Goal: Task Accomplishment & Management: Use online tool/utility

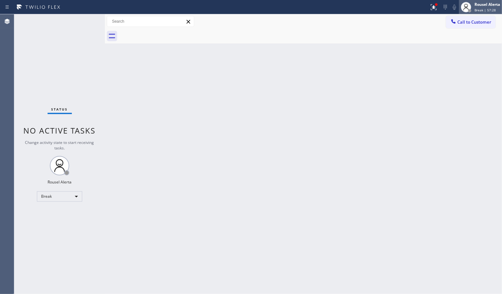
click at [483, 10] on span "Break | 57:28" at bounding box center [485, 10] width 21 height 5
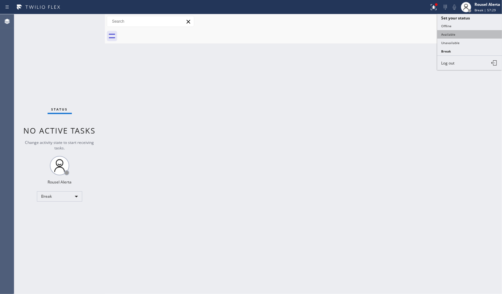
click at [468, 32] on button "Available" at bounding box center [469, 34] width 65 height 8
click at [400, 84] on div "Back to Dashboard Change Sender ID Customers Technicians Select a contact Outbo…" at bounding box center [303, 153] width 397 height 279
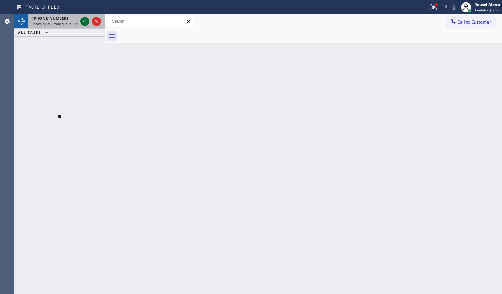
click at [84, 23] on icon at bounding box center [85, 21] width 8 height 8
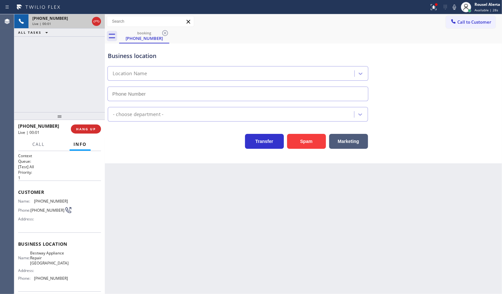
type input "(602) 975-4672"
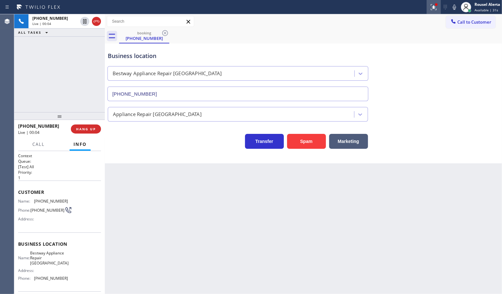
click at [432, 5] on icon at bounding box center [434, 7] width 8 height 8
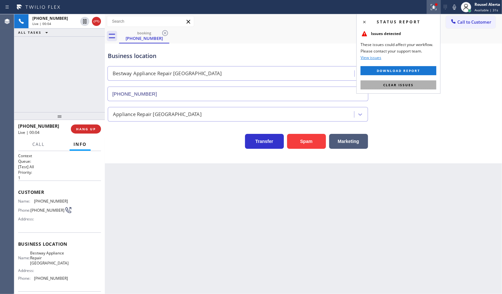
click at [404, 86] on span "Clear issues" at bounding box center [398, 85] width 30 height 5
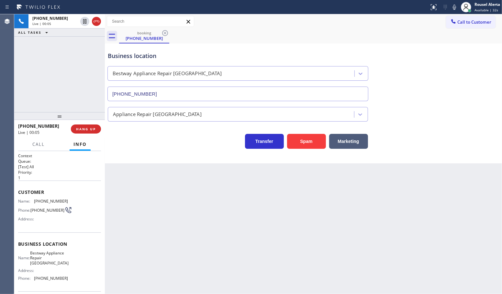
click at [308, 204] on div "Back to Dashboard Change Sender ID Customers Technicians Select a contact Outbo…" at bounding box center [303, 153] width 397 height 279
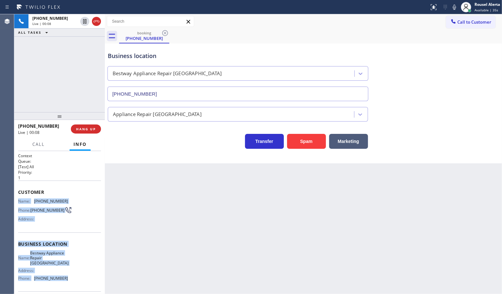
drag, startPoint x: 18, startPoint y: 198, endPoint x: 67, endPoint y: 279, distance: 94.4
click at [67, 279] on div "Context Queue: [Test] All Priority: 1 Customer Name: (810) 923-3236 Phone: (810…" at bounding box center [59, 246] width 83 height 187
copy div "Name: (810) 923-3236 Phone: (810) 923-3236 Address: Business location Name: Bes…"
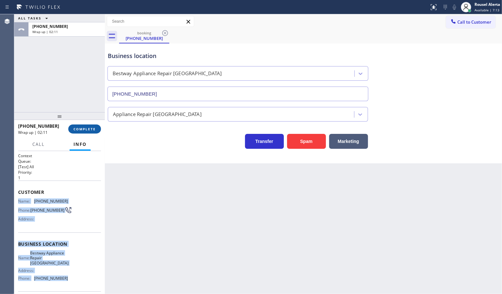
click at [73, 126] on button "COMPLETE" at bounding box center [84, 128] width 33 height 9
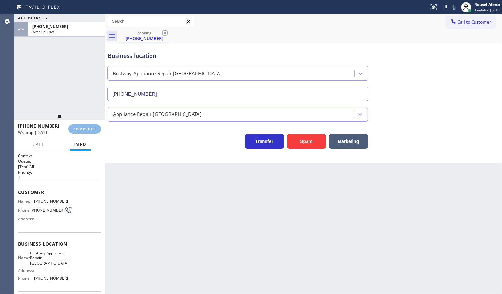
click at [46, 161] on h2 "Queue:" at bounding box center [59, 161] width 83 height 6
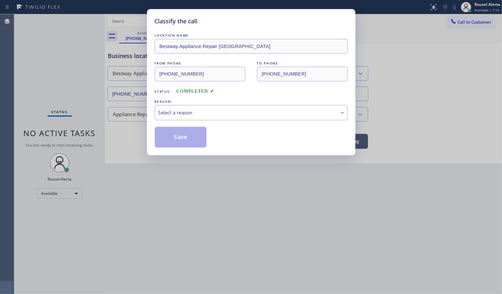
click at [193, 121] on div "LOCATION NAME Bestway Appliance Repair Phoenix FROM PHONE (810) 923-3236 TO PHO…" at bounding box center [251, 89] width 193 height 115
click at [199, 112] on div "Select a reason" at bounding box center [251, 112] width 186 height 7
click at [206, 114] on div "#2 Not Booked - Dont do type/out of service area/bad call" at bounding box center [251, 112] width 186 height 7
click at [186, 138] on button "Save" at bounding box center [181, 137] width 52 height 21
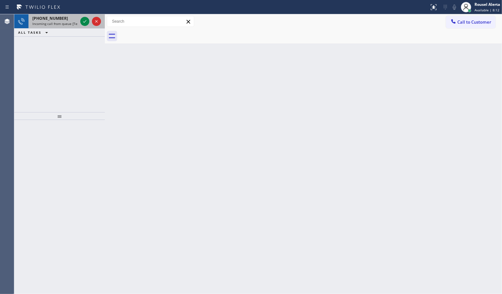
click at [62, 25] on span "Incoming call from queue [Test] All" at bounding box center [59, 23] width 54 height 5
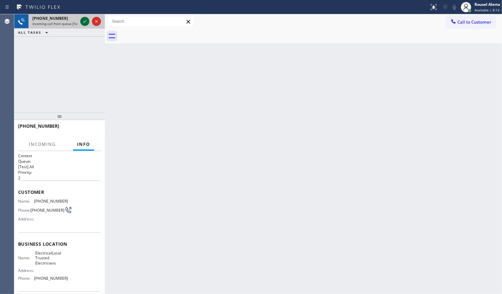
click at [83, 19] on icon at bounding box center [85, 21] width 8 height 8
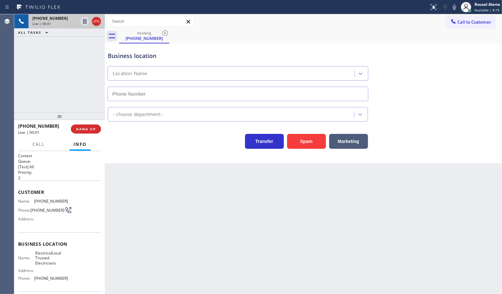
type input "(805) 902-4601"
click at [12, 48] on div "Agent Desktop" at bounding box center [7, 153] width 14 height 279
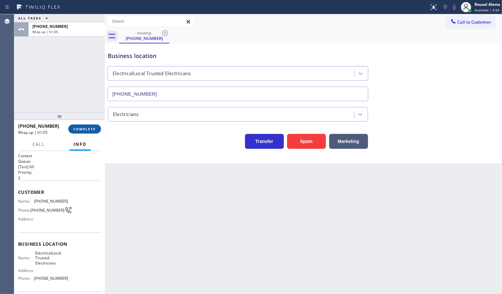
click at [84, 127] on button "COMPLETE" at bounding box center [84, 128] width 33 height 9
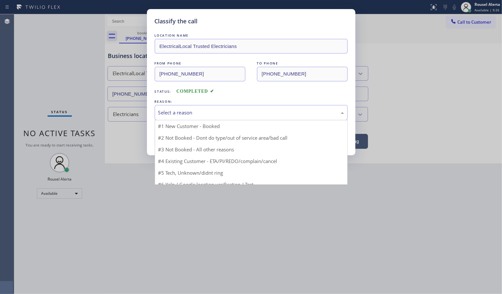
click at [194, 115] on div "Select a reason" at bounding box center [251, 112] width 186 height 7
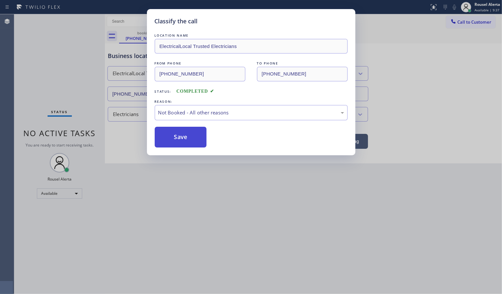
click at [186, 135] on button "Save" at bounding box center [181, 137] width 52 height 21
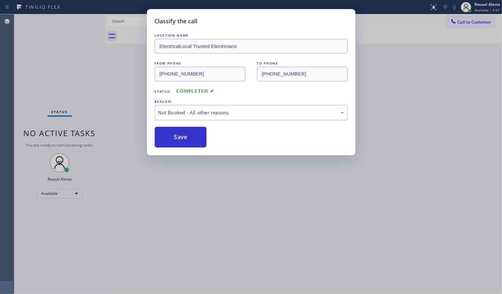
click at [258, 207] on div "Classify the call LOCATION NAME ElectricalLocal Trusted Electricians FROM PHONE…" at bounding box center [251, 147] width 502 height 294
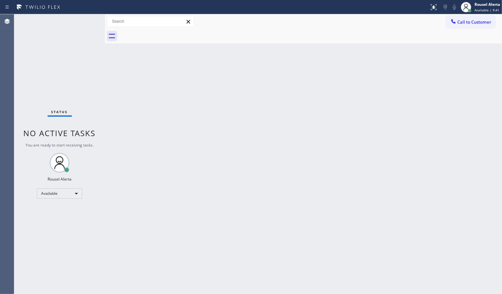
click at [361, 151] on div "Back to Dashboard Change Sender ID Customers Technicians Select a contact Outbo…" at bounding box center [303, 153] width 397 height 279
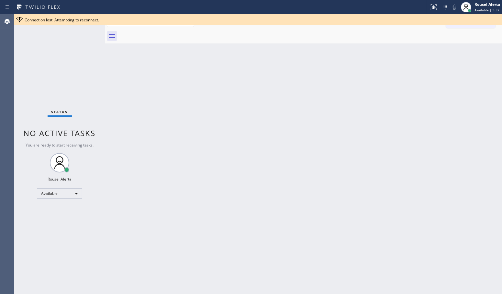
click at [238, 39] on div at bounding box center [310, 36] width 383 height 15
click at [156, 60] on div "Back to Dashboard Change Sender ID Customers Technicians Select a contact Outbo…" at bounding box center [303, 153] width 397 height 279
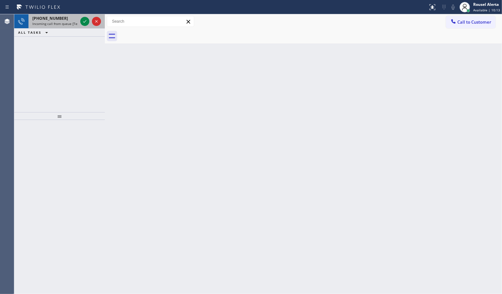
click at [80, 18] on div at bounding box center [90, 21] width 23 height 14
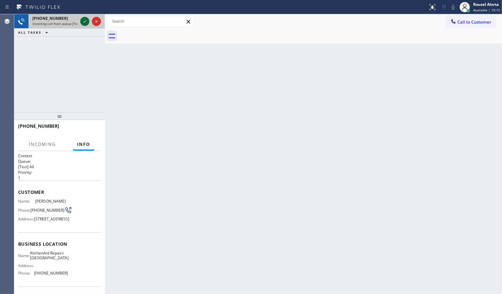
click at [83, 21] on icon at bounding box center [85, 21] width 8 height 8
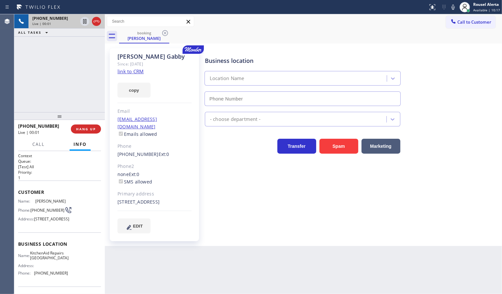
type input "(361) 203-3251"
click at [129, 67] on div "Since: 20 may 2020" at bounding box center [155, 63] width 74 height 7
click at [133, 71] on link "link to CRM" at bounding box center [131, 71] width 26 height 6
click at [60, 53] on div "+16192002731 Live | 00:36 ALL TASKS ALL TASKS ACTIVE TASKS TASKS IN WRAP UP" at bounding box center [59, 63] width 91 height 98
click at [82, 23] on icon at bounding box center [85, 21] width 8 height 8
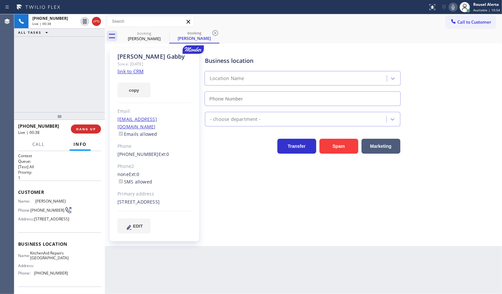
type input "(361) 203-3251"
click at [453, 6] on icon at bounding box center [453, 7] width 3 height 5
click at [455, 126] on div "Appliance Repair High End" at bounding box center [352, 117] width 297 height 17
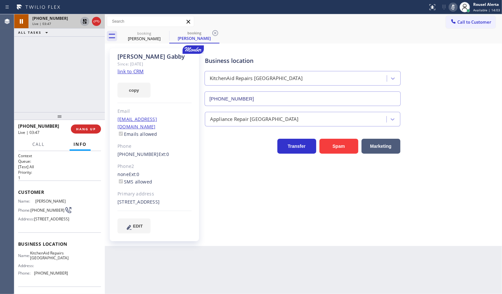
click at [83, 25] on icon at bounding box center [85, 21] width 8 height 8
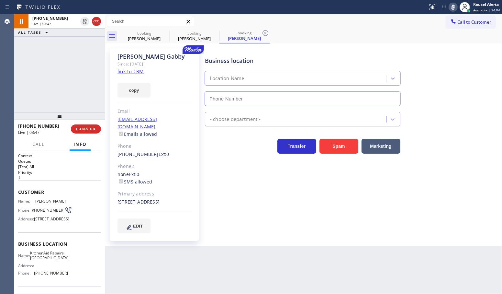
click at [453, 8] on icon at bounding box center [453, 7] width 8 height 8
type input "(361) 203-3251"
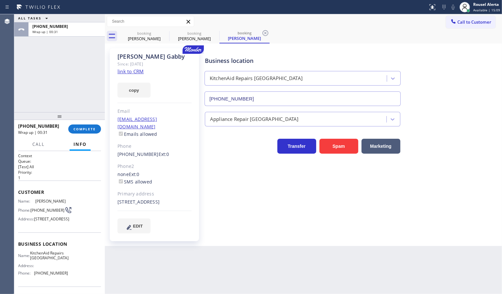
click at [88, 86] on div "ALL TASKS ALL TASKS ACTIVE TASKS TASKS IN WRAP UP +16192002731 Wrap up | 00:31" at bounding box center [59, 63] width 91 height 98
click at [83, 136] on div "+16192002731 Wrap up | 00:31 COMPLETE" at bounding box center [59, 128] width 83 height 17
click at [83, 128] on span "COMPLETE" at bounding box center [84, 129] width 22 height 5
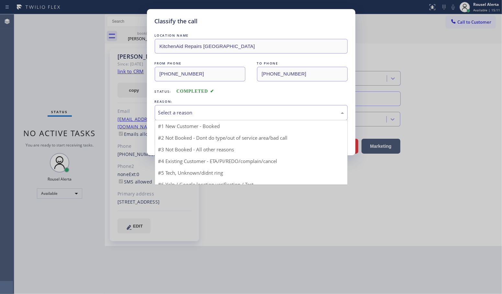
click at [219, 113] on div "Select a reason" at bounding box center [251, 112] width 186 height 7
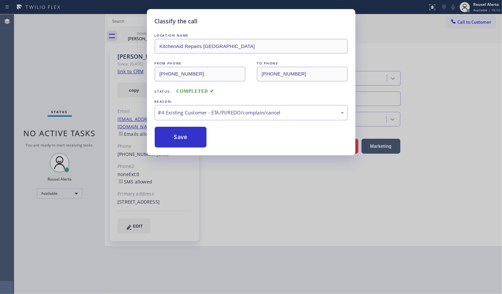
click at [211, 143] on div "Save" at bounding box center [251, 137] width 193 height 21
drag, startPoint x: 187, startPoint y: 132, endPoint x: 295, endPoint y: 229, distance: 145.1
click at [187, 133] on button "Save" at bounding box center [181, 137] width 52 height 21
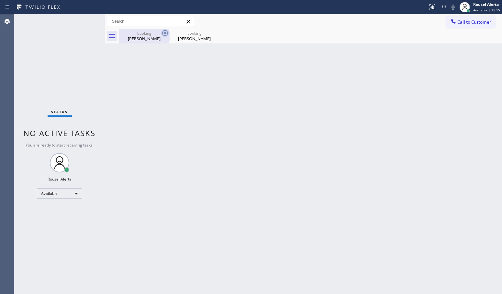
click at [163, 33] on icon at bounding box center [165, 33] width 8 height 8
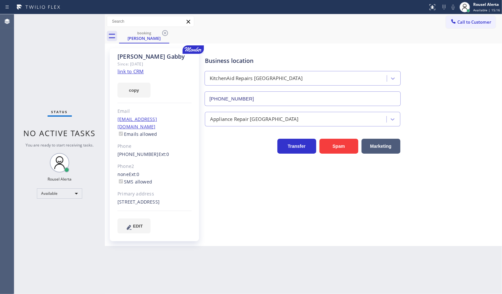
click at [163, 33] on icon at bounding box center [165, 33] width 8 height 8
click at [163, 33] on div "booking Michael Gabby" at bounding box center [310, 36] width 383 height 15
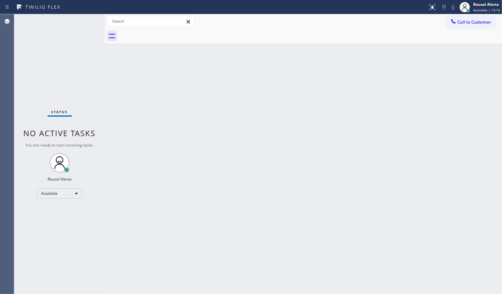
click at [163, 33] on div at bounding box center [310, 36] width 383 height 15
click at [177, 122] on div "Back to Dashboard Change Sender ID Customers Technicians Select a contact Outbo…" at bounding box center [303, 153] width 397 height 279
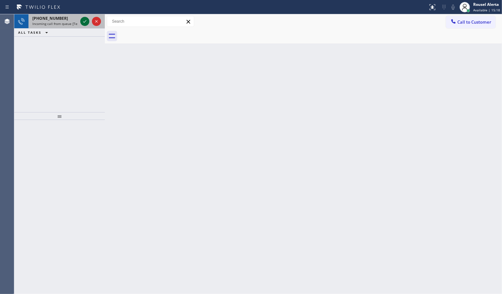
click at [82, 20] on icon at bounding box center [85, 21] width 8 height 8
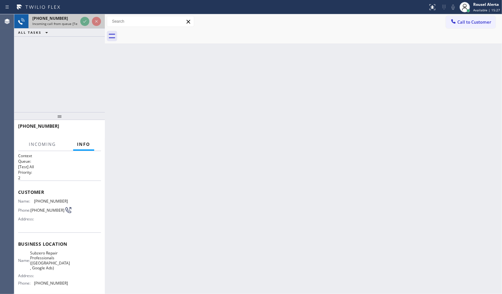
click at [61, 22] on span "Incoming call from queue [Test] All" at bounding box center [59, 23] width 54 height 5
click at [73, 22] on span "Incoming call from queue [Test] All" at bounding box center [59, 23] width 54 height 5
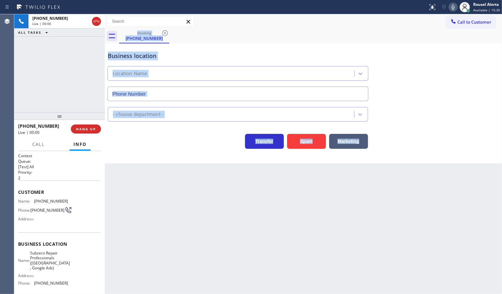
type input "(916) 515-7318"
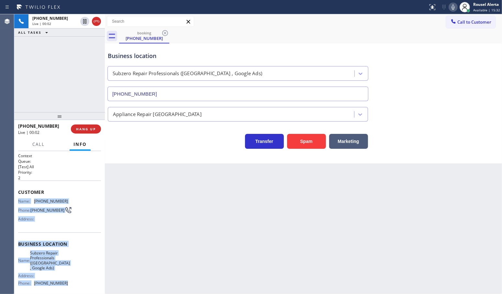
scroll to position [40, 0]
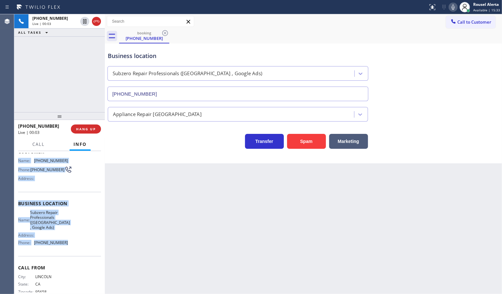
drag, startPoint x: 27, startPoint y: 214, endPoint x: 80, endPoint y: 250, distance: 63.8
click at [80, 250] on div "Context Queue: [Test] All Priority: 2 Customer Name: (916) 645-7790 Phone: (916…" at bounding box center [59, 222] width 91 height 143
copy div "Name: (916) 645-7790 Phone: (916) 645-7790 Address: Business location Name: Sub…"
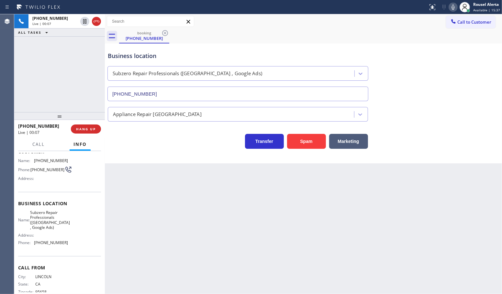
click at [327, 193] on div "Back to Dashboard Change Sender ID Customers Technicians Select a contact Outbo…" at bounding box center [303, 153] width 397 height 279
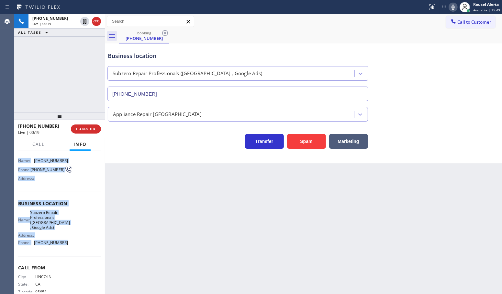
drag, startPoint x: 16, startPoint y: 161, endPoint x: 72, endPoint y: 245, distance: 100.2
click at [72, 245] on div "Context Queue: [Test] All Priority: 2 Customer Name: (916) 645-7790 Phone: (916…" at bounding box center [59, 222] width 91 height 143
copy div "Name: (916) 645-7790 Phone: (916) 645-7790 Address: Business location Name: Sub…"
click at [83, 56] on div "+19166457790 Live | 00:51 ALL TASKS ALL TASKS ACTIVE TASKS TASKS IN WRAP UP" at bounding box center [59, 63] width 91 height 98
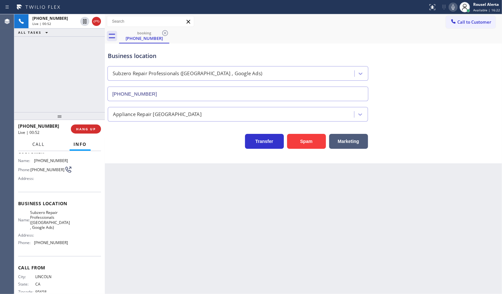
click at [47, 144] on button "Call" at bounding box center [38, 144] width 20 height 13
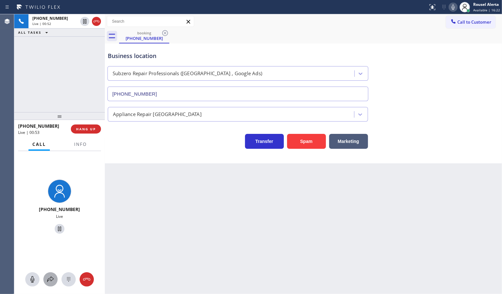
click at [51, 277] on icon at bounding box center [51, 279] width 8 height 8
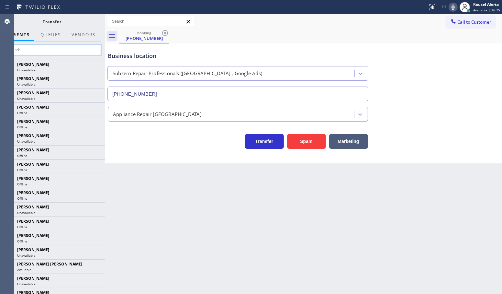
click at [73, 49] on input "text" at bounding box center [52, 50] width 97 height 10
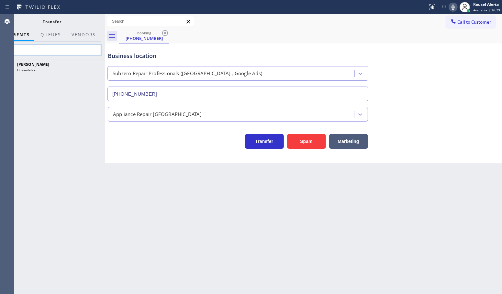
type input "f"
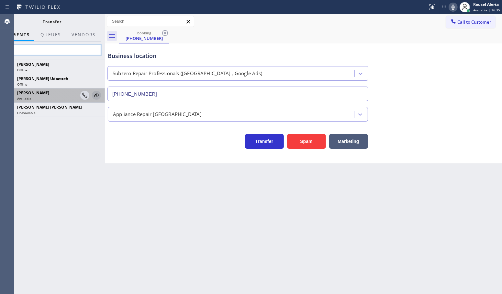
type input "fe"
click at [96, 96] on icon at bounding box center [96, 95] width 5 height 4
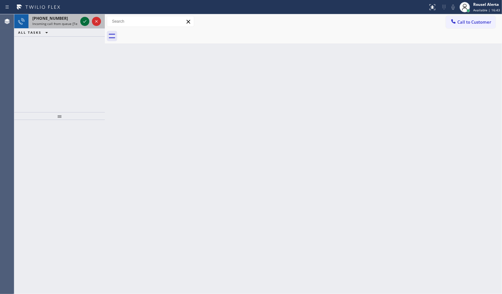
click at [84, 20] on icon at bounding box center [85, 21] width 8 height 8
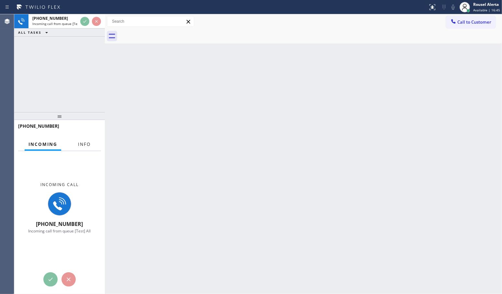
click at [85, 148] on button "Info" at bounding box center [84, 144] width 20 height 13
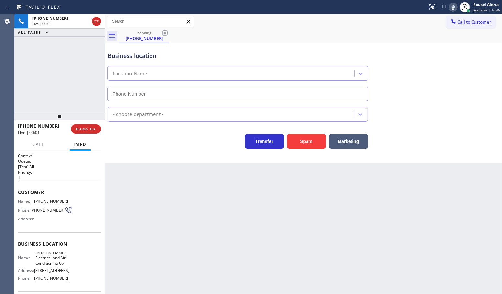
type input "(510) 851-8825"
click at [144, 188] on div "Back to Dashboard Change Sender ID Customers Technicians Select a contact Outbo…" at bounding box center [303, 153] width 397 height 279
click at [93, 130] on span "HANG UP" at bounding box center [86, 129] width 20 height 5
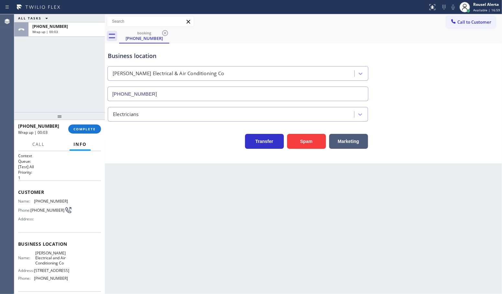
click at [46, 69] on div "ALL TASKS ALL TASKS ACTIVE TASKS TASKS IN WRAP UP +17543366802 Wrap up | 00:03" at bounding box center [59, 63] width 91 height 98
click at [82, 128] on span "COMPLETE" at bounding box center [84, 129] width 22 height 5
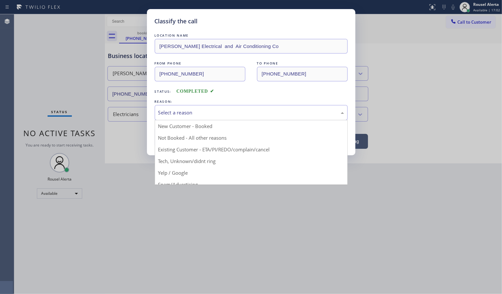
click at [196, 115] on div "Select a reason" at bounding box center [251, 112] width 186 height 7
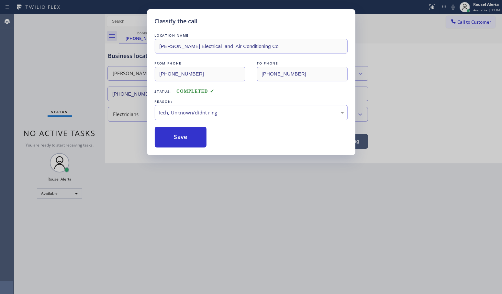
click at [187, 151] on div "Classify the call LOCATION NAME Bailey Electrical and Air Conditioning Co FROM …" at bounding box center [251, 82] width 208 height 146
click at [187, 147] on button "Save" at bounding box center [181, 137] width 52 height 21
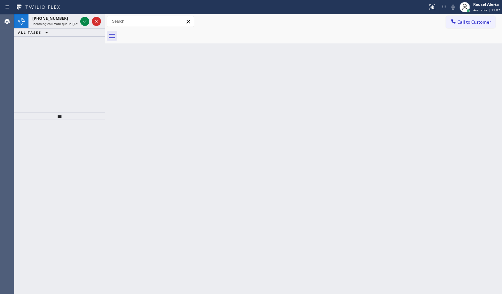
drag, startPoint x: 51, startPoint y: 35, endPoint x: 59, endPoint y: 31, distance: 8.4
click at [51, 35] on button "ALL TASKS" at bounding box center [34, 32] width 40 height 8
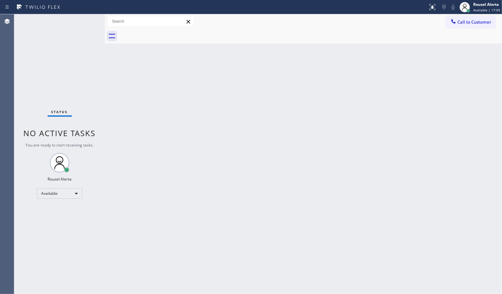
click at [82, 22] on div "Status No active tasks You are ready to start receiving tasks. Rousel Alerta Av…" at bounding box center [59, 153] width 91 height 279
click at [138, 164] on div "Back to Dashboard Change Sender ID Customers Technicians Select a contact Outbo…" at bounding box center [303, 153] width 397 height 279
click at [87, 51] on div "Status No active tasks You are ready to start receiving tasks. Rousel Alerta Av…" at bounding box center [59, 153] width 91 height 279
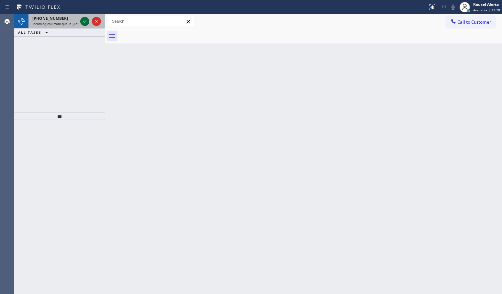
click at [84, 23] on icon at bounding box center [85, 21] width 8 height 8
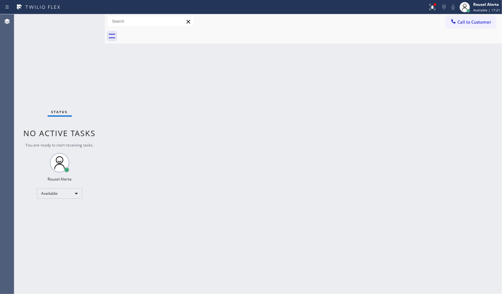
click at [152, 149] on div "Back to Dashboard Change Sender ID Customers Technicians Select a contact Outbo…" at bounding box center [303, 153] width 397 height 279
click at [431, 10] on icon at bounding box center [433, 7] width 8 height 8
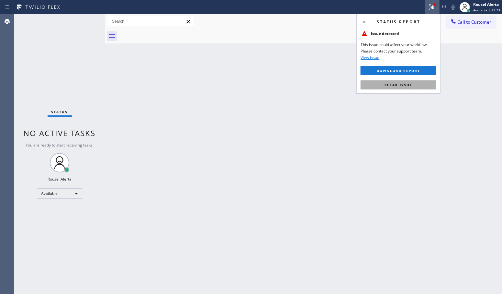
click at [402, 84] on span "Clear issue" at bounding box center [399, 85] width 28 height 5
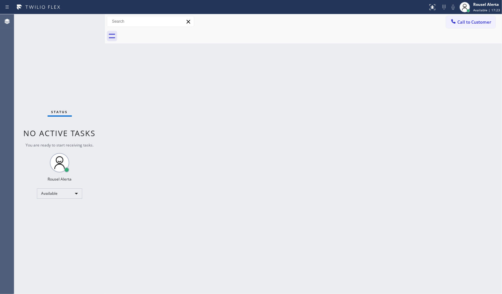
click at [403, 133] on div "Back to Dashboard Change Sender ID Customers Technicians Select a contact Outbo…" at bounding box center [303, 153] width 397 height 279
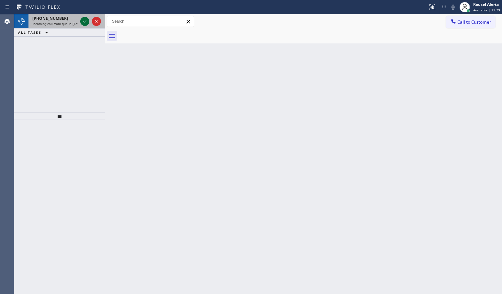
click at [87, 21] on icon at bounding box center [85, 21] width 8 height 8
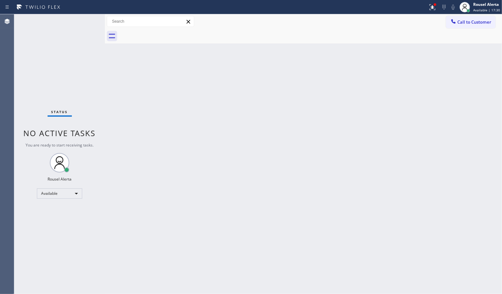
click at [84, 22] on div "Status No active tasks You are ready to start receiving tasks. Rousel Alerta Av…" at bounding box center [59, 153] width 91 height 279
click at [130, 115] on div "Back to Dashboard Change Sender ID Customers Technicians Select a contact Outbo…" at bounding box center [303, 153] width 397 height 279
click at [434, 5] on icon at bounding box center [433, 6] width 4 height 2
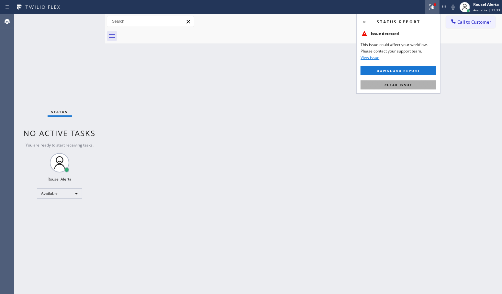
click at [421, 82] on button "Clear issue" at bounding box center [399, 84] width 76 height 9
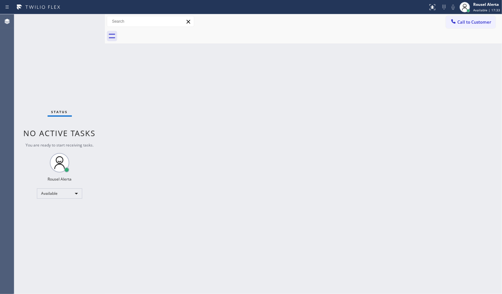
click at [400, 133] on div "Back to Dashboard Change Sender ID Customers Technicians Select a contact Outbo…" at bounding box center [303, 153] width 397 height 279
click at [79, 15] on div "Status No active tasks You are ready to start receiving tasks. Rousel Alerta Av…" at bounding box center [59, 153] width 91 height 279
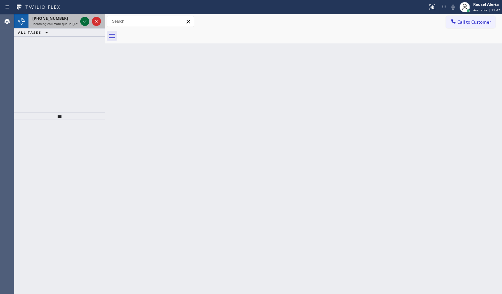
click at [83, 21] on icon at bounding box center [85, 21] width 8 height 8
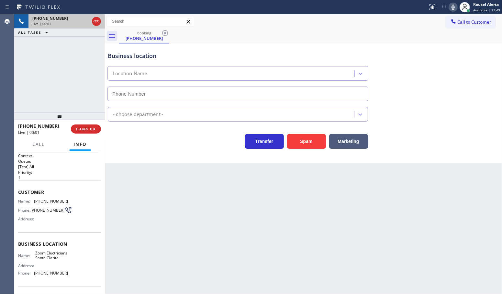
type input "(661) 426-2156"
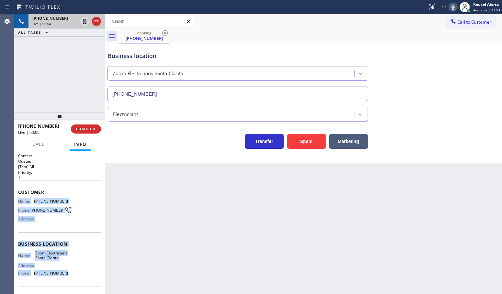
drag, startPoint x: 16, startPoint y: 200, endPoint x: 69, endPoint y: 279, distance: 94.8
click at [69, 279] on div "Context Queue: [Test] All Priority: 1 Customer Name: (949) 267-7817 Phone: (949…" at bounding box center [59, 222] width 91 height 143
copy div "Name: (949) 267-7817 Phone: (949) 267-7817 Address: Business location Name: Zoo…"
click at [144, 222] on div "Back to Dashboard Change Sender ID Customers Technicians Select a contact Outbo…" at bounding box center [303, 153] width 397 height 279
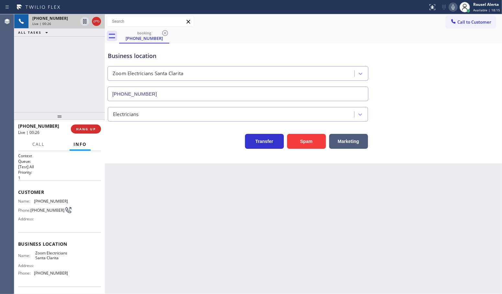
click at [80, 78] on div "+19492677817 Live | 00:26 ALL TASKS ALL TASKS ACTIVE TASKS TASKS IN WRAP UP" at bounding box center [59, 63] width 91 height 98
click at [182, 249] on div "Back to Dashboard Change Sender ID Customers Technicians Select a contact Outbo…" at bounding box center [303, 153] width 397 height 279
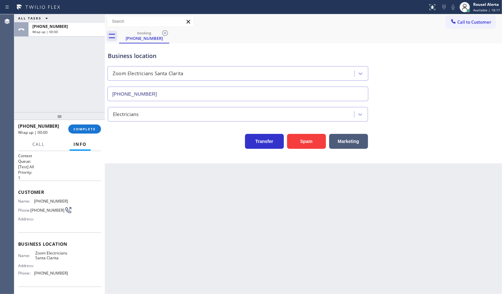
click at [90, 134] on div "+19492677817 Wrap up | 00:00 COMPLETE" at bounding box center [59, 128] width 83 height 17
click at [86, 131] on button "COMPLETE" at bounding box center [84, 128] width 33 height 9
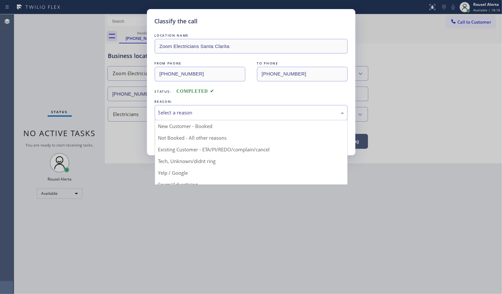
click at [195, 113] on div "Select a reason" at bounding box center [251, 112] width 186 height 7
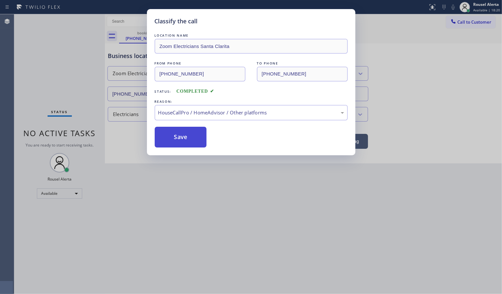
click at [202, 142] on button "Save" at bounding box center [181, 137] width 52 height 21
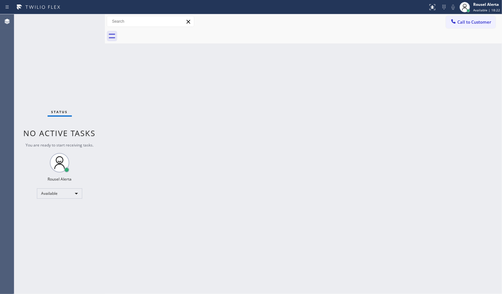
drag, startPoint x: 258, startPoint y: 216, endPoint x: 250, endPoint y: 195, distance: 22.7
click at [259, 211] on div "Back to Dashboard Change Sender ID Customers Technicians Select a contact Outbo…" at bounding box center [303, 153] width 397 height 279
click at [209, 216] on div "Back to Dashboard Change Sender ID Customers Technicians Select a contact Outbo…" at bounding box center [303, 153] width 397 height 279
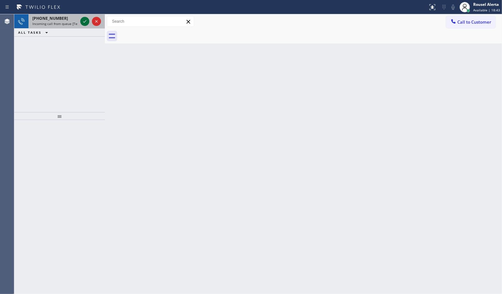
click at [83, 24] on icon at bounding box center [85, 21] width 8 height 8
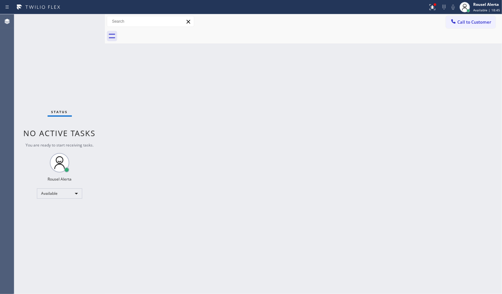
click at [196, 143] on div "Back to Dashboard Change Sender ID Customers Technicians Select a contact Outbo…" at bounding box center [303, 153] width 397 height 279
click at [82, 17] on div "Status No active tasks You are ready to start receiving tasks. Rousel Alerta Av…" at bounding box center [59, 153] width 91 height 279
click at [431, 6] on icon at bounding box center [433, 7] width 8 height 8
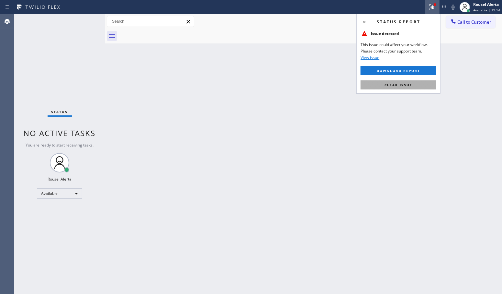
click at [427, 81] on button "Clear issue" at bounding box center [399, 84] width 76 height 9
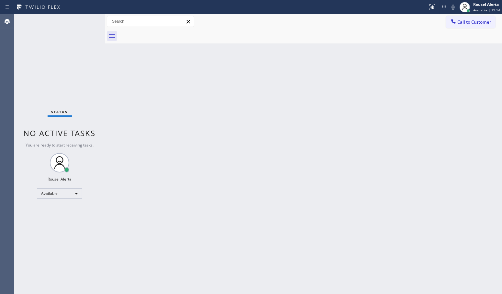
click at [418, 128] on div "Back to Dashboard Change Sender ID Customers Technicians Select a contact Outbo…" at bounding box center [303, 153] width 397 height 279
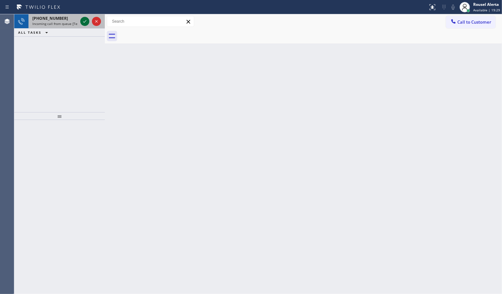
click at [84, 20] on icon at bounding box center [85, 21] width 8 height 8
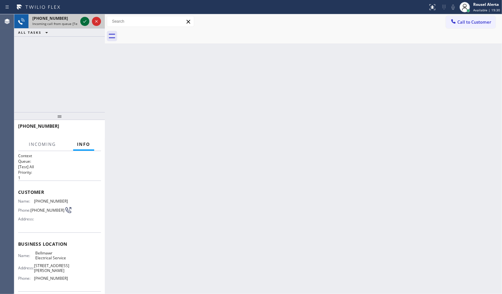
click at [84, 20] on icon at bounding box center [85, 21] width 8 height 8
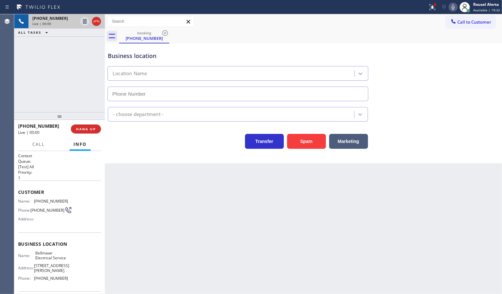
type input "(856) 666-2504"
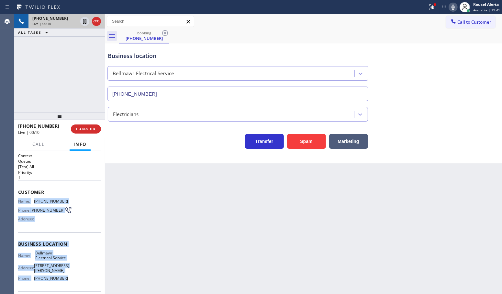
drag, startPoint x: 17, startPoint y: 201, endPoint x: 69, endPoint y: 277, distance: 92.5
click at [69, 277] on div "Context Queue: [Test] All Priority: 1 Customer Name: (501) 943-7300 Phone: (501…" at bounding box center [59, 222] width 91 height 143
copy div "Name: (501) 943-7300 Phone: (501) 943-7300 Address: Business location Name: Bel…"
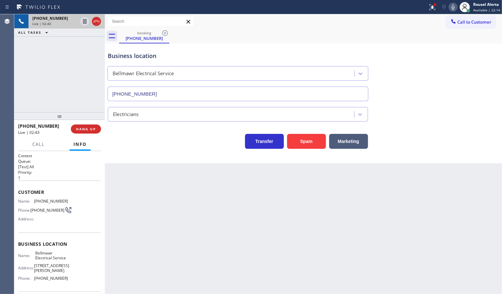
click at [227, 252] on div "Back to Dashboard Change Sender ID Customers Technicians Select a contact Outbo…" at bounding box center [303, 153] width 397 height 279
click at [344, 206] on div "Back to Dashboard Change Sender ID Customers Technicians Select a contact Outbo…" at bounding box center [303, 153] width 397 height 279
click at [43, 66] on div "+15019437300 Live | 02:51 ALL TASKS ALL TASKS ACTIVE TASKS TASKS IN WRAP UP" at bounding box center [59, 63] width 91 height 98
drag, startPoint x: 186, startPoint y: 248, endPoint x: 185, endPoint y: 242, distance: 5.9
click at [186, 245] on div "Back to Dashboard Change Sender ID Customers Technicians Select a contact Outbo…" at bounding box center [303, 153] width 397 height 279
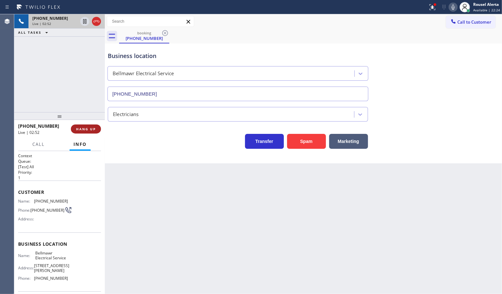
click at [83, 128] on span "HANG UP" at bounding box center [86, 129] width 20 height 5
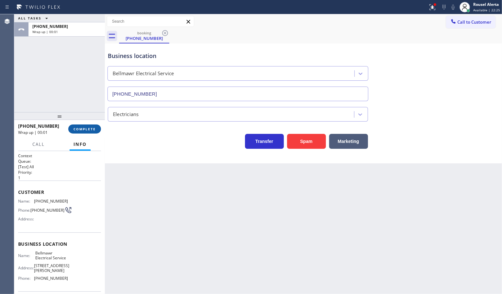
click at [89, 130] on span "COMPLETE" at bounding box center [84, 129] width 22 height 5
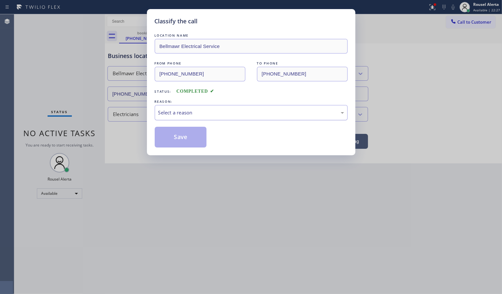
click at [176, 110] on div "Select a reason" at bounding box center [251, 112] width 186 height 7
click at [188, 136] on button "Save" at bounding box center [181, 137] width 52 height 21
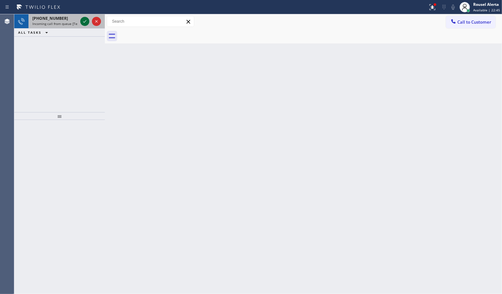
click at [85, 23] on icon at bounding box center [85, 21] width 8 height 8
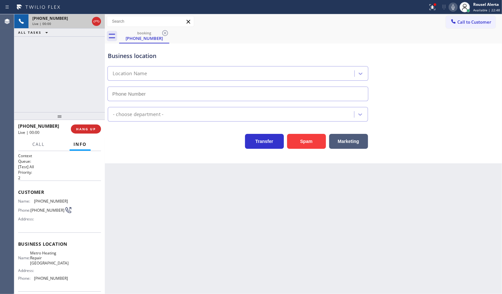
type input "(805) 600-3767"
click at [308, 145] on button "Spam" at bounding box center [306, 141] width 39 height 15
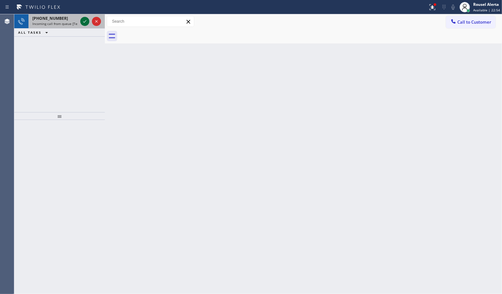
click at [80, 22] on div at bounding box center [84, 21] width 9 height 8
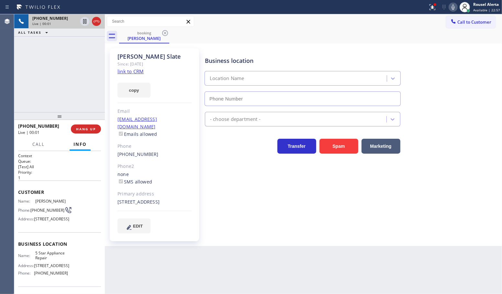
type input "(855) 731-4952"
click at [138, 74] on link "link to CRM" at bounding box center [131, 71] width 26 height 6
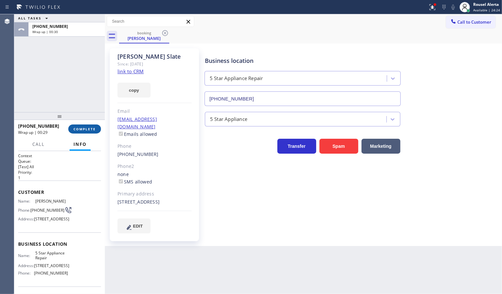
click at [84, 128] on span "COMPLETE" at bounding box center [84, 129] width 22 height 5
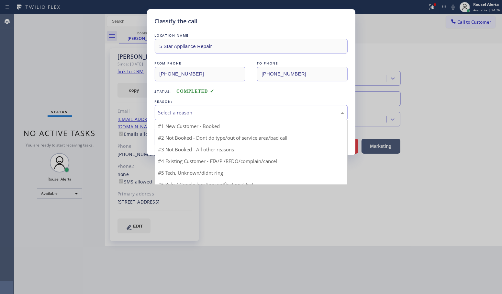
click at [163, 112] on div "Select a reason" at bounding box center [251, 112] width 186 height 7
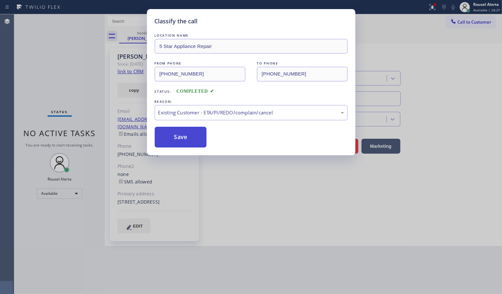
click at [188, 135] on button "Save" at bounding box center [181, 137] width 52 height 21
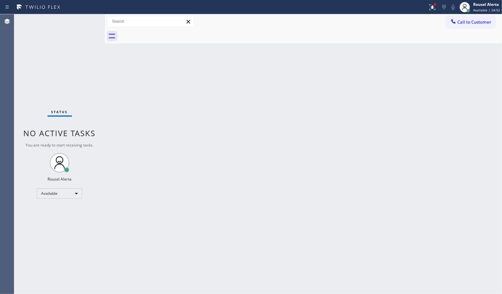
click at [137, 129] on div "Back to Dashboard Change Sender ID Customers Technicians Select a contact Outbo…" at bounding box center [303, 153] width 397 height 279
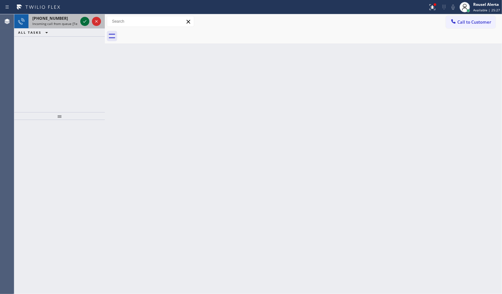
click at [81, 23] on icon at bounding box center [85, 21] width 8 height 8
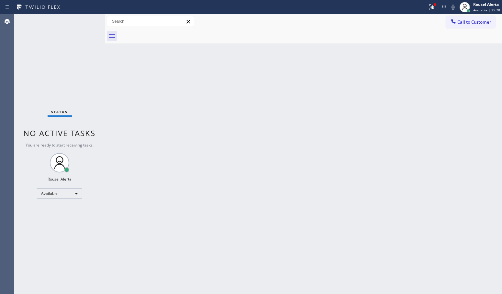
click at [81, 23] on div "Status No active tasks You are ready to start receiving tasks. Rousel Alerta Av…" at bounding box center [59, 153] width 91 height 279
click at [430, 10] on icon at bounding box center [433, 7] width 8 height 8
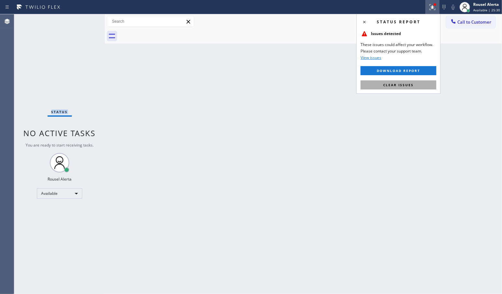
click at [415, 82] on button "Clear issues" at bounding box center [399, 84] width 76 height 9
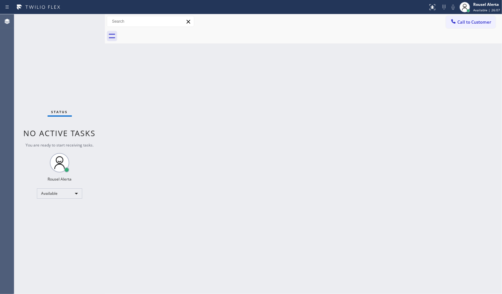
drag, startPoint x: 185, startPoint y: 176, endPoint x: 188, endPoint y: 181, distance: 5.1
click at [188, 181] on div "Back to Dashboard Change Sender ID Customers Technicians Select a contact Outbo…" at bounding box center [303, 153] width 397 height 279
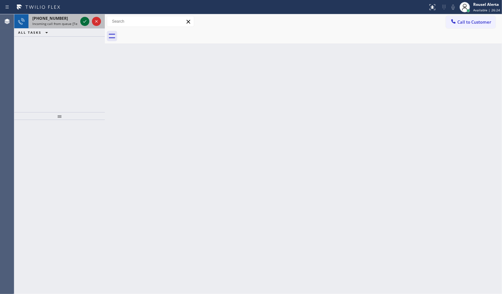
click at [86, 21] on icon at bounding box center [85, 21] width 8 height 8
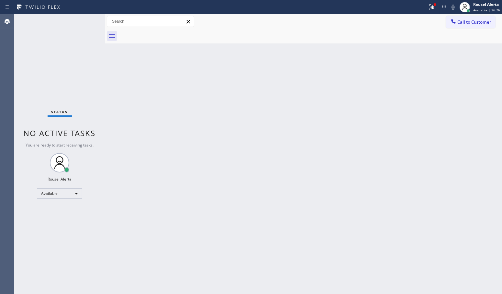
click at [86, 21] on div "Status No active tasks You are ready to start receiving tasks. Rousel Alerta Av…" at bounding box center [59, 153] width 91 height 279
click at [81, 19] on div "Status No active tasks You are ready to start receiving tasks. Rousel Alerta Av…" at bounding box center [59, 153] width 91 height 279
click at [339, 53] on div "Back to Dashboard Change Sender ID Customers Technicians Select a contact Outbo…" at bounding box center [303, 153] width 397 height 279
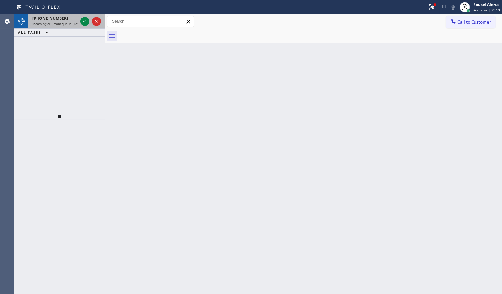
click at [78, 20] on div "+19493937800" at bounding box center [54, 19] width 45 height 6
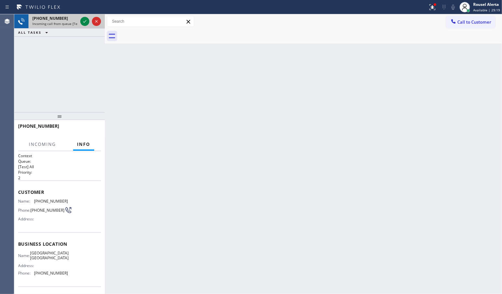
click at [79, 20] on div at bounding box center [90, 21] width 23 height 14
click at [82, 22] on icon at bounding box center [85, 21] width 8 height 8
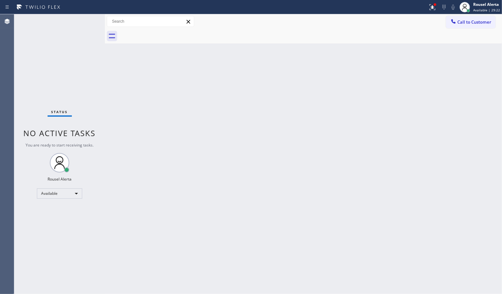
click at [82, 22] on div "Status No active tasks You are ready to start receiving tasks. Rousel Alerta Av…" at bounding box center [59, 153] width 91 height 279
click at [88, 17] on div "Status No active tasks You are ready to start receiving tasks. Rousel Alerta Av…" at bounding box center [59, 153] width 91 height 279
click at [435, 12] on button at bounding box center [432, 7] width 14 height 14
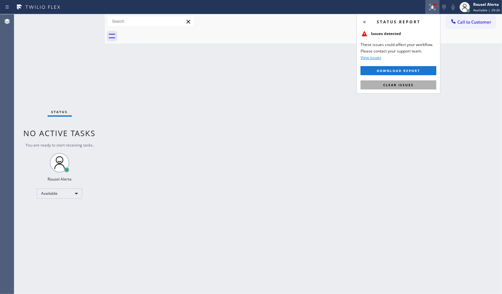
click at [410, 88] on button "Clear issues" at bounding box center [399, 84] width 76 height 9
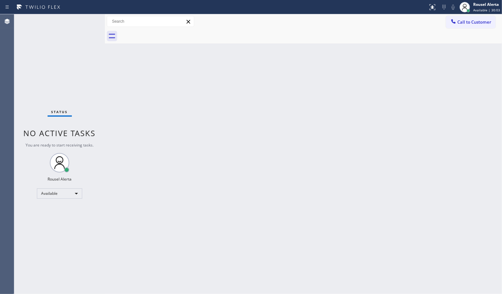
click at [267, 136] on div "Back to Dashboard Change Sender ID Customers Technicians Select a contact Outbo…" at bounding box center [303, 153] width 397 height 279
drag, startPoint x: 149, startPoint y: 130, endPoint x: 184, endPoint y: 166, distance: 50.1
click at [152, 133] on div "Back to Dashboard Change Sender ID Customers Technicians Select a contact Outbo…" at bounding box center [303, 153] width 397 height 279
click at [450, 139] on div "Back to Dashboard Change Sender ID Customers Technicians Select a contact Outbo…" at bounding box center [303, 153] width 397 height 279
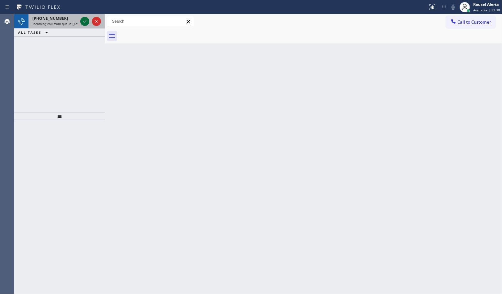
click at [83, 17] on button at bounding box center [84, 21] width 9 height 9
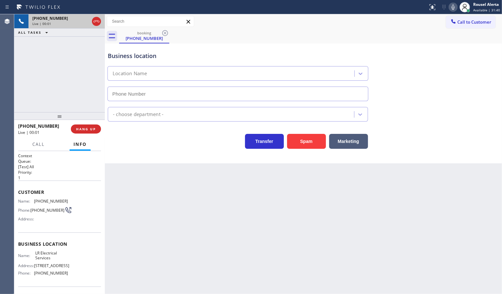
type input "(323) 616-1578"
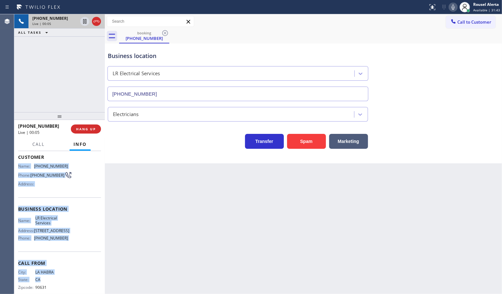
scroll to position [49, 0]
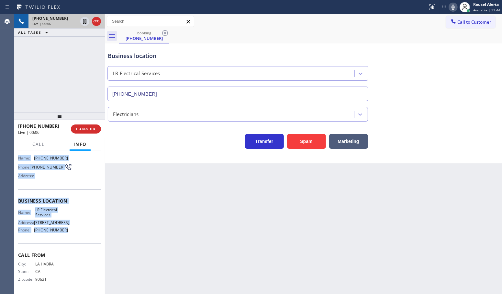
drag, startPoint x: 28, startPoint y: 221, endPoint x: 84, endPoint y: 232, distance: 56.1
click at [84, 232] on div "Context Queue: [Test] All Priority: 1 Customer Name: (562) 242-6659 Phone: (562…" at bounding box center [59, 201] width 83 height 182
copy div "Name: (562) 242-6659 Phone: (562) 242-6659 Address: Business location Name: LR …"
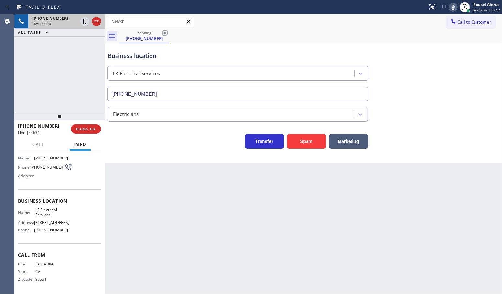
click at [235, 245] on div "Back to Dashboard Change Sender ID Customers Technicians Select a contact Outbo…" at bounding box center [303, 153] width 397 height 279
click at [73, 106] on div "+15622426659 Live | 00:35 ALL TASKS ALL TASKS ACTIVE TASKS TASKS IN WRAP UP" at bounding box center [59, 63] width 91 height 98
click at [88, 129] on span "HANG UP" at bounding box center [86, 129] width 20 height 5
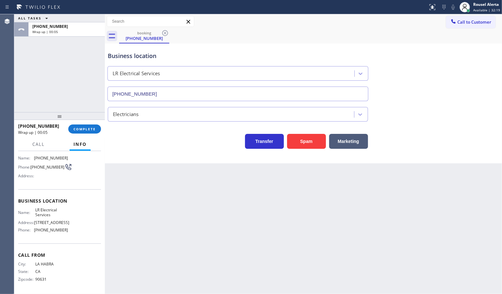
click at [85, 134] on div "+15622426659 Wrap up | 00:05 COMPLETE" at bounding box center [59, 128] width 83 height 17
click at [85, 128] on span "COMPLETE" at bounding box center [84, 129] width 22 height 5
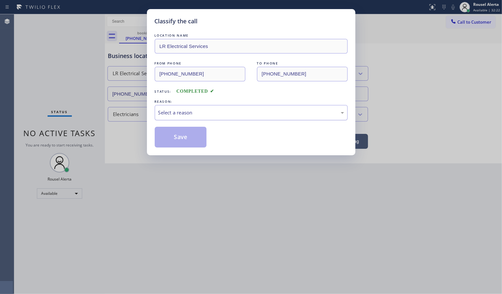
click at [253, 109] on div "Select a reason" at bounding box center [251, 112] width 186 height 7
click at [196, 142] on button "Save" at bounding box center [181, 137] width 52 height 21
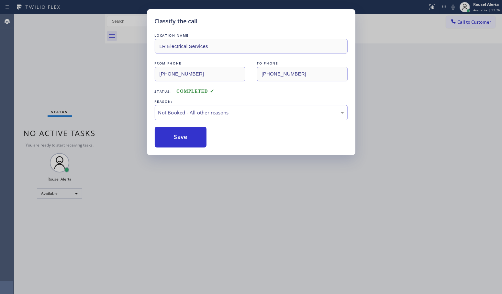
click at [267, 196] on div "Classify the call LOCATION NAME LR Electrical Services FROM PHONE (562) 242-665…" at bounding box center [251, 147] width 502 height 294
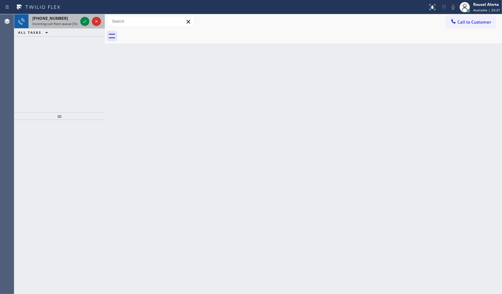
click at [73, 20] on div "+18482276255 Incoming call from queue [Test] All" at bounding box center [53, 21] width 50 height 14
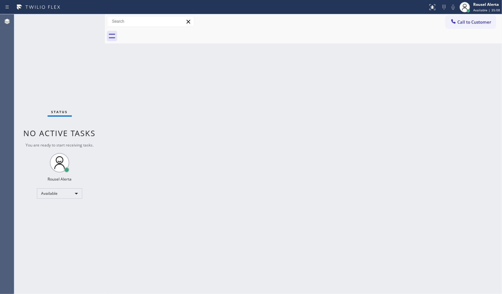
click at [78, 19] on div "Status No active tasks You are ready to start receiving tasks. Rousel Alerta Av…" at bounding box center [59, 153] width 91 height 279
click at [81, 18] on div "Status No active tasks You are ready to start receiving tasks. Rousel Alerta Av…" at bounding box center [59, 153] width 91 height 279
click at [76, 20] on div "Status No active tasks You are ready to start receiving tasks. Rousel Alerta Av…" at bounding box center [59, 153] width 91 height 279
click at [71, 21] on div "Status No active tasks You are ready to start receiving tasks. Rousel Alerta Av…" at bounding box center [59, 153] width 91 height 279
click at [186, 117] on div "Back to Dashboard Change Sender ID Customers Technicians Select a contact Outbo…" at bounding box center [303, 153] width 397 height 279
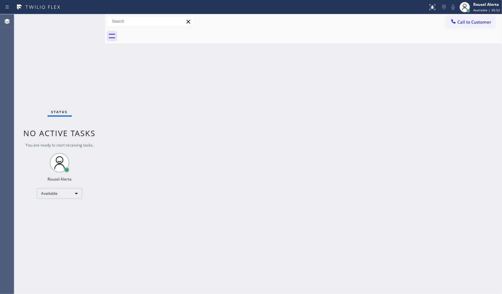
click at [70, 20] on div "Status No active tasks You are ready to start receiving tasks. Rousel Alerta Av…" at bounding box center [59, 153] width 91 height 279
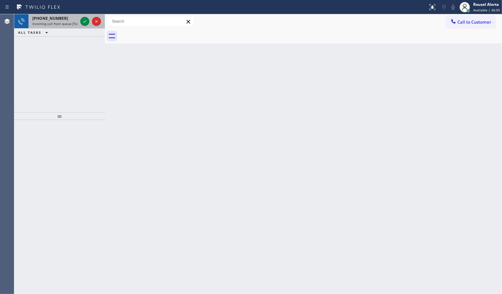
click at [73, 18] on div "+17865541887" at bounding box center [54, 19] width 45 height 6
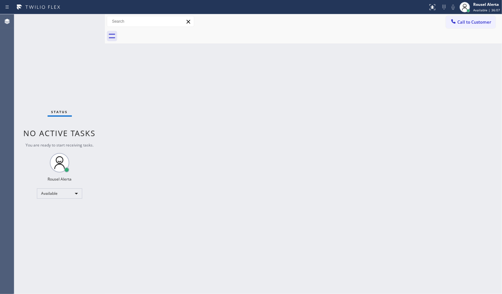
click at [83, 23] on div "Status No active tasks You are ready to start receiving tasks. Rousel Alerta Av…" at bounding box center [59, 153] width 91 height 279
click at [84, 23] on div "Status No active tasks You are ready to start receiving tasks. Rousel Alerta Av…" at bounding box center [59, 153] width 91 height 279
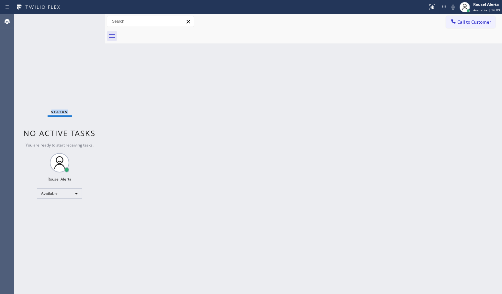
click at [84, 23] on div "Status No active tasks You are ready to start receiving tasks. Rousel Alerta Av…" at bounding box center [59, 153] width 91 height 279
drag, startPoint x: 166, startPoint y: 142, endPoint x: 167, endPoint y: 138, distance: 4.0
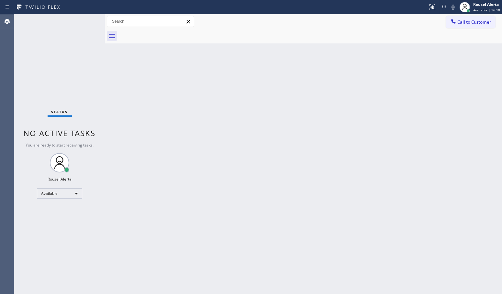
click at [166, 142] on div "Back to Dashboard Change Sender ID Customers Technicians Select a contact Outbo…" at bounding box center [303, 153] width 397 height 279
click at [91, 24] on div "Status No active tasks You are ready to start receiving tasks. Rousel Alerta Av…" at bounding box center [59, 153] width 91 height 279
click at [82, 13] on div "Status report No issues detected If you experience an issue, please download th…" at bounding box center [251, 7] width 502 height 14
click at [161, 157] on div "Back to Dashboard Change Sender ID Customers Technicians Select a contact Outbo…" at bounding box center [303, 153] width 397 height 279
click at [81, 22] on div "Status No active tasks You are ready to start receiving tasks. Rousel Alerta Av…" at bounding box center [59, 153] width 91 height 279
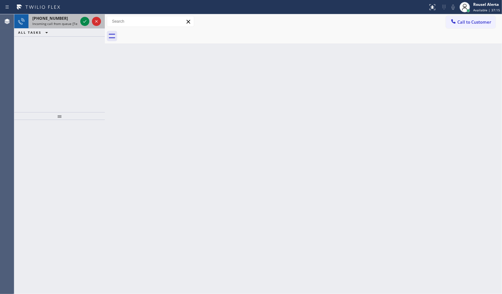
click at [62, 17] on div "+17142086244" at bounding box center [54, 19] width 45 height 6
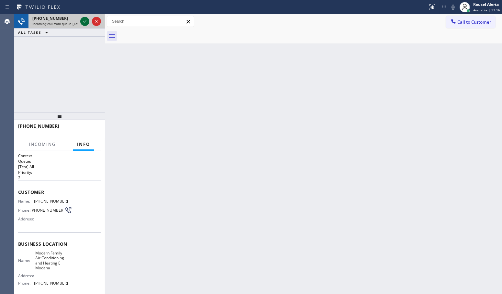
click at [80, 20] on div at bounding box center [84, 21] width 9 height 8
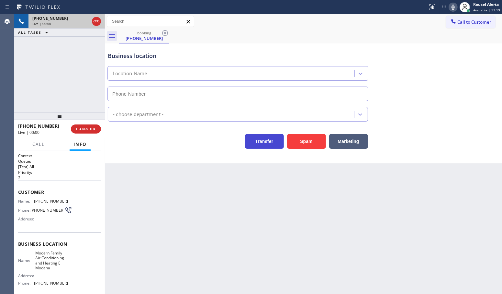
type input "(714) 410-6006"
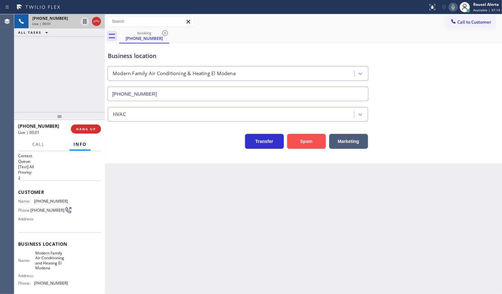
click at [307, 142] on button "Spam" at bounding box center [306, 141] width 39 height 15
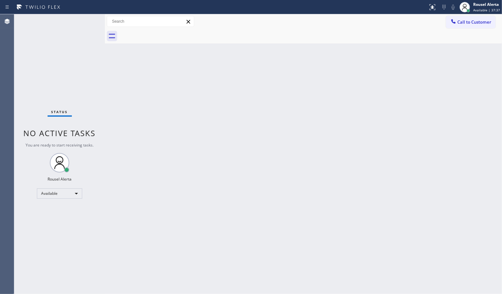
click at [69, 22] on div "Status No active tasks You are ready to start receiving tasks. Rousel Alerta Av…" at bounding box center [59, 153] width 91 height 279
click at [322, 140] on div "Back to Dashboard Change Sender ID Customers Technicians Select a contact Outbo…" at bounding box center [303, 153] width 397 height 279
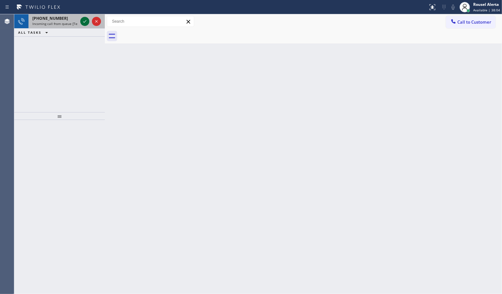
click at [84, 20] on icon at bounding box center [85, 21] width 8 height 8
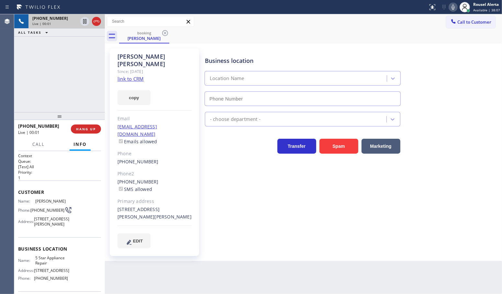
type input "(855) 731-4952"
click at [136, 75] on link "link to CRM" at bounding box center [131, 78] width 26 height 6
click at [72, 43] on div "+15163953774 Live | 00:40 ALL TASKS ALL TASKS ACTIVE TASKS TASKS IN WRAP UP" at bounding box center [59, 63] width 91 height 98
click at [84, 24] on icon at bounding box center [85, 21] width 8 height 8
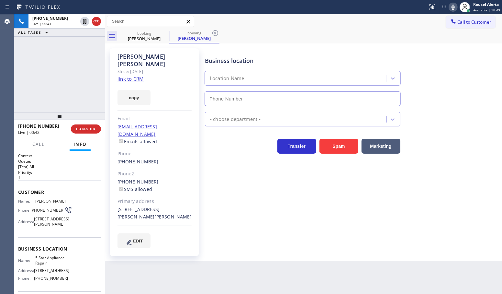
type input "(855) 731-4952"
click at [451, 7] on icon at bounding box center [453, 7] width 8 height 8
click at [72, 58] on div "+15163953774 Live | 02:13 ALL TASKS ALL TASKS ACTIVE TASKS TASKS IN WRAP UP" at bounding box center [59, 63] width 91 height 98
drag, startPoint x: 75, startPoint y: 76, endPoint x: 75, endPoint y: 71, distance: 4.9
click at [75, 76] on div "+15163953774 Live | 05:47 ALL TASKS ALL TASKS ACTIVE TASKS TASKS IN WRAP UP" at bounding box center [59, 63] width 91 height 98
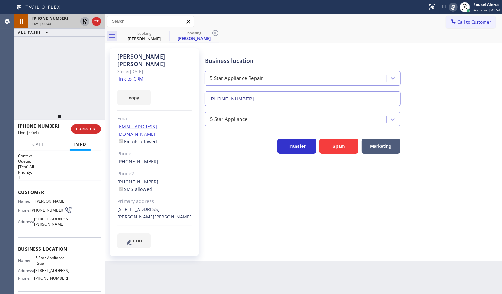
click at [84, 20] on icon at bounding box center [85, 21] width 8 height 8
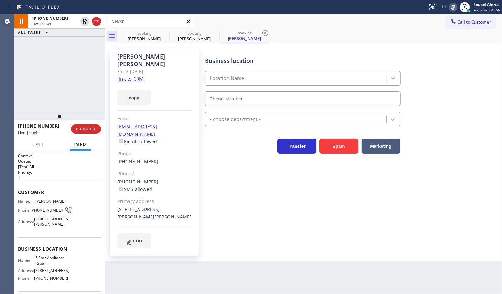
type input "(855) 731-4952"
click at [453, 5] on icon at bounding box center [453, 7] width 8 height 8
click at [78, 50] on div "+15163953774 Live | 07:28 ALL TASKS ALL TASKS ACTIVE TASKS TASKS IN WRAP UP" at bounding box center [59, 63] width 91 height 98
click at [455, 8] on icon at bounding box center [453, 7] width 8 height 8
click at [444, 84] on div "Business location 5 Star Appliance Repair (855) 731-4952" at bounding box center [352, 76] width 297 height 59
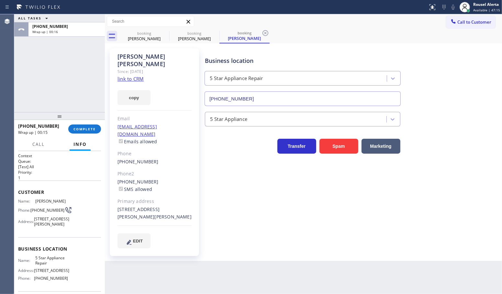
drag, startPoint x: 75, startPoint y: 54, endPoint x: 104, endPoint y: 106, distance: 58.8
click at [75, 54] on div "ALL TASKS ALL TASKS ACTIVE TASKS TASKS IN WRAP UP +15163953774 Wrap up | 00:16" at bounding box center [59, 63] width 91 height 98
click at [47, 55] on div "ALL TASKS ALL TASKS ACTIVE TASKS TASKS IN WRAP UP +15163953774 Wrap up | 00:19" at bounding box center [59, 63] width 91 height 98
click at [160, 263] on div "Back to Dashboard Change Sender ID Customers Technicians Select a contact Outbo…" at bounding box center [303, 153] width 397 height 279
click at [90, 132] on button "COMPLETE" at bounding box center [84, 128] width 33 height 9
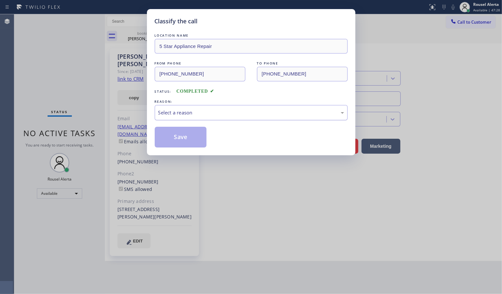
click at [222, 119] on div "Select a reason" at bounding box center [251, 112] width 193 height 15
click at [169, 132] on button "Save" at bounding box center [181, 137] width 52 height 21
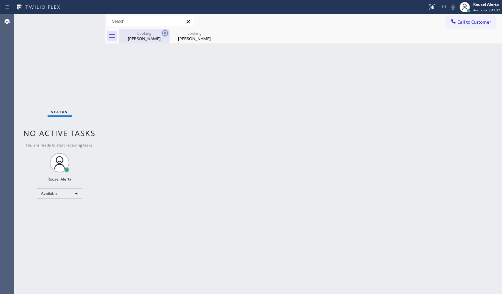
click at [165, 31] on icon at bounding box center [165, 33] width 8 height 8
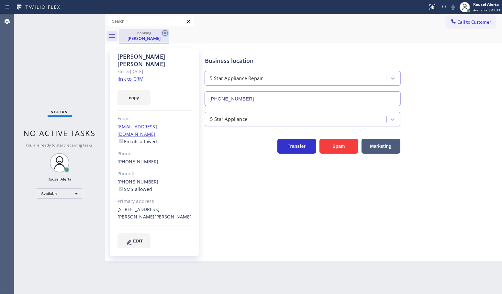
click at [167, 31] on icon at bounding box center [165, 33] width 6 height 6
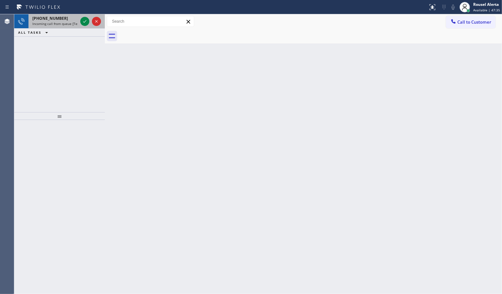
click at [66, 23] on span "Incoming call from queue [Test] All" at bounding box center [59, 23] width 54 height 5
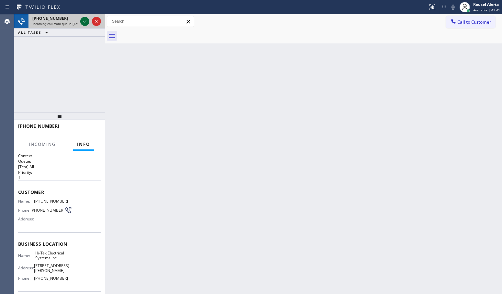
click at [83, 25] on icon at bounding box center [85, 21] width 8 height 8
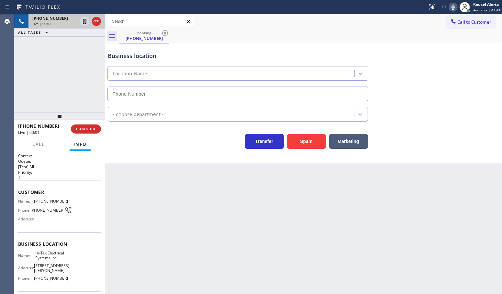
type input "(848) 360-3057"
click at [374, 221] on div "Back to Dashboard Change Sender ID Customers Technicians Select a contact Outbo…" at bounding box center [303, 153] width 397 height 279
click at [382, 212] on div "Back to Dashboard Change Sender ID Customers Technicians Select a contact Outbo…" at bounding box center [303, 153] width 397 height 279
click at [62, 51] on div "+13472885909 Live | 00:08 ALL TASKS ALL TASKS ACTIVE TASKS TASKS IN WRAP UP" at bounding box center [59, 63] width 91 height 98
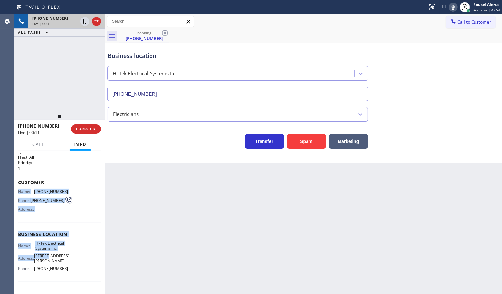
scroll to position [54, 0]
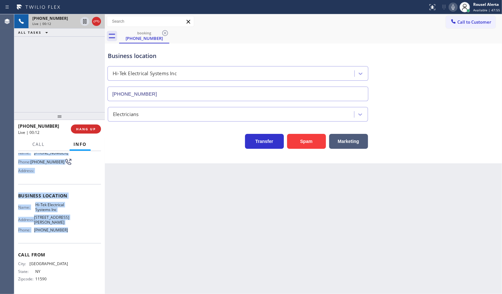
drag, startPoint x: 18, startPoint y: 201, endPoint x: 69, endPoint y: 235, distance: 61.2
click at [69, 235] on div "Context Queue: [Test] All Priority: 1 Customer Name: (347) 288-5909 Phone: (347…" at bounding box center [59, 198] width 83 height 187
copy div "Name: (347) 288-5909 Phone: (347) 288-5909 Address: Business location Name: Hi-…"
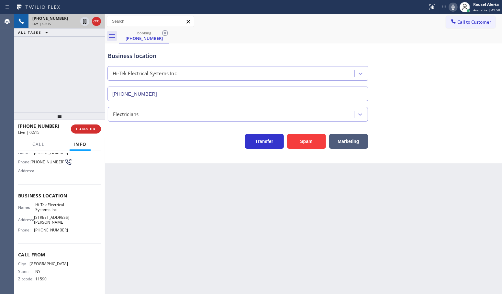
click at [70, 58] on div "+13472885909 Live | 02:15 ALL TASKS ALL TASKS ACTIVE TASKS TASKS IN WRAP UP" at bounding box center [59, 63] width 91 height 98
click at [83, 24] on icon at bounding box center [85, 21] width 8 height 8
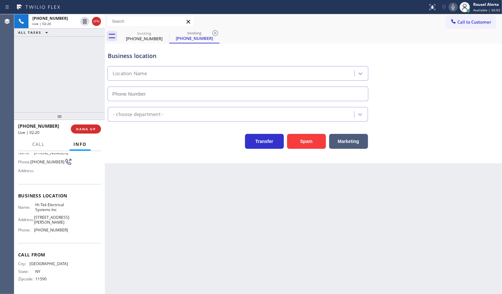
type input "(848) 360-3057"
drag, startPoint x: 454, startPoint y: 5, endPoint x: 464, endPoint y: 20, distance: 17.8
click at [454, 5] on icon at bounding box center [453, 7] width 8 height 8
click at [245, 266] on div "Back to Dashboard Change Sender ID Customers Technicians Select a contact Outbo…" at bounding box center [303, 153] width 397 height 279
drag, startPoint x: 84, startPoint y: 21, endPoint x: 426, endPoint y: 18, distance: 342.8
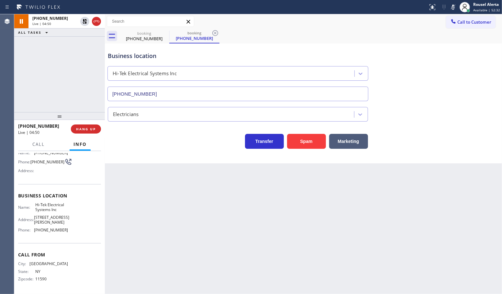
click at [84, 21] on icon at bounding box center [85, 21] width 8 height 8
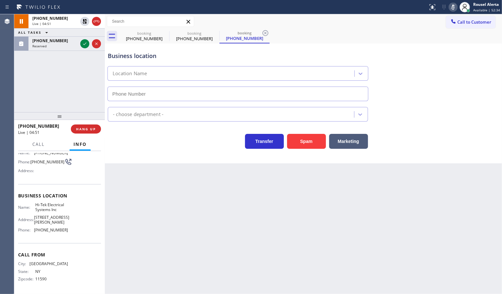
click at [452, 7] on icon at bounding box center [453, 7] width 8 height 8
type input "(848) 360-3057"
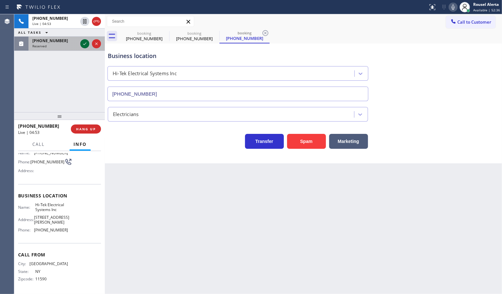
click at [86, 43] on icon at bounding box center [85, 44] width 8 height 8
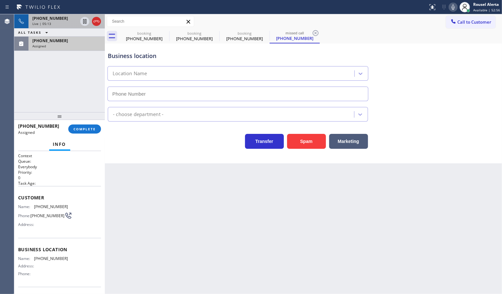
click at [45, 18] on span "+13472885909" at bounding box center [50, 19] width 36 height 6
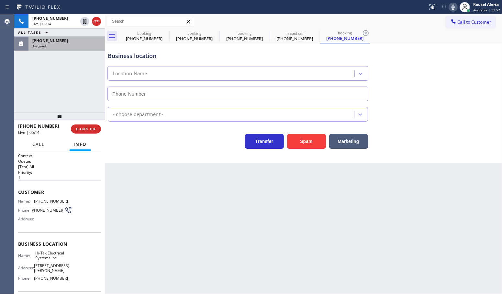
type input "(848) 360-3057"
click at [37, 146] on span "Call" at bounding box center [38, 144] width 12 height 6
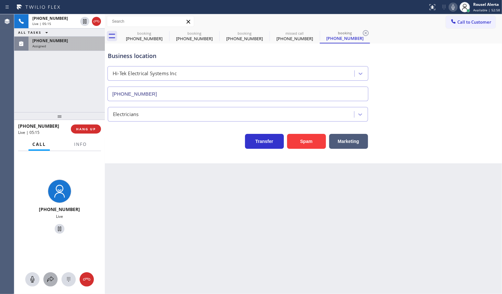
click at [50, 277] on icon at bounding box center [51, 279] width 8 height 8
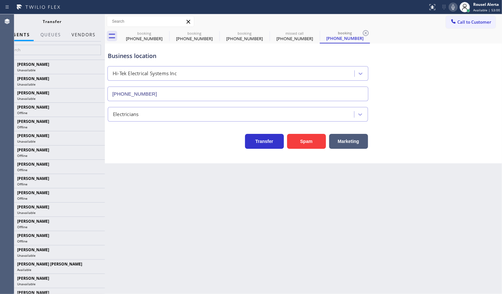
click at [82, 35] on button "Vendors" at bounding box center [84, 34] width 32 height 13
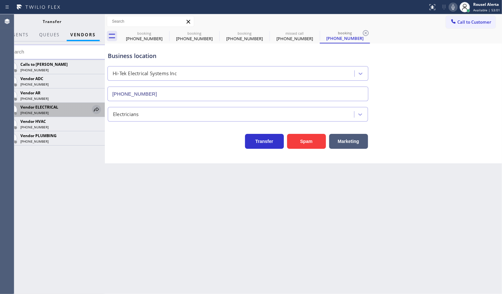
click at [96, 109] on icon at bounding box center [97, 110] width 8 height 8
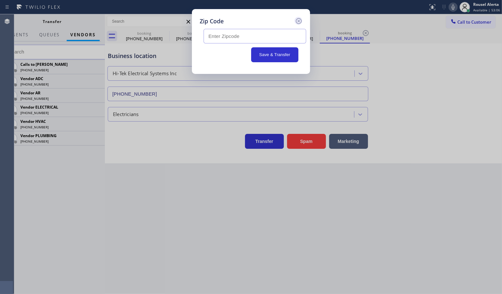
click at [299, 23] on icon at bounding box center [299, 21] width 6 height 6
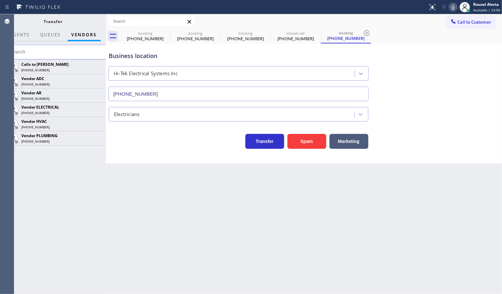
click at [106, 22] on div at bounding box center [106, 153] width 0 height 279
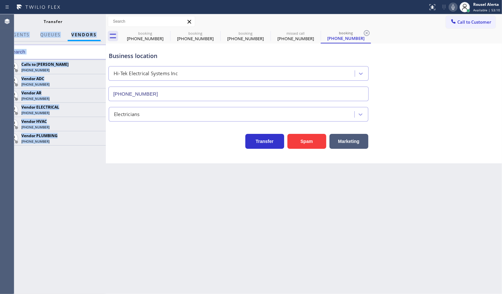
click at [112, 25] on div "+13472885909 Live | 05:27 ALL TASKS ALL TASKS ACTIVE TASKS TASKS IN WRAP UP (34…" at bounding box center [258, 153] width 488 height 279
click at [105, 22] on div "Transfer" at bounding box center [53, 21] width 105 height 14
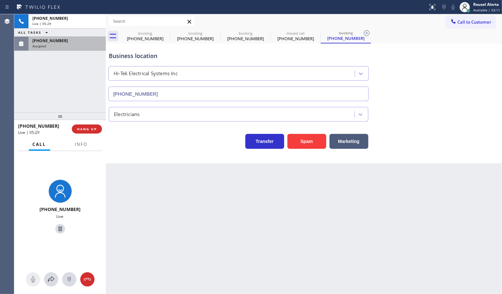
drag, startPoint x: 106, startPoint y: 20, endPoint x: 114, endPoint y: 23, distance: 8.4
click at [114, 23] on div "+13472885909 Live | 05:29 ALL TASKS ALL TASKS ACTIVE TASKS TASKS IN WRAP UP (34…" at bounding box center [258, 153] width 488 height 279
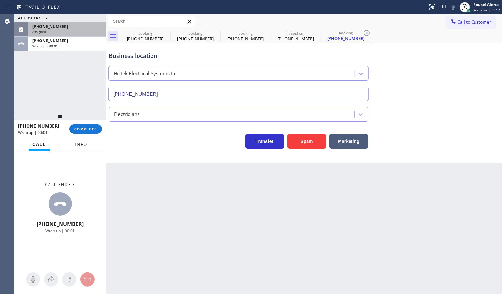
click at [80, 148] on button "Info" at bounding box center [81, 144] width 20 height 13
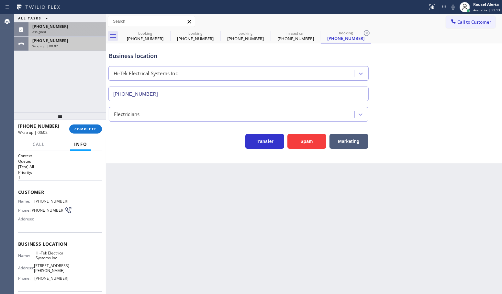
click at [62, 42] on div "+13472885909" at bounding box center [67, 41] width 70 height 6
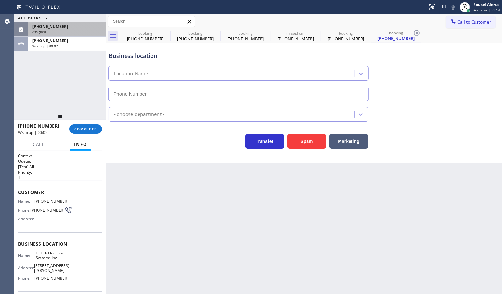
type input "(848) 360-3057"
click at [61, 30] on div "Assigned" at bounding box center [67, 31] width 70 height 5
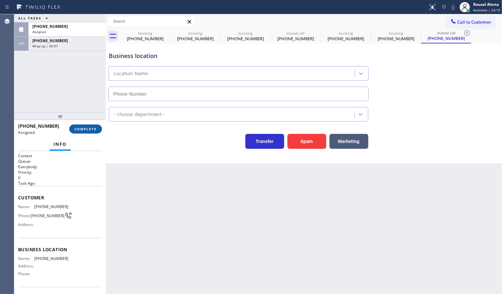
click at [84, 131] on span "COMPLETE" at bounding box center [85, 129] width 22 height 5
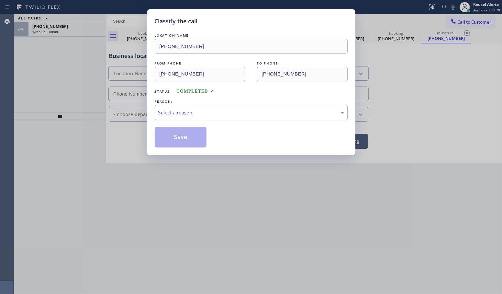
click at [195, 112] on div "Select a reason" at bounding box center [251, 112] width 186 height 7
click at [188, 138] on button "Save" at bounding box center [181, 137] width 52 height 21
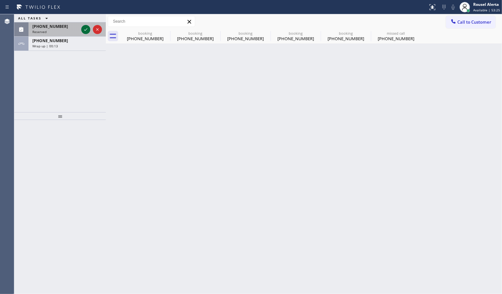
click at [84, 28] on icon at bounding box center [86, 30] width 8 height 8
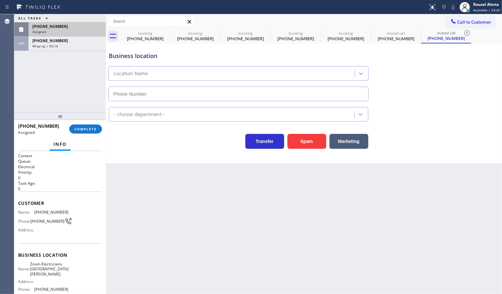
type input "(310) 388-4067"
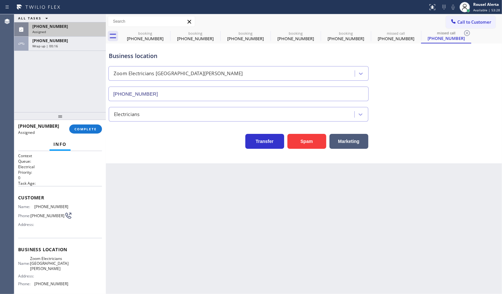
click at [73, 261] on div "Name: Zoom Electricians Santa Monica Address: Phone: (310) 388-4067" at bounding box center [60, 272] width 84 height 33
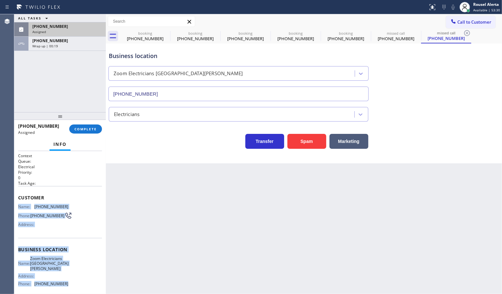
drag, startPoint x: 17, startPoint y: 207, endPoint x: 72, endPoint y: 283, distance: 93.7
click at [72, 283] on div "Context Queue: Electrical Priority: 0 Task Age: Customer Name: (310) 560-4685 P…" at bounding box center [60, 222] width 92 height 143
copy div "Name: (310) 560-4685 Phone: (310) 560-4685 Address: Business location Name: Zoo…"
click at [45, 73] on div "ALL TASKS ALL TASKS ACTIVE TASKS TASKS IN WRAP UP (310) 560-4685 Assigned +1347…" at bounding box center [60, 63] width 92 height 98
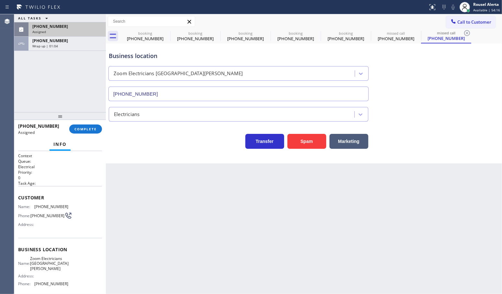
click at [76, 31] on div "Assigned" at bounding box center [67, 31] width 70 height 5
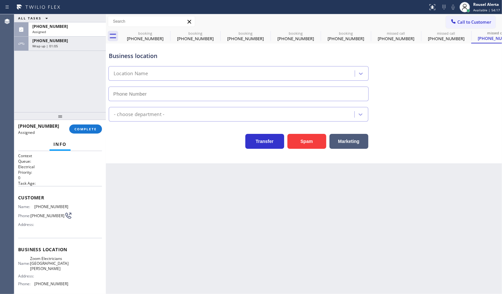
type input "(310) 388-4067"
click at [75, 122] on div "(310) 560-4685 Assigned COMPLETE" at bounding box center [60, 128] width 84 height 17
click at [77, 128] on span "COMPLETE" at bounding box center [85, 129] width 22 height 5
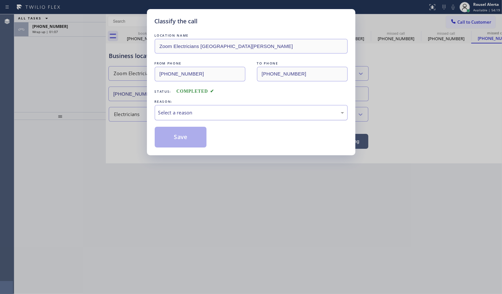
click at [168, 114] on div "Select a reason" at bounding box center [251, 112] width 186 height 7
click at [169, 143] on button "Save" at bounding box center [181, 137] width 52 height 21
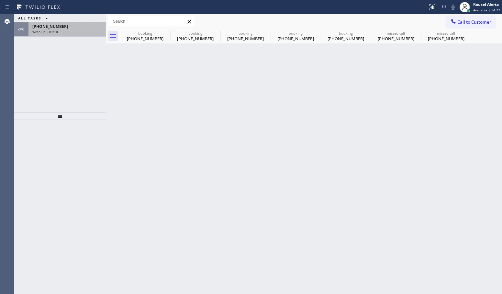
click at [49, 28] on span "+13472885909" at bounding box center [50, 27] width 36 height 6
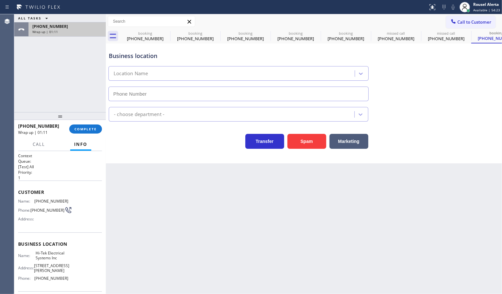
type input "(848) 360-3057"
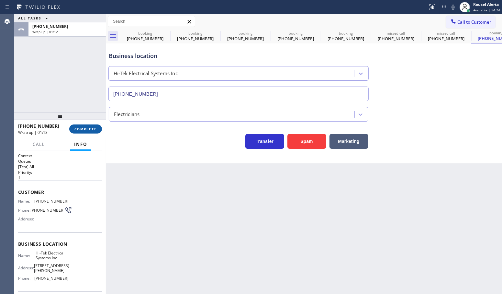
click at [85, 130] on span "COMPLETE" at bounding box center [85, 129] width 22 height 5
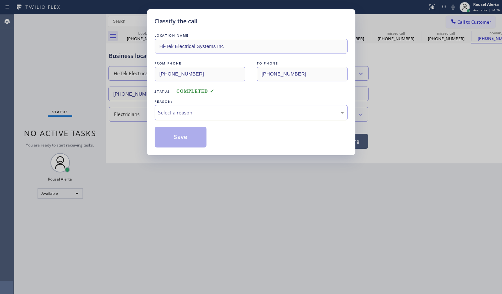
click at [206, 111] on div "Select a reason" at bounding box center [251, 112] width 186 height 7
click at [190, 141] on button "Save" at bounding box center [181, 137] width 52 height 21
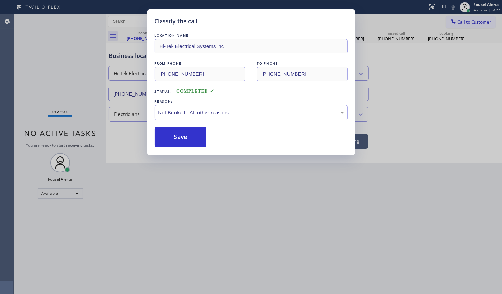
click at [238, 199] on div "Classify the call LOCATION NAME Hi-Tek Electrical Systems Inc FROM PHONE (347) …" at bounding box center [251, 147] width 502 height 294
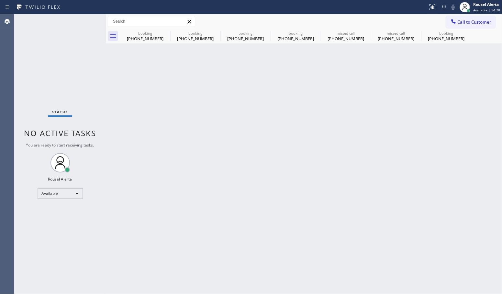
click at [72, 40] on div "Status No active tasks You are ready to start receiving tasks. Rousel Alerta Av…" at bounding box center [60, 153] width 92 height 279
click at [164, 34] on icon at bounding box center [166, 33] width 6 height 6
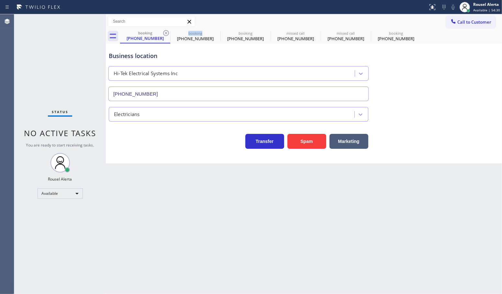
click at [164, 34] on icon at bounding box center [166, 33] width 6 height 6
click at [164, 34] on icon at bounding box center [166, 33] width 8 height 8
click at [165, 34] on icon at bounding box center [166, 33] width 8 height 8
click at [212, 34] on icon at bounding box center [216, 33] width 8 height 8
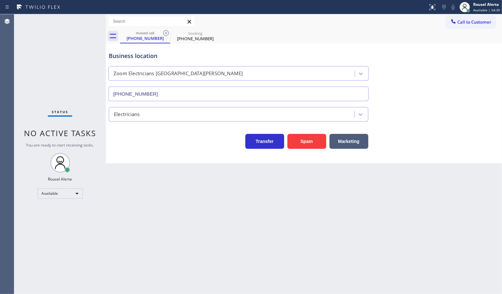
click at [166, 34] on icon at bounding box center [166, 33] width 8 height 8
click at [167, 34] on icon at bounding box center [166, 33] width 6 height 6
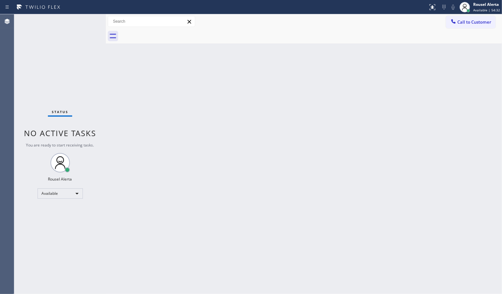
click at [167, 34] on div at bounding box center [311, 36] width 382 height 15
click at [188, 142] on div "Back to Dashboard Change Sender ID Customers Technicians Select a contact Outbo…" at bounding box center [304, 153] width 396 height 279
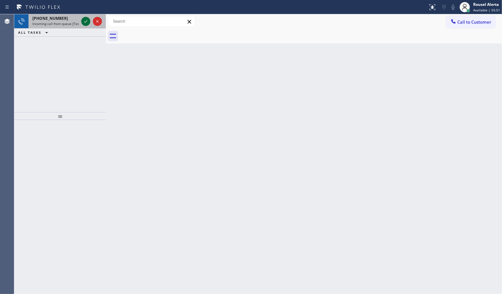
click at [83, 18] on icon at bounding box center [86, 21] width 8 height 8
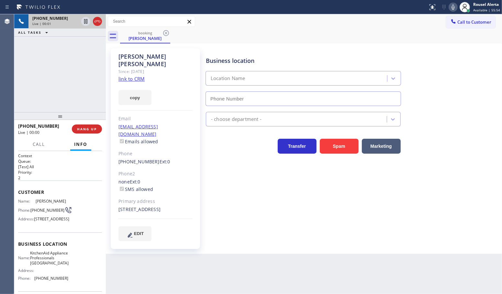
type input "(917) 935-4352"
click at [137, 75] on link "link to CRM" at bounding box center [131, 78] width 26 height 6
click at [63, 63] on div "+13474268094 Live | 00:48 ALL TASKS ALL TASKS ACTIVE TASKS TASKS IN WRAP UP" at bounding box center [60, 63] width 92 height 98
click at [87, 23] on icon at bounding box center [85, 21] width 3 height 5
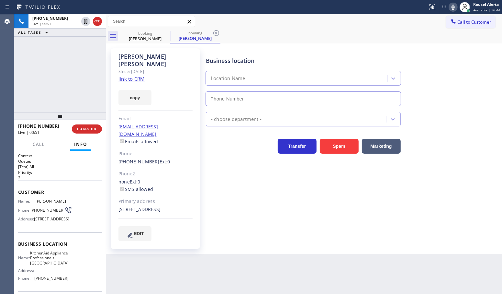
type input "(917) 935-4352"
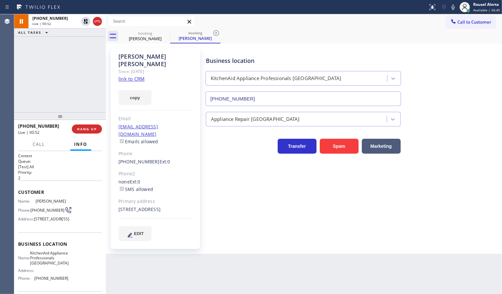
click at [455, 6] on icon at bounding box center [453, 7] width 8 height 8
click at [86, 19] on icon at bounding box center [86, 21] width 8 height 8
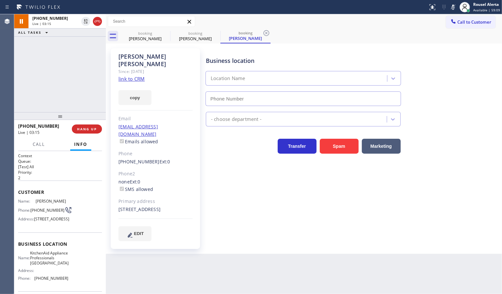
type input "(917) 935-4352"
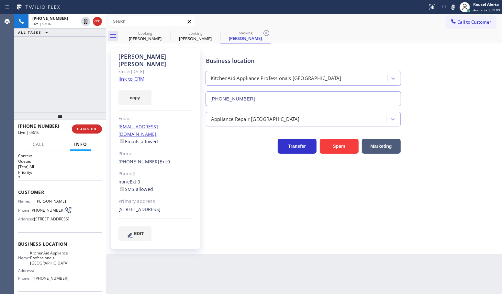
click at [452, 6] on icon at bounding box center [453, 7] width 8 height 8
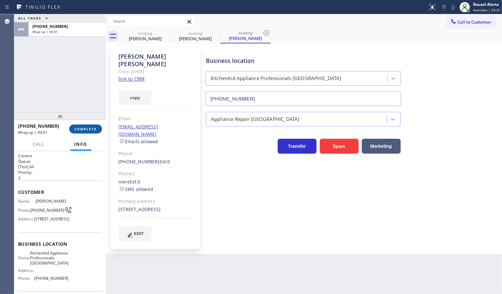
click at [75, 125] on button "COMPLETE" at bounding box center [85, 128] width 33 height 9
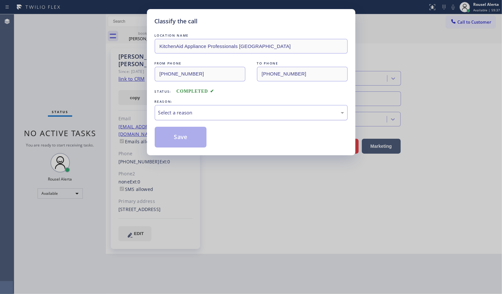
click at [258, 117] on div "Select a reason" at bounding box center [251, 112] width 193 height 15
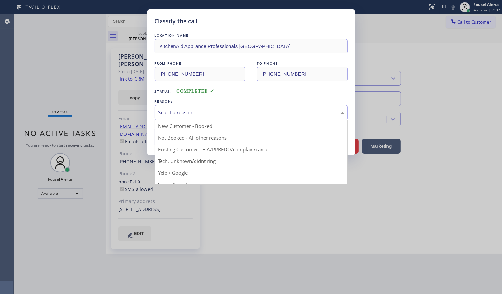
drag, startPoint x: 255, startPoint y: 150, endPoint x: 245, endPoint y: 149, distance: 10.1
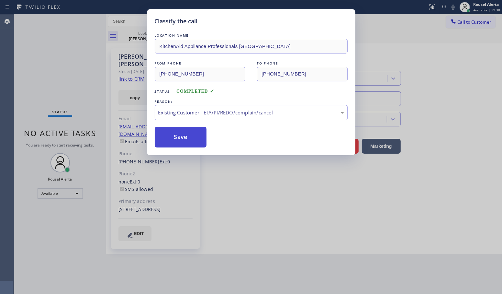
click at [182, 130] on button "Save" at bounding box center [181, 137] width 52 height 21
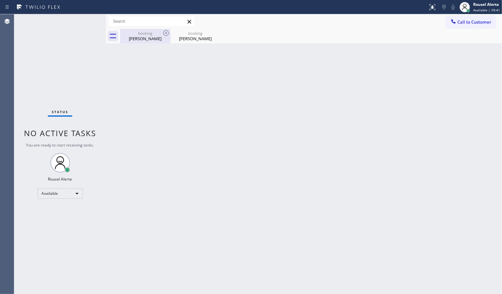
click at [148, 39] on div "Alex Schneider" at bounding box center [145, 39] width 49 height 6
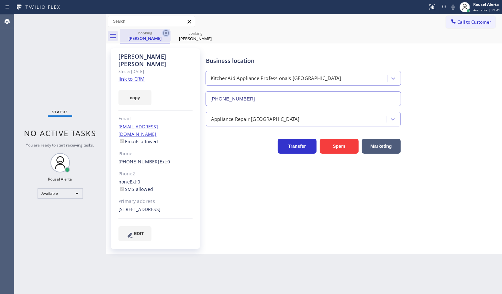
click at [163, 33] on icon at bounding box center [166, 33] width 6 height 6
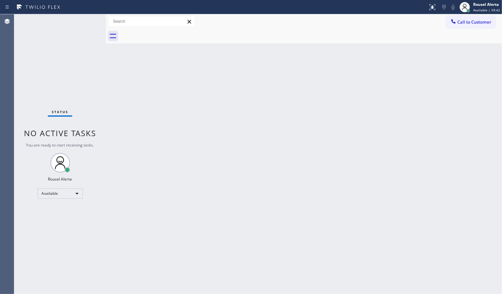
drag, startPoint x: 193, startPoint y: 97, endPoint x: 244, endPoint y: 203, distance: 117.0
click at [203, 113] on div "Back to Dashboard Change Sender ID Customers Technicians Select a contact Outbo…" at bounding box center [304, 153] width 396 height 279
click at [72, 40] on div "Status No active tasks You are ready to start receiving tasks. Rousel Alerta Av…" at bounding box center [60, 153] width 92 height 279
click at [79, 18] on div "Status No active tasks You are ready to start receiving tasks. Rousel Alerta Av…" at bounding box center [60, 153] width 92 height 279
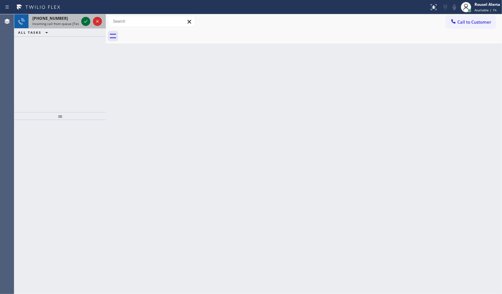
click at [85, 19] on icon at bounding box center [86, 21] width 8 height 8
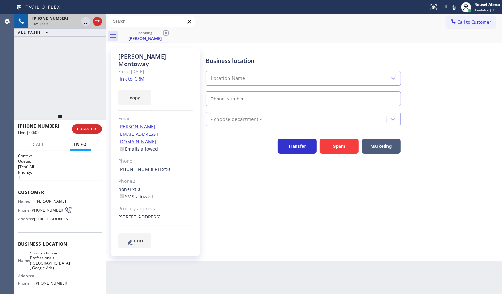
type input "(916) 515-7318"
click at [135, 75] on link "link to CRM" at bounding box center [131, 78] width 26 height 6
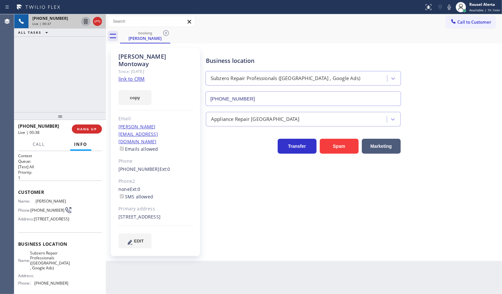
click at [83, 19] on icon at bounding box center [86, 21] width 8 height 8
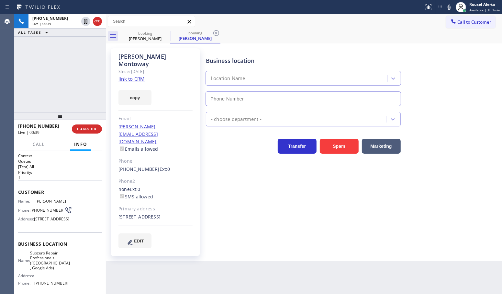
type input "(916) 515-7318"
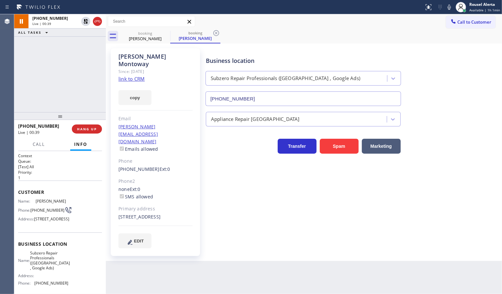
click at [448, 5] on icon at bounding box center [449, 7] width 8 height 8
click at [83, 22] on icon at bounding box center [86, 21] width 8 height 8
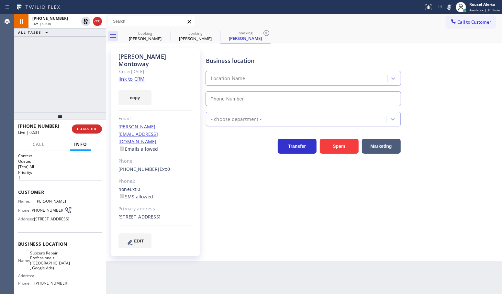
click at [451, 8] on icon at bounding box center [449, 7] width 8 height 8
type input "(916) 515-7318"
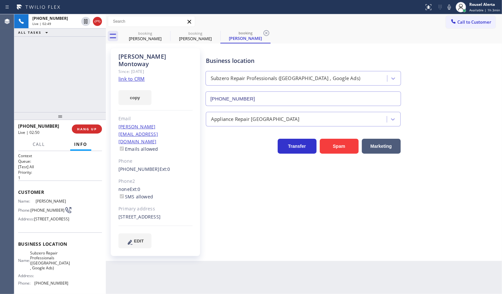
click at [55, 48] on div "+14159405108 Live | 02:49 ALL TASKS ALL TASKS ACTIVE TASKS TASKS IN WRAP UP" at bounding box center [60, 63] width 92 height 98
click at [176, 269] on div "Back to Dashboard Change Sender ID Customers Technicians Select a contact Outbo…" at bounding box center [304, 153] width 396 height 279
drag, startPoint x: 59, startPoint y: 86, endPoint x: 67, endPoint y: 97, distance: 13.2
click at [61, 86] on div "+14159405108 Live | 02:51 ALL TASKS ALL TASKS ACTIVE TASKS TASKS IN WRAP UP" at bounding box center [60, 63] width 92 height 98
click at [156, 264] on div "Back to Dashboard Change Sender ID Customers Technicians Select a contact Outbo…" at bounding box center [304, 153] width 396 height 279
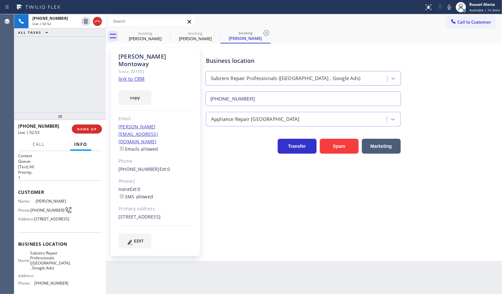
click at [37, 81] on div "+14159405108 Live | 02:52 ALL TASKS ALL TASKS ACTIVE TASKS TASKS IN WRAP UP" at bounding box center [60, 63] width 92 height 98
click at [135, 253] on div "Back to Dashboard Change Sender ID Customers Technicians Select a contact Outbo…" at bounding box center [304, 153] width 396 height 279
click at [55, 95] on div "+14159405108 Live | 02:55 ALL TASKS ALL TASKS ACTIVE TASKS TASKS IN WRAP UP" at bounding box center [60, 63] width 92 height 98
click at [148, 262] on div "Back to Dashboard Change Sender ID Customers Technicians Select a contact Outbo…" at bounding box center [304, 153] width 396 height 279
click at [65, 98] on div "+14159405108 Live | 02:57 ALL TASKS ALL TASKS ACTIVE TASKS TASKS IN WRAP UP" at bounding box center [60, 63] width 92 height 98
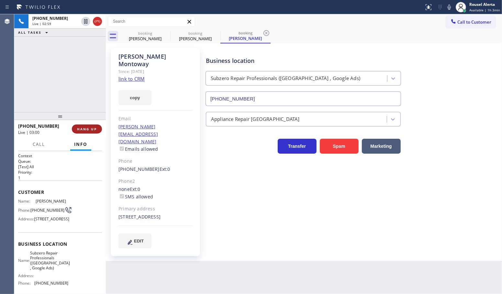
click at [85, 127] on span "HANG UP" at bounding box center [87, 129] width 20 height 5
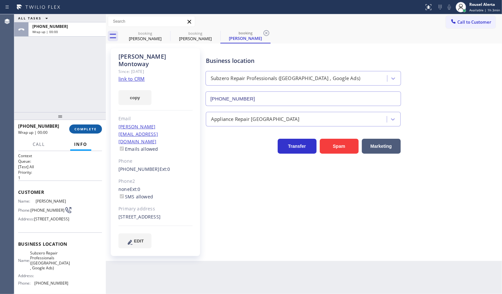
click at [92, 126] on button "COMPLETE" at bounding box center [85, 128] width 33 height 9
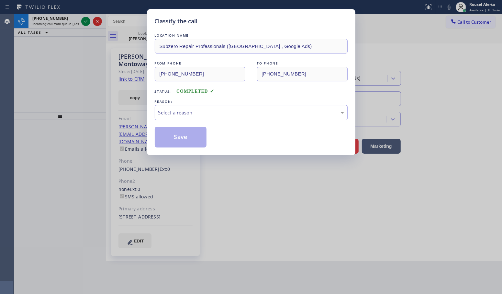
click at [193, 122] on div "LOCATION NAME Subzero Repair Professionals (Sacramento , Google Ads) FROM PHONE…" at bounding box center [251, 89] width 193 height 115
click at [198, 115] on div "Select a reason" at bounding box center [251, 112] width 186 height 7
click at [194, 140] on button "Save" at bounding box center [181, 137] width 52 height 21
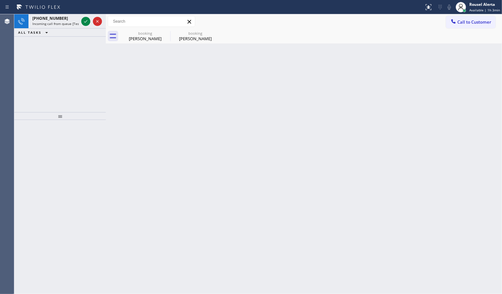
click at [65, 16] on div "+18626585566" at bounding box center [55, 19] width 46 height 6
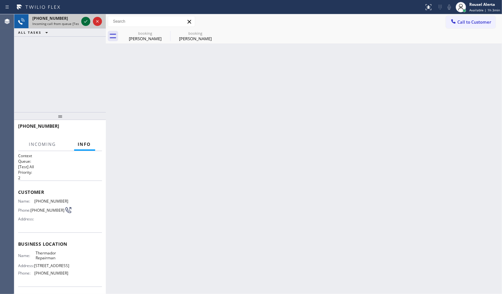
click at [82, 23] on icon at bounding box center [86, 21] width 8 height 8
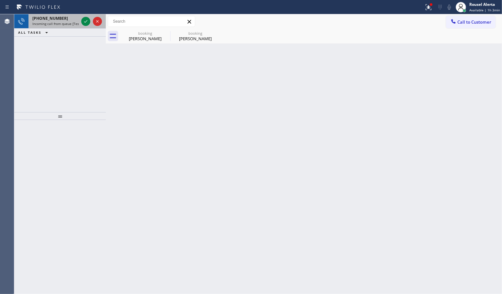
drag, startPoint x: 60, startPoint y: 17, endPoint x: 80, endPoint y: 25, distance: 21.5
click at [62, 18] on div "+18626585566" at bounding box center [55, 19] width 46 height 6
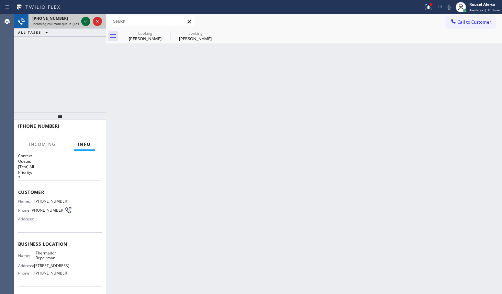
click at [82, 25] on icon at bounding box center [86, 21] width 8 height 8
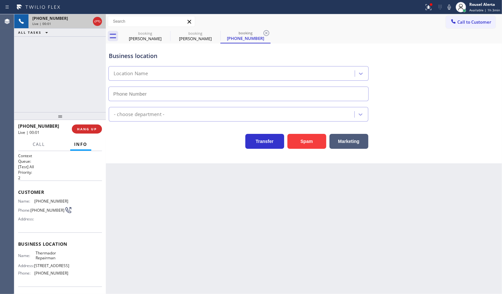
type input "(862) 207-4932"
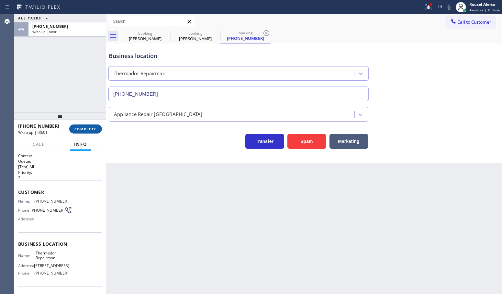
click at [95, 130] on span "COMPLETE" at bounding box center [85, 129] width 22 height 5
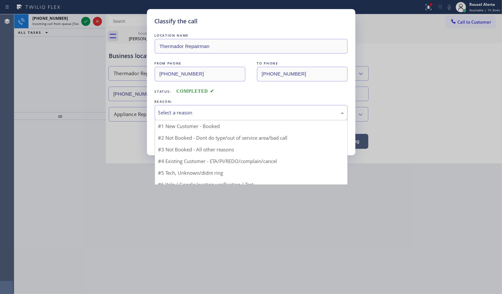
click at [193, 113] on div "Select a reason" at bounding box center [251, 112] width 186 height 7
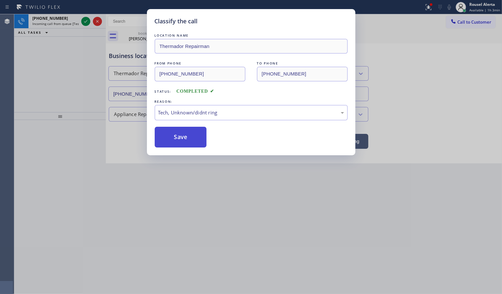
click at [187, 143] on button "Save" at bounding box center [181, 137] width 52 height 21
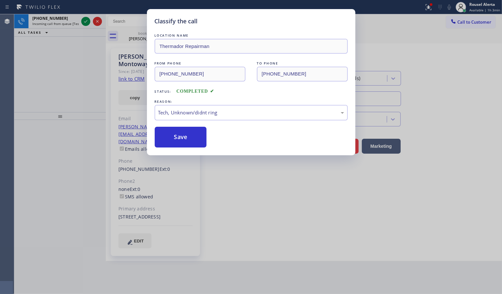
click at [62, 25] on div "Classify the call LOCATION NAME Thermador Repairman FROM PHONE (862) 658-5566 T…" at bounding box center [251, 147] width 502 height 294
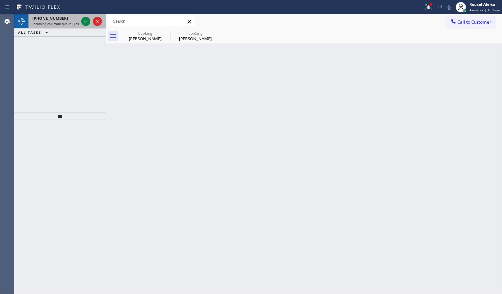
click at [62, 21] on span "Incoming call from queue [Test] All" at bounding box center [59, 23] width 54 height 5
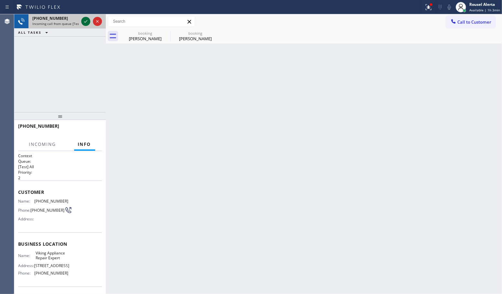
click at [84, 24] on icon at bounding box center [86, 21] width 8 height 8
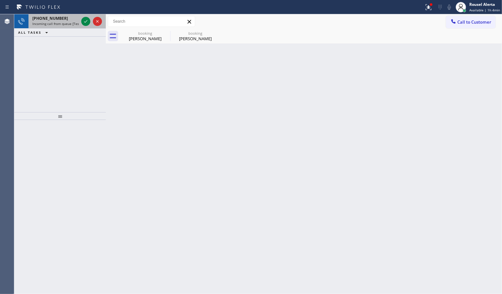
drag, startPoint x: 63, startPoint y: 18, endPoint x: 70, endPoint y: 19, distance: 6.7
click at [63, 18] on div "+16196042879" at bounding box center [55, 19] width 46 height 6
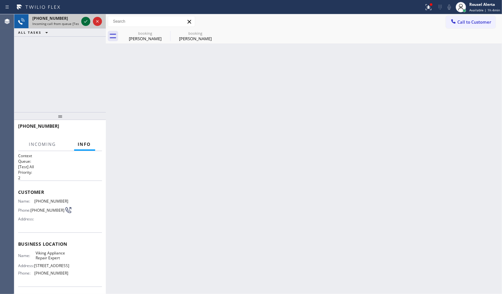
click at [84, 21] on icon at bounding box center [86, 21] width 8 height 8
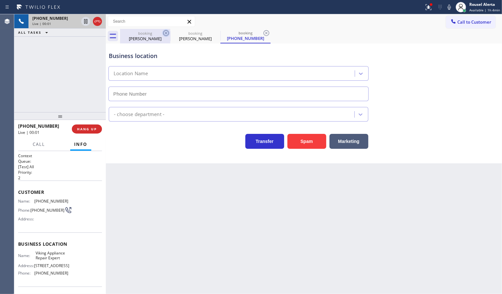
click at [167, 34] on icon at bounding box center [166, 33] width 8 height 8
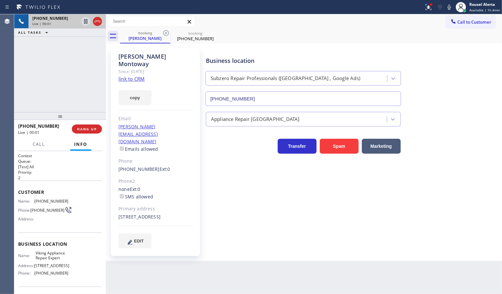
type input "(619) 773-0374"
click at [167, 34] on icon at bounding box center [166, 33] width 8 height 8
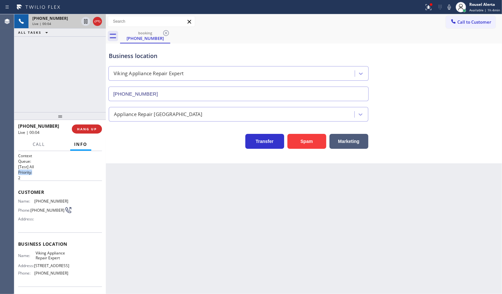
click at [94, 169] on div "Context Queue: [Test] All Priority: 2" at bounding box center [60, 167] width 84 height 28
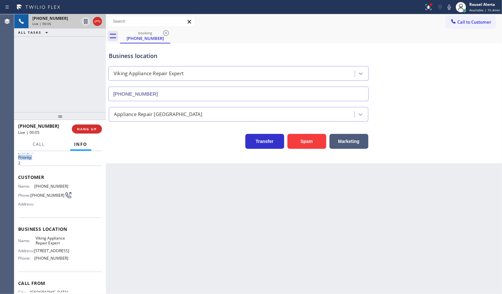
scroll to position [12, 0]
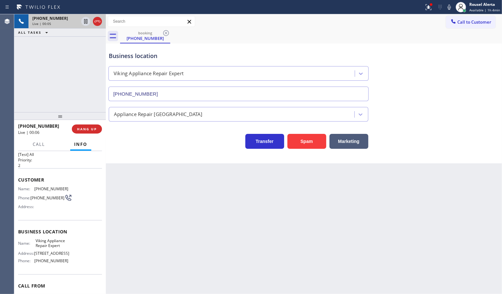
drag, startPoint x: 170, startPoint y: 254, endPoint x: 154, endPoint y: 246, distance: 18.1
click at [171, 254] on div "Back to Dashboard Change Sender ID Customers Technicians Select a contact Outbo…" at bounding box center [304, 153] width 396 height 279
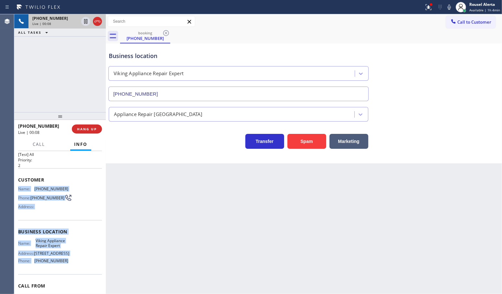
drag, startPoint x: 73, startPoint y: 267, endPoint x: 17, endPoint y: 184, distance: 100.5
click at [17, 184] on div "Context Queue: [Test] All Priority: 2 Customer Name: (619) 604-2879 Phone: (619…" at bounding box center [60, 222] width 92 height 143
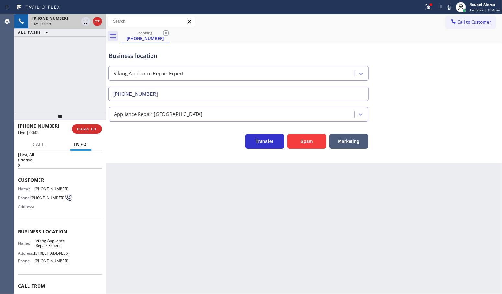
click at [141, 222] on div "Back to Dashboard Change Sender ID Customers Technicians Select a contact Outbo…" at bounding box center [304, 153] width 396 height 279
click at [85, 132] on button "HANG UP" at bounding box center [87, 128] width 30 height 9
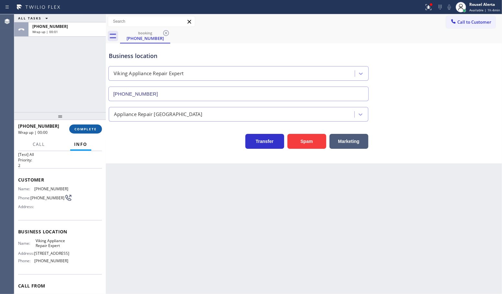
click at [85, 132] on button "COMPLETE" at bounding box center [85, 128] width 33 height 9
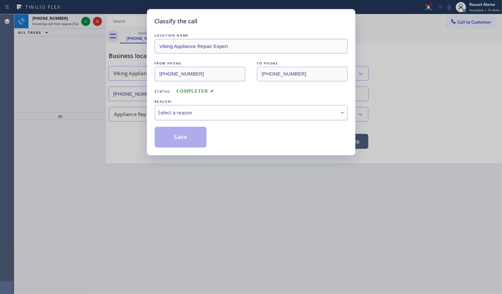
click at [199, 114] on div "Select a reason" at bounding box center [251, 112] width 186 height 7
click at [179, 139] on button "Save" at bounding box center [181, 137] width 52 height 21
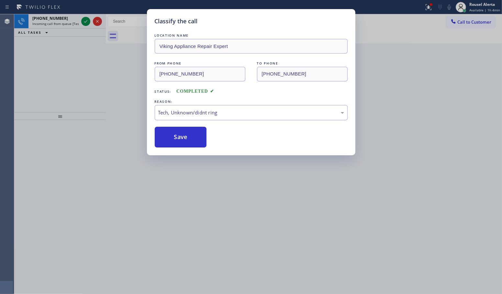
drag, startPoint x: 60, startPoint y: 20, endPoint x: 74, endPoint y: 21, distance: 14.6
click at [62, 21] on div "Classify the call LOCATION NAME Viking Appliance Repair Expert FROM PHONE (619)…" at bounding box center [251, 147] width 502 height 294
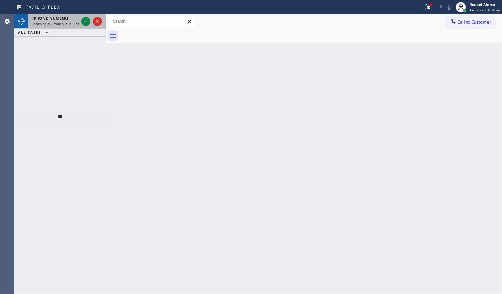
click at [70, 18] on div "+17604530684" at bounding box center [55, 19] width 46 height 6
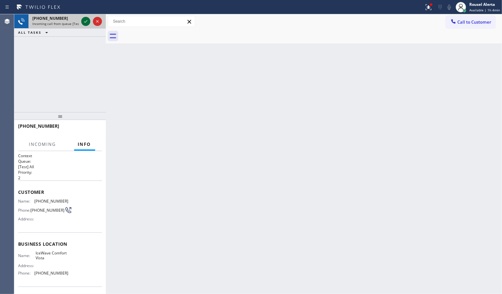
click at [81, 22] on div at bounding box center [85, 21] width 9 height 8
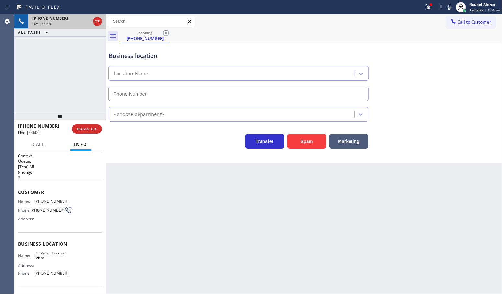
type input "(760) 249-7398"
click at [299, 148] on button "Spam" at bounding box center [306, 141] width 39 height 15
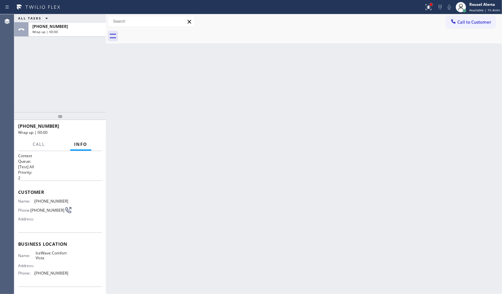
click at [432, 3] on div at bounding box center [431, 4] width 3 height 3
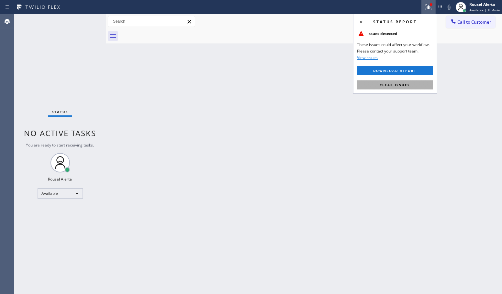
click at [398, 88] on button "Clear issues" at bounding box center [395, 84] width 76 height 9
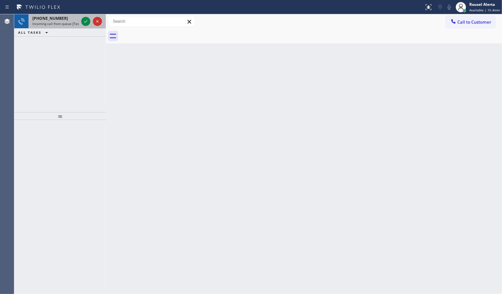
drag, startPoint x: 64, startPoint y: 20, endPoint x: 70, endPoint y: 19, distance: 6.5
click at [64, 20] on div "+17146163575" at bounding box center [55, 19] width 46 height 6
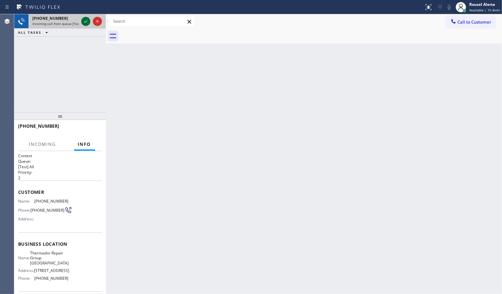
click at [89, 23] on icon at bounding box center [86, 21] width 8 height 8
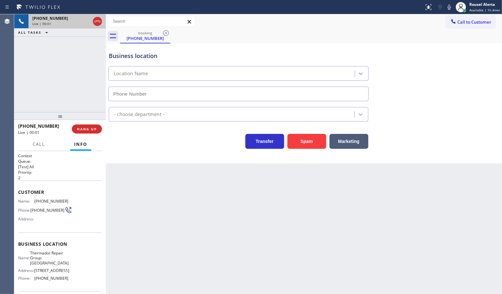
type input "(714) 276-8626"
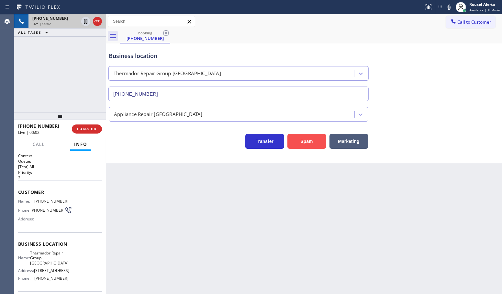
click at [315, 140] on button "Spam" at bounding box center [306, 141] width 39 height 15
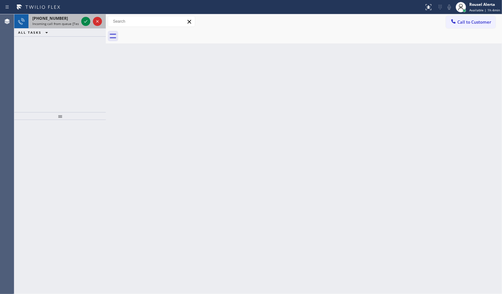
click at [69, 17] on div "+18046174021" at bounding box center [55, 19] width 46 height 6
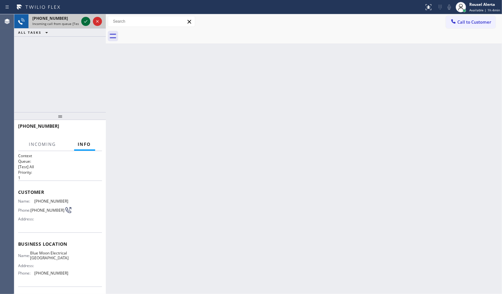
click at [82, 20] on icon at bounding box center [86, 21] width 8 height 8
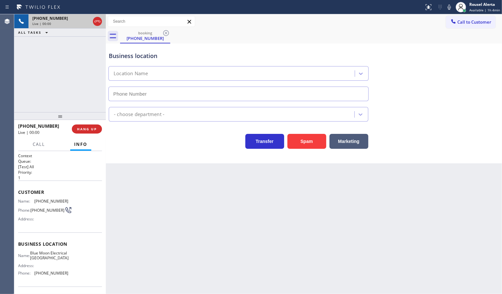
type input "(562) 372-6050"
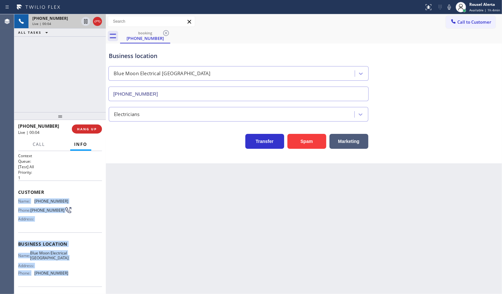
drag, startPoint x: 17, startPoint y: 201, endPoint x: 67, endPoint y: 278, distance: 92.8
click at [67, 278] on div "Context Queue: [Test] All Priority: 1 Customer Name: (804) 617-4021 Phone: (804…" at bounding box center [60, 222] width 92 height 143
copy div "Name: (804) 617-4021 Phone: (804) 617-4021 Address: Business location Name: Blu…"
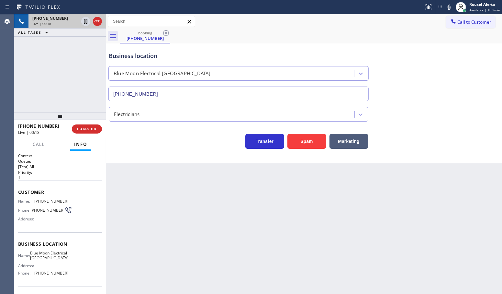
click at [140, 194] on div "Back to Dashboard Change Sender ID Customers Technicians Select a contact Outbo…" at bounding box center [304, 153] width 396 height 279
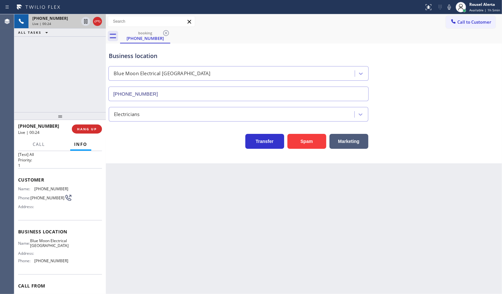
scroll to position [1, 0]
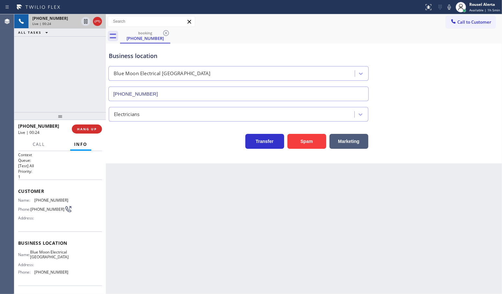
click at [130, 193] on div "Back to Dashboard Change Sender ID Customers Technicians Select a contact Outbo…" at bounding box center [304, 153] width 396 height 279
click at [67, 76] on div "+18046174021 Live | 00:24 ALL TASKS ALL TASKS ACTIVE TASKS TASKS IN WRAP UP" at bounding box center [60, 63] width 92 height 98
click at [148, 197] on div "Back to Dashboard Change Sender ID Customers Technicians Select a contact Outbo…" at bounding box center [304, 153] width 396 height 279
click at [86, 132] on button "HANG UP" at bounding box center [87, 128] width 30 height 9
click at [86, 131] on span "HANG UP" at bounding box center [87, 129] width 20 height 5
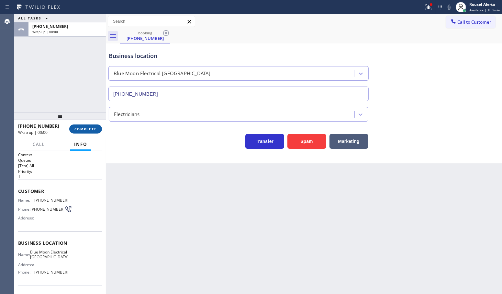
click at [86, 131] on span "COMPLETE" at bounding box center [85, 129] width 22 height 5
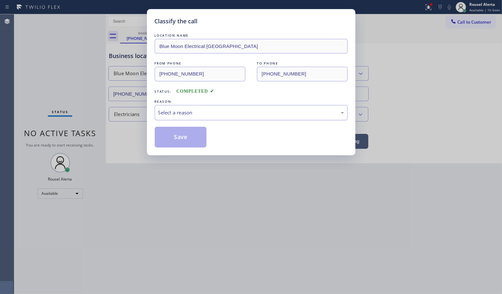
click at [203, 113] on div "Select a reason" at bounding box center [251, 112] width 186 height 7
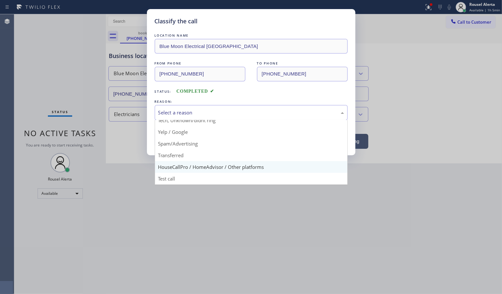
scroll to position [44, 0]
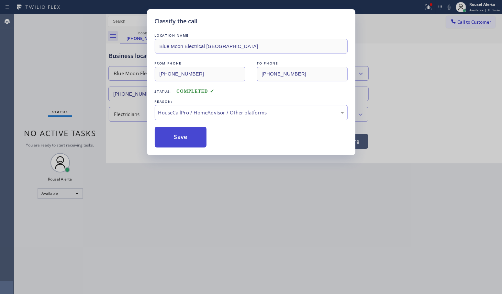
click at [192, 134] on button "Save" at bounding box center [181, 137] width 52 height 21
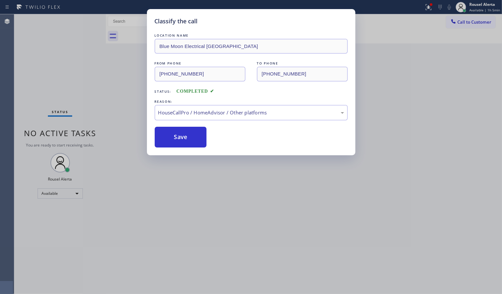
click at [244, 214] on div "Classify the call LOCATION NAME Blue Moon Electrical Orange County FROM PHONE (…" at bounding box center [251, 147] width 502 height 294
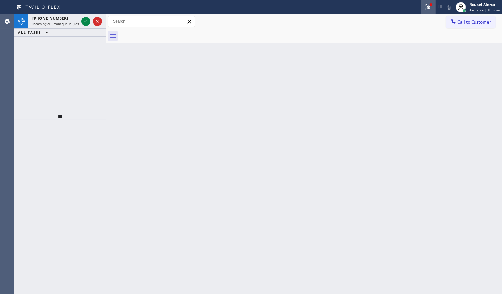
drag, startPoint x: 422, startPoint y: 1, endPoint x: 423, endPoint y: 4, distance: 3.9
click at [423, 1] on div "Status report Issues detected These issues could affect your workflow. Please c…" at bounding box center [251, 7] width 502 height 14
click at [426, 10] on div at bounding box center [428, 7] width 14 height 8
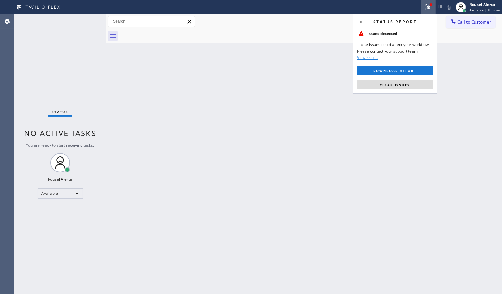
click at [404, 80] on button "Clear issues" at bounding box center [395, 84] width 76 height 9
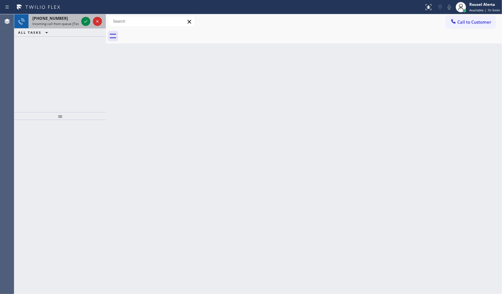
click at [69, 18] on div "+16267592681" at bounding box center [55, 19] width 46 height 6
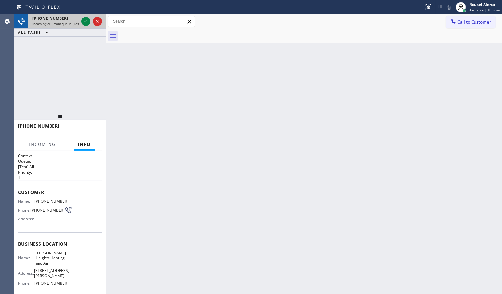
click at [79, 20] on div "+16267592681 Incoming call from queue [Test] All" at bounding box center [53, 21] width 51 height 14
click at [80, 20] on div at bounding box center [91, 21] width 23 height 14
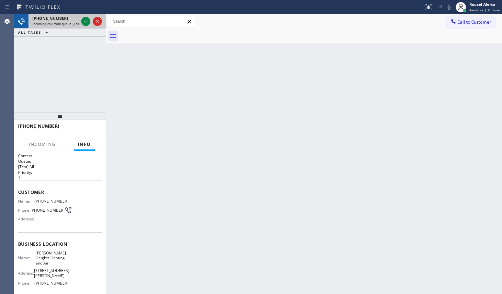
click at [80, 20] on div at bounding box center [91, 21] width 23 height 14
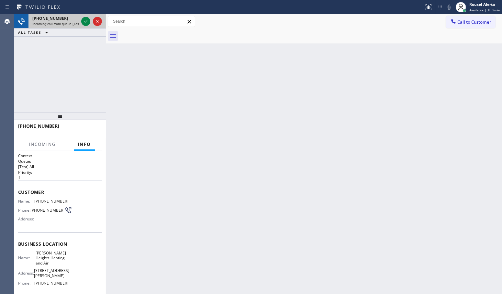
click at [80, 20] on div at bounding box center [91, 21] width 23 height 14
click at [81, 20] on div at bounding box center [85, 21] width 9 height 8
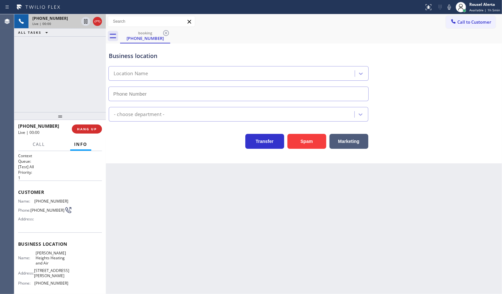
type input "(323) 736-5853"
click at [168, 224] on div "Back to Dashboard Change Sender ID Customers Technicians Select a contact Outbo…" at bounding box center [304, 153] width 396 height 279
click at [209, 205] on div "Back to Dashboard Change Sender ID Customers Technicians Select a contact Outbo…" at bounding box center [304, 153] width 396 height 279
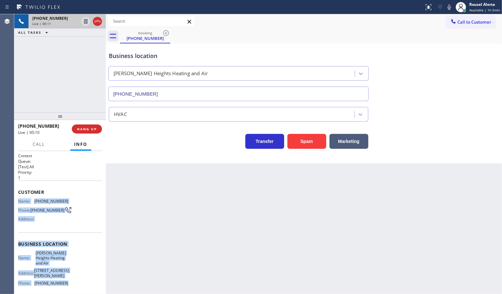
drag, startPoint x: 23, startPoint y: 208, endPoint x: 67, endPoint y: 280, distance: 84.4
click at [67, 280] on div "Context Queue: [Test] All Priority: 1 Customer Name: (626) 759-2681 Phone: (626…" at bounding box center [60, 222] width 92 height 143
copy div "Name: (626) 759-2681 Phone: (626) 759-2681 Address: Business location Name: Boy…"
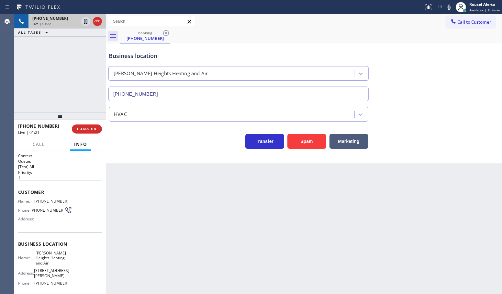
drag, startPoint x: 46, startPoint y: 59, endPoint x: 65, endPoint y: 50, distance: 21.7
click at [49, 60] on div "+16267592681 Live | 01:22 ALL TASKS ALL TASKS ACTIVE TASKS TASKS IN WRAP UP" at bounding box center [60, 63] width 92 height 98
click at [84, 23] on icon at bounding box center [86, 21] width 8 height 8
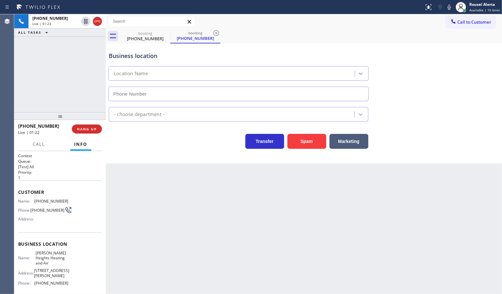
type input "(323) 736-5853"
click at [452, 9] on icon at bounding box center [449, 7] width 8 height 8
click at [67, 48] on div "+16267592681 Live | 02:40 ALL TASKS ALL TASKS ACTIVE TASKS TASKS IN WRAP UP" at bounding box center [60, 63] width 92 height 98
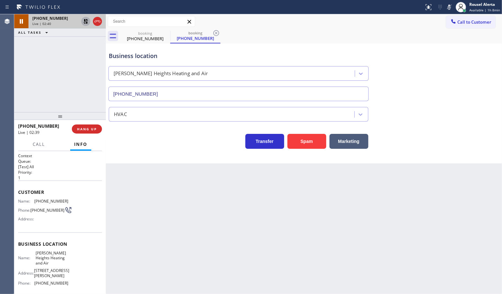
click at [81, 20] on div at bounding box center [85, 21] width 9 height 8
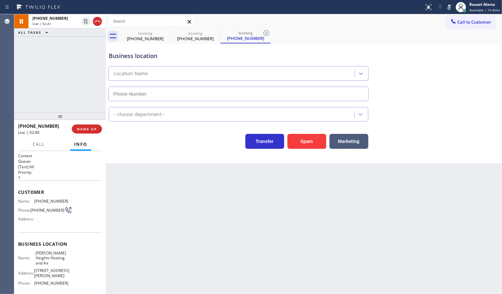
type input "(323) 736-5853"
drag, startPoint x: 448, startPoint y: 7, endPoint x: 448, endPoint y: 14, distance: 6.2
click at [448, 7] on icon at bounding box center [449, 7] width 8 height 8
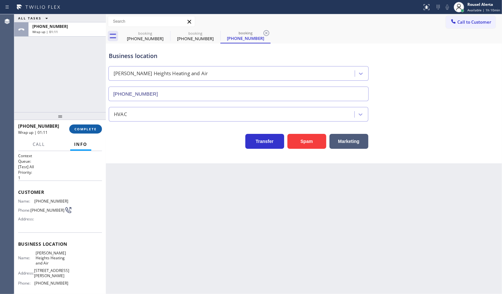
click at [91, 133] on button "COMPLETE" at bounding box center [85, 128] width 33 height 9
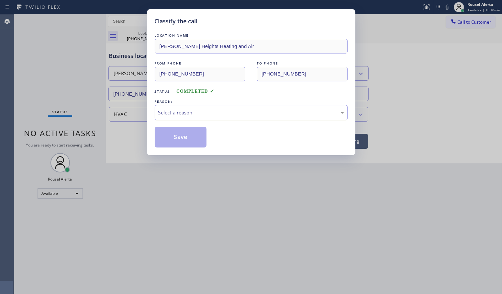
click at [209, 116] on div "Select a reason" at bounding box center [251, 112] width 186 height 7
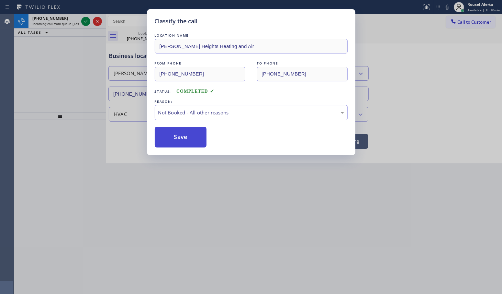
click at [187, 132] on button "Save" at bounding box center [181, 137] width 52 height 21
click at [67, 20] on div "Classify the call LOCATION NAME Boyle Heights Heating and Air FROM PHONE (626) …" at bounding box center [251, 147] width 502 height 294
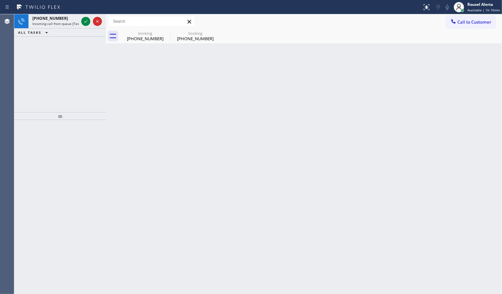
click at [67, 20] on div "+13107754307" at bounding box center [55, 19] width 46 height 6
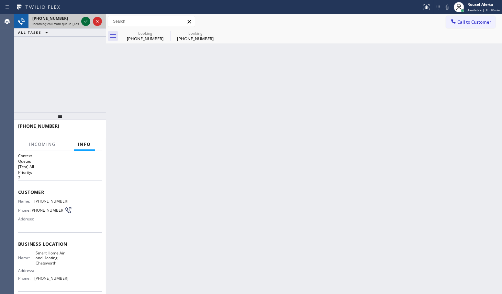
click at [81, 21] on div at bounding box center [85, 21] width 9 height 8
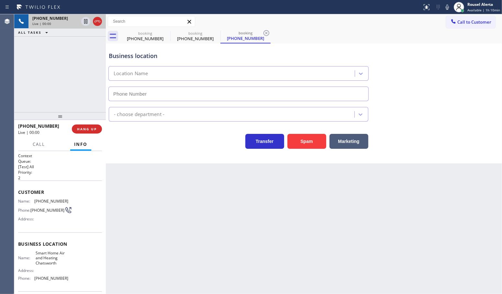
type input "(310) 362-9091"
click at [311, 142] on button "Spam" at bounding box center [306, 141] width 39 height 15
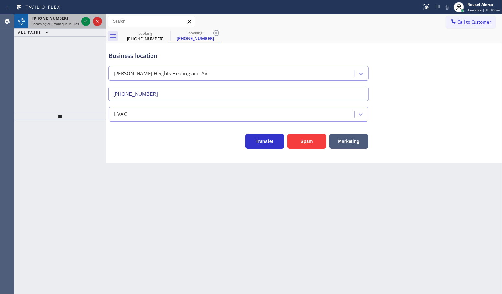
click at [67, 20] on div "+16506236314" at bounding box center [55, 19] width 46 height 6
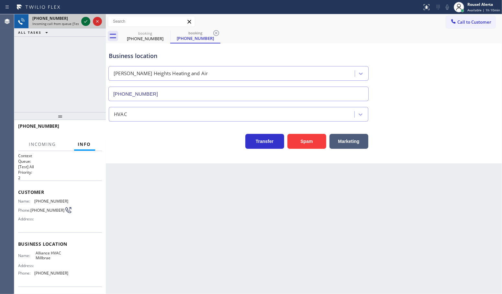
click at [81, 21] on div at bounding box center [85, 21] width 9 height 8
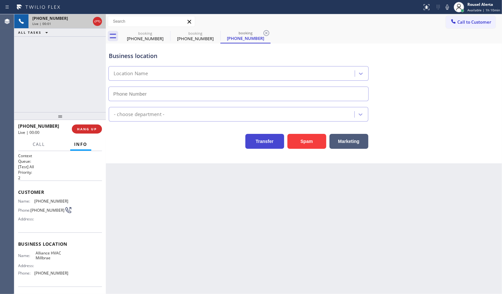
type input "(650) 761-9494"
click at [302, 144] on button "Spam" at bounding box center [306, 141] width 39 height 15
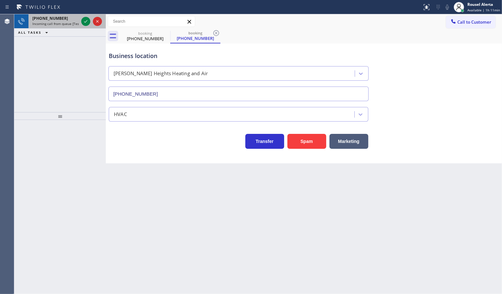
click at [68, 23] on span "Incoming call from queue [Test] All" at bounding box center [59, 23] width 54 height 5
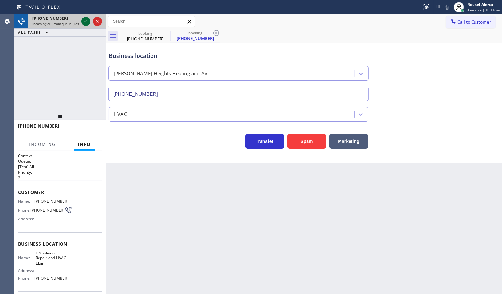
click at [83, 23] on icon at bounding box center [86, 21] width 8 height 8
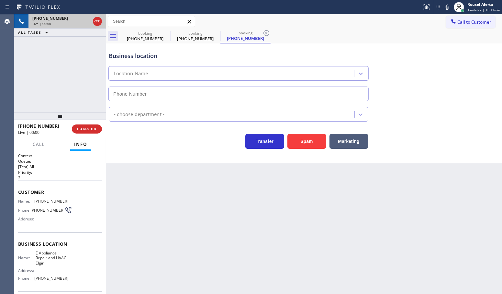
type input "(224) 288-0982"
click at [290, 210] on div "Back to Dashboard Change Sender ID Customers Technicians Select a contact Outbo…" at bounding box center [304, 153] width 396 height 279
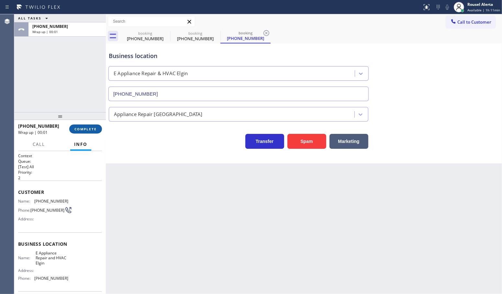
click at [71, 128] on button "COMPLETE" at bounding box center [85, 128] width 33 height 9
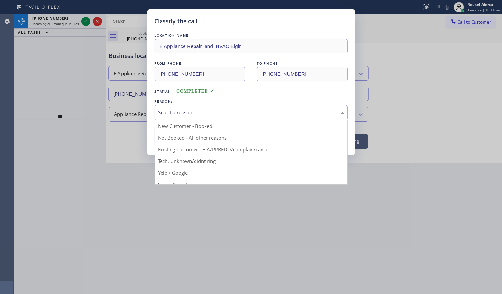
click at [201, 111] on div "Select a reason" at bounding box center [251, 112] width 186 height 7
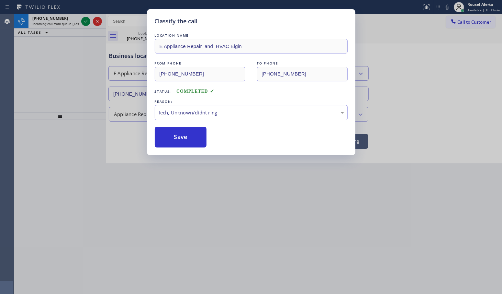
drag, startPoint x: 182, startPoint y: 140, endPoint x: 120, endPoint y: 86, distance: 81.7
click at [182, 140] on button "Save" at bounding box center [181, 137] width 52 height 21
click at [71, 23] on div "Classify the call LOCATION NAME E Appliance Repair and HVAC Elgin FROM PHONE (2…" at bounding box center [251, 147] width 502 height 294
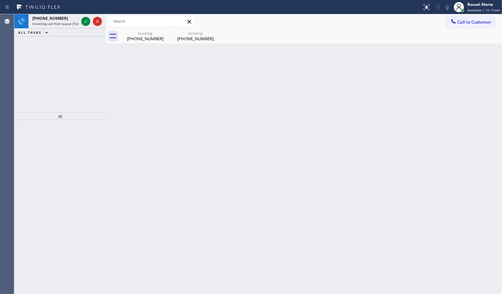
click at [71, 23] on span "Incoming call from queue [Test] All" at bounding box center [59, 23] width 54 height 5
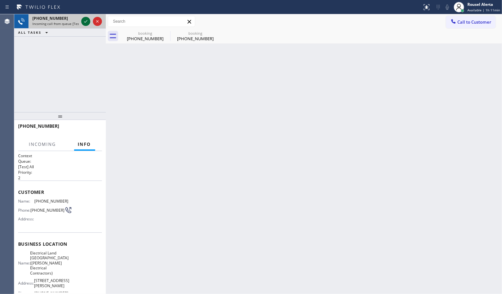
click at [84, 21] on icon at bounding box center [86, 21] width 8 height 8
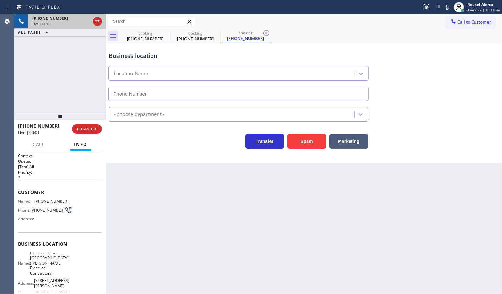
type input "(973) 313-5459"
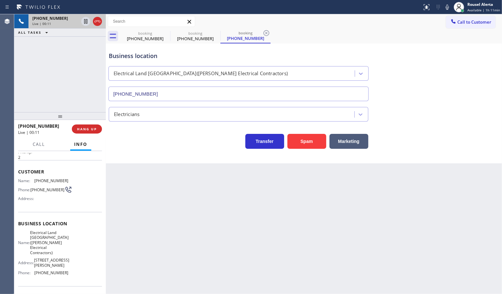
scroll to position [40, 0]
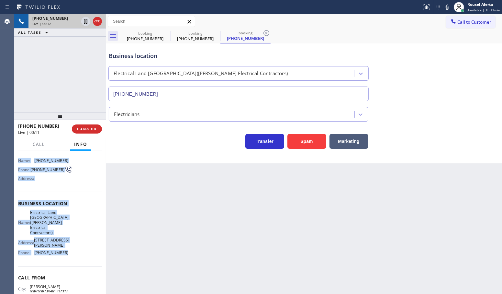
drag, startPoint x: 16, startPoint y: 200, endPoint x: 75, endPoint y: 264, distance: 87.3
click at [75, 264] on div "Context Queue: [Test] All Priority: 2 Customer Name: (973) 280-6969 Phone: (973…" at bounding box center [60, 222] width 92 height 143
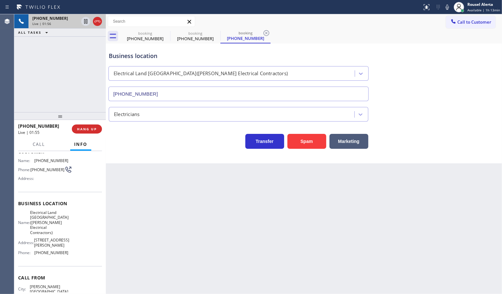
click at [51, 47] on div "+19732806969 Live | 01:56 ALL TASKS ALL TASKS ACTIVE TASKS TASKS IN WRAP UP" at bounding box center [60, 63] width 92 height 98
click at [84, 23] on icon at bounding box center [86, 21] width 8 height 8
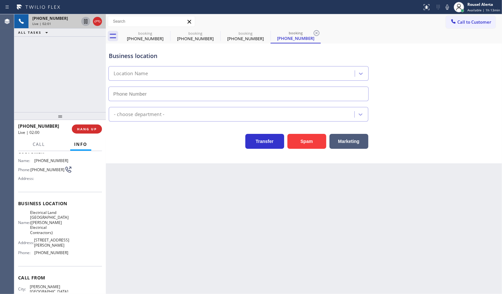
type input "(973) 313-5459"
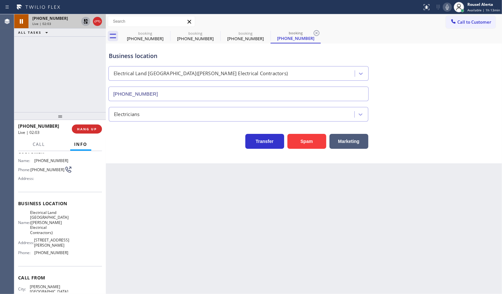
click at [447, 7] on icon at bounding box center [447, 7] width 3 height 5
click at [83, 43] on icon at bounding box center [86, 44] width 8 height 8
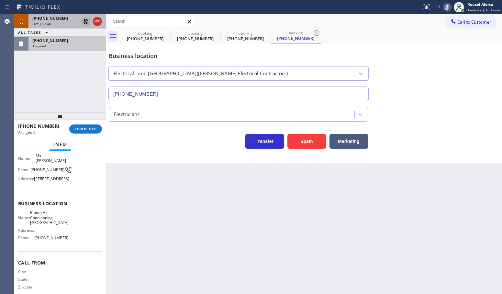
scroll to position [46, 0]
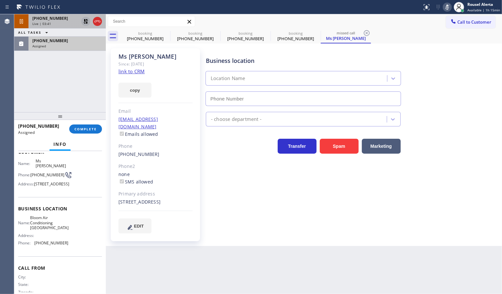
type input "(949) 570-4242"
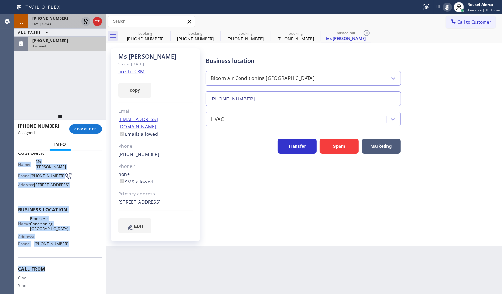
drag, startPoint x: 17, startPoint y: 158, endPoint x: 82, endPoint y: 262, distance: 122.8
click at [81, 262] on div "Context Queue: HVAC Priority: 0 Task Age: Customer Name: Ms Tara Phone: (310) 5…" at bounding box center [60, 222] width 92 height 143
drag, startPoint x: 67, startPoint y: 46, endPoint x: 85, endPoint y: 92, distance: 49.3
click at [67, 46] on div "Assigned" at bounding box center [67, 46] width 70 height 5
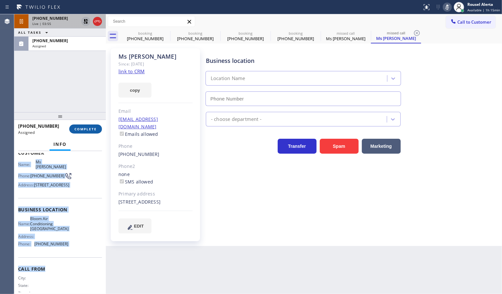
click at [84, 130] on span "COMPLETE" at bounding box center [85, 129] width 22 height 5
type input "(949) 570-4242"
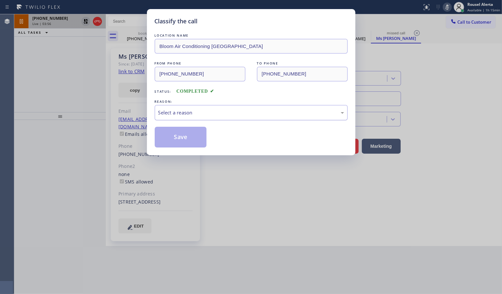
click at [174, 107] on div "Select a reason" at bounding box center [251, 112] width 193 height 15
click at [177, 141] on button "Save" at bounding box center [181, 137] width 52 height 21
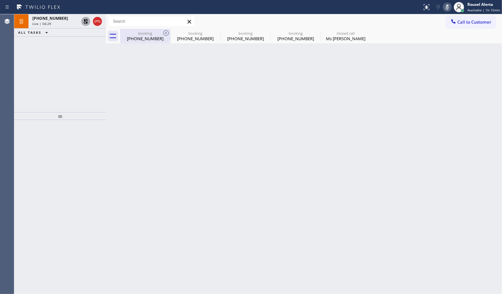
drag, startPoint x: 54, startPoint y: 20, endPoint x: 136, endPoint y: 40, distance: 84.4
click at [54, 20] on span "+19732806969" at bounding box center [50, 19] width 36 height 6
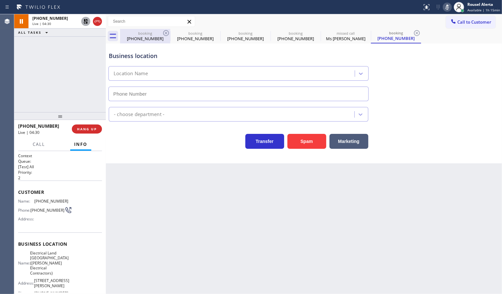
click at [136, 39] on div "(626) 759-2681" at bounding box center [145, 39] width 49 height 6
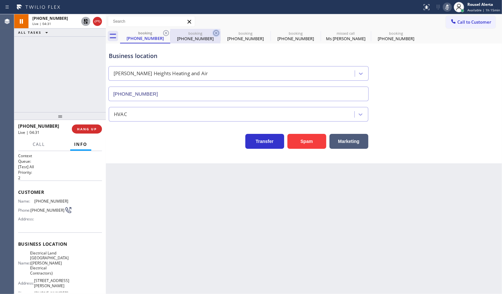
click at [218, 32] on icon at bounding box center [216, 33] width 8 height 8
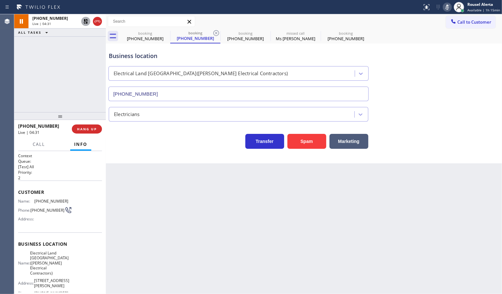
click at [218, 32] on icon at bounding box center [216, 33] width 8 height 8
click at [0, 0] on icon at bounding box center [0, 0] width 0 height 0
click at [218, 32] on icon at bounding box center [216, 33] width 8 height 8
click at [218, 32] on div "booking (626) 759-2681 booking (973) 280-6969" at bounding box center [311, 36] width 382 height 15
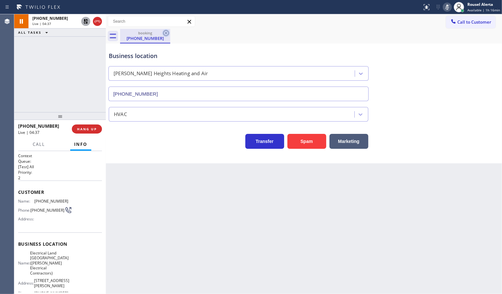
click at [167, 34] on icon at bounding box center [166, 33] width 8 height 8
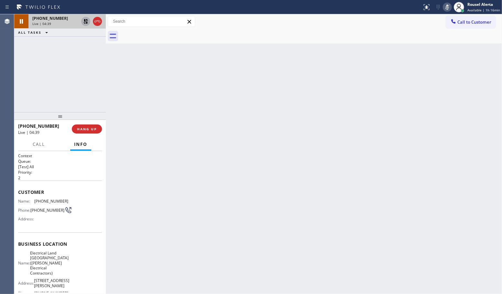
click at [59, 19] on div "+19732806969" at bounding box center [55, 19] width 46 height 6
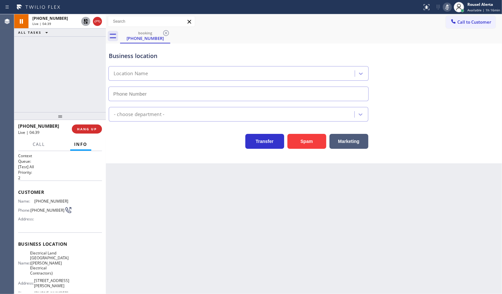
type input "(973) 313-5459"
drag, startPoint x: 83, startPoint y: 19, endPoint x: 345, endPoint y: 18, distance: 262.5
click at [83, 19] on icon at bounding box center [86, 21] width 8 height 8
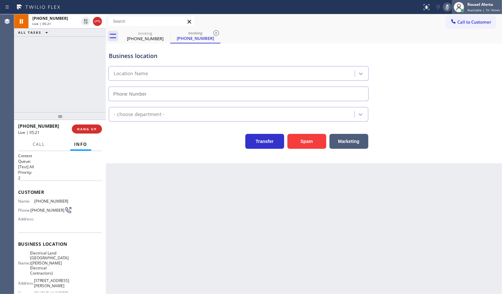
type input "(973) 313-5459"
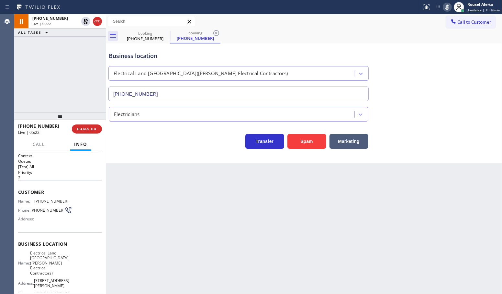
click at [448, 6] on icon at bounding box center [447, 7] width 8 height 8
click at [227, 217] on div "Back to Dashboard Change Sender ID Customers Technicians Select a contact Outbo…" at bounding box center [304, 153] width 396 height 279
click at [41, 143] on span "Call" at bounding box center [39, 144] width 12 height 6
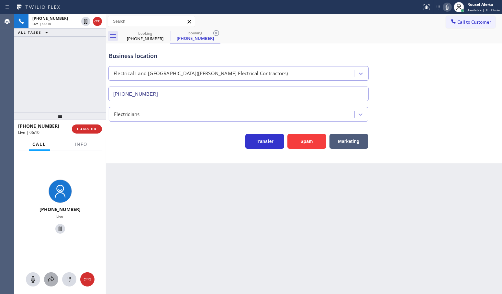
click at [49, 275] on icon at bounding box center [51, 279] width 8 height 8
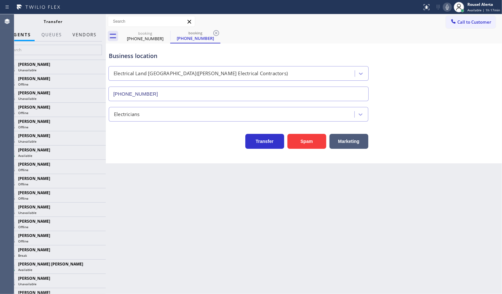
click at [85, 34] on button "Vendors" at bounding box center [85, 34] width 32 height 13
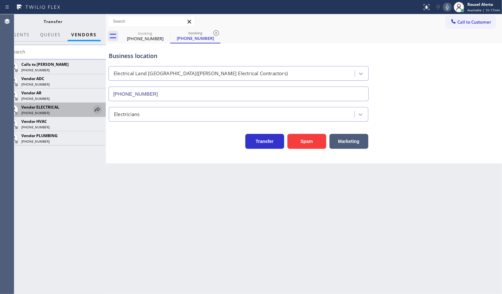
click at [101, 110] on icon at bounding box center [98, 110] width 8 height 8
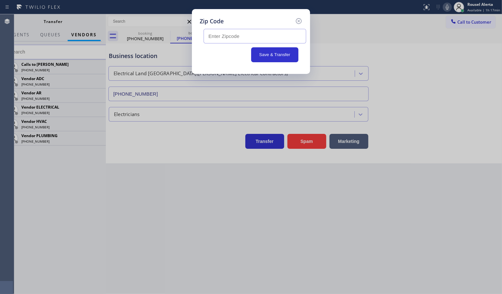
click at [269, 48] on button "Save & Transfer" at bounding box center [275, 54] width 48 height 15
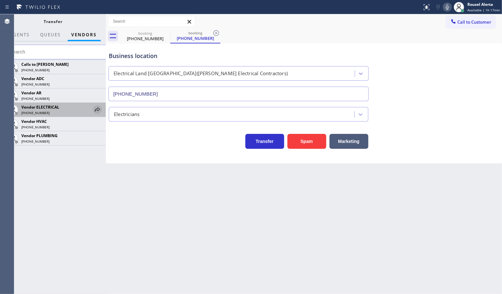
click at [100, 110] on icon at bounding box center [98, 110] width 8 height 8
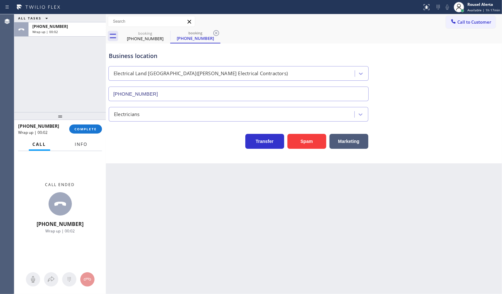
click at [78, 147] on button "Info" at bounding box center [81, 144] width 20 height 13
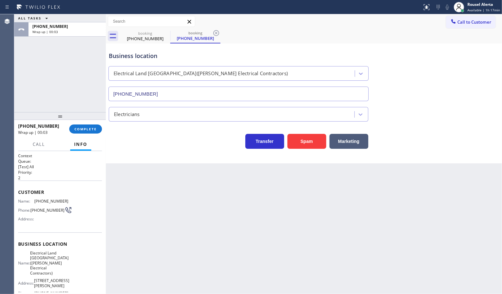
click at [271, 201] on div "Back to Dashboard Change Sender ID Customers Technicians Select a contact Outbo…" at bounding box center [304, 153] width 396 height 279
drag, startPoint x: 80, startPoint y: 47, endPoint x: 78, endPoint y: 59, distance: 12.4
click at [80, 47] on div "ALL TASKS ALL TASKS ACTIVE TASKS TASKS IN WRAP UP +19732806969 Wrap up | 01:23" at bounding box center [60, 63] width 92 height 98
click at [76, 126] on button "COMPLETE" at bounding box center [85, 128] width 33 height 9
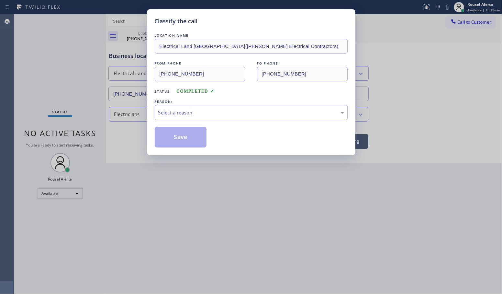
click at [172, 109] on div "Select a reason" at bounding box center [251, 112] width 186 height 7
click at [186, 138] on button "Save" at bounding box center [181, 137] width 52 height 21
drag, startPoint x: 230, startPoint y: 250, endPoint x: 214, endPoint y: 220, distance: 33.8
click at [230, 250] on div "Classify the call LOCATION NAME Electrical Land Newark(Charles K. Sparks Electr…" at bounding box center [251, 147] width 502 height 294
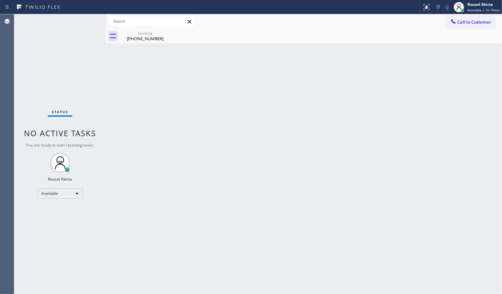
click at [77, 33] on div "Status No active tasks You are ready to start receiving tasks. Rousel Alerta Av…" at bounding box center [60, 153] width 92 height 279
click at [161, 35] on div "booking" at bounding box center [145, 33] width 49 height 5
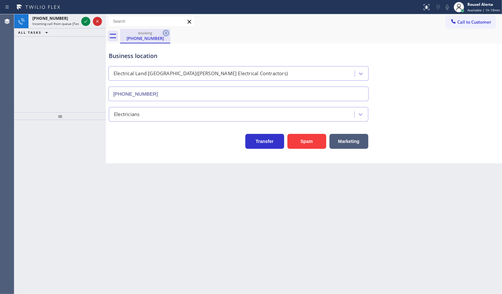
click at [165, 32] on icon at bounding box center [166, 33] width 8 height 8
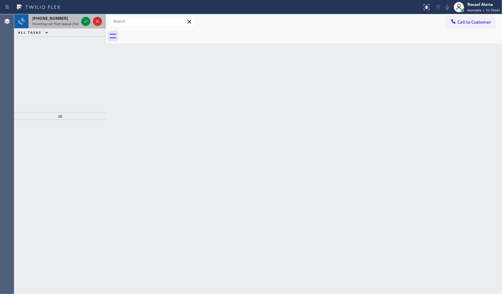
click at [74, 24] on span "Incoming call from queue [Test] All" at bounding box center [59, 23] width 54 height 5
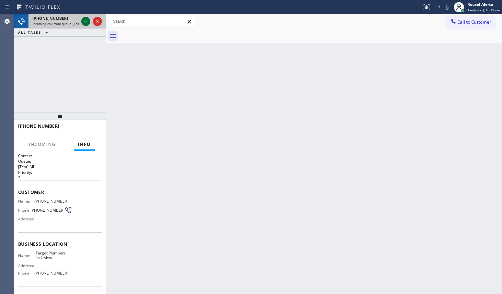
click at [82, 21] on icon at bounding box center [86, 21] width 8 height 8
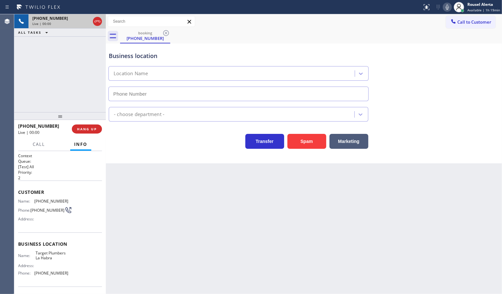
type input "(562) 414-6410"
click at [269, 220] on div "Back to Dashboard Change Sender ID Customers Technicians Select a contact Outbo…" at bounding box center [304, 153] width 396 height 279
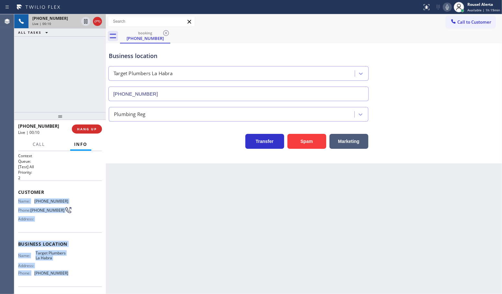
drag, startPoint x: 16, startPoint y: 201, endPoint x: 63, endPoint y: 277, distance: 88.8
click at [63, 277] on div "Context Queue: [Test] All Priority: 2 Customer Name: (562) 630-1991 Phone: (562…" at bounding box center [60, 222] width 92 height 143
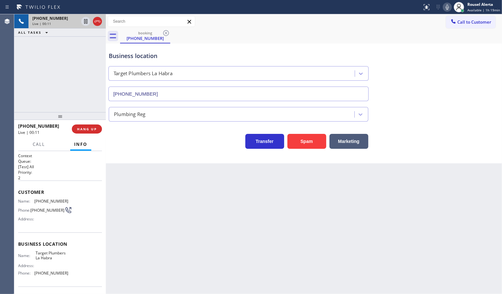
click at [156, 266] on div "Back to Dashboard Change Sender ID Customers Technicians Select a contact Outbo…" at bounding box center [304, 153] width 396 height 279
click at [92, 128] on span "HANG UP" at bounding box center [87, 129] width 20 height 5
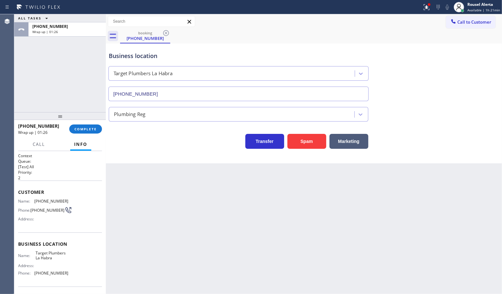
click at [30, 59] on div "ALL TASKS ALL TASKS ACTIVE TASKS TASKS IN WRAP UP +15626301991 Wrap up | 01:26" at bounding box center [60, 63] width 92 height 98
drag, startPoint x: 145, startPoint y: 177, endPoint x: 148, endPoint y: 180, distance: 4.1
click at [147, 177] on div "Back to Dashboard Change Sender ID Customers Technicians Select a contact Outbo…" at bounding box center [304, 153] width 396 height 279
click at [158, 198] on div "Back to Dashboard Change Sender ID Customers Technicians Select a contact Outbo…" at bounding box center [304, 153] width 396 height 279
click at [93, 132] on button "COMPLETE" at bounding box center [85, 128] width 33 height 9
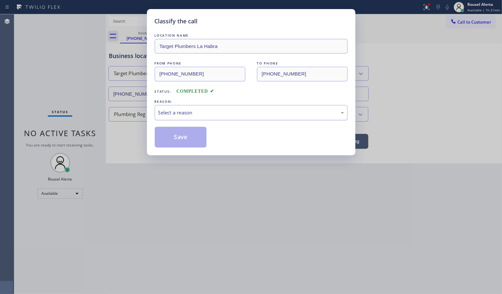
click at [187, 113] on div "Select a reason" at bounding box center [251, 112] width 186 height 7
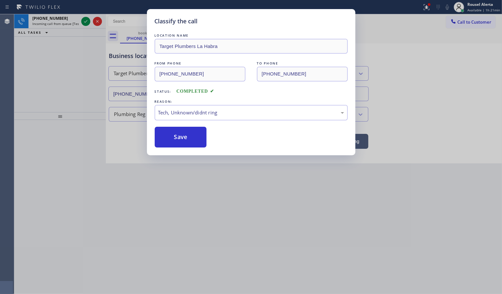
drag, startPoint x: 177, startPoint y: 135, endPoint x: 145, endPoint y: 115, distance: 37.6
click at [177, 134] on button "Save" at bounding box center [181, 137] width 52 height 21
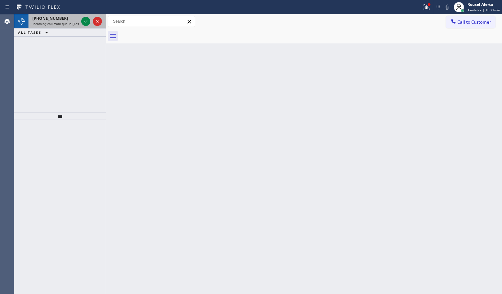
click at [64, 21] on span "Incoming call from queue [Test] All" at bounding box center [59, 23] width 54 height 5
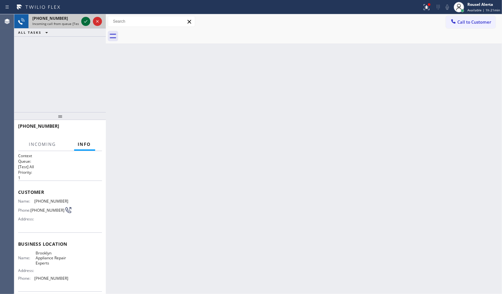
click at [83, 20] on icon at bounding box center [86, 21] width 8 height 8
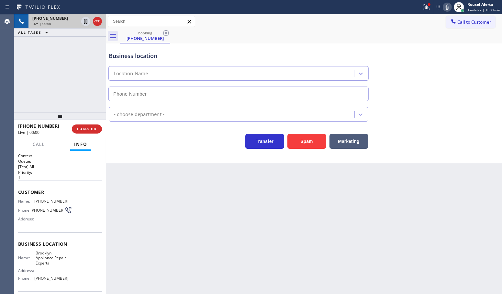
type input "(347) 757-4373"
click at [80, 73] on div "+16315226609 Live | 00:14 ALL TASKS ALL TASKS ACTIVE TASKS TASKS IN WRAP UP" at bounding box center [60, 63] width 92 height 98
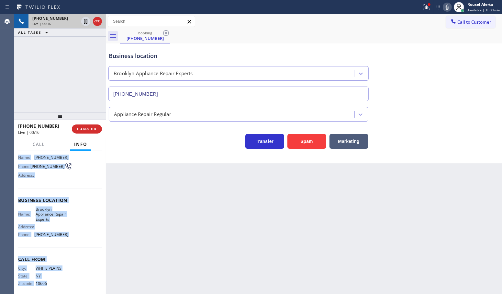
scroll to position [49, 0]
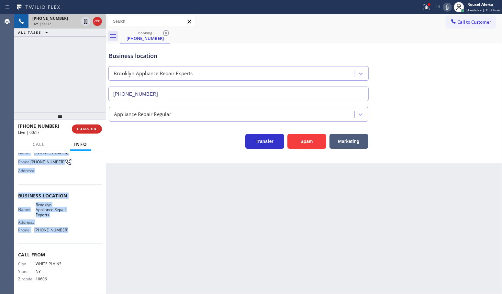
drag, startPoint x: 20, startPoint y: 203, endPoint x: 81, endPoint y: 235, distance: 68.3
click at [81, 235] on div "Context Queue: [Test] All Priority: 1 Customer Name: (631) 522-6609 Phone: (631…" at bounding box center [60, 198] width 84 height 187
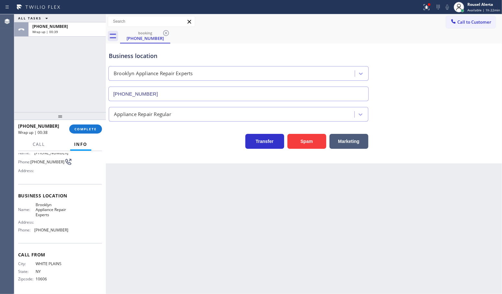
click at [91, 70] on div "ALL TASKS ALL TASKS ACTIVE TASKS TASKS IN WRAP UP +16315226609 Wrap up | 00:39" at bounding box center [60, 63] width 92 height 98
click at [93, 125] on button "COMPLETE" at bounding box center [85, 128] width 33 height 9
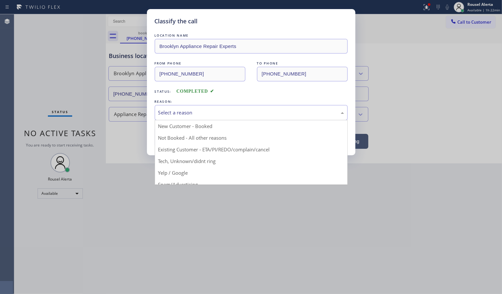
click at [192, 118] on div "Select a reason" at bounding box center [251, 112] width 193 height 15
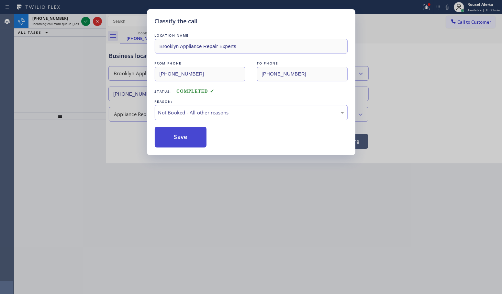
click at [204, 140] on button "Save" at bounding box center [181, 137] width 52 height 21
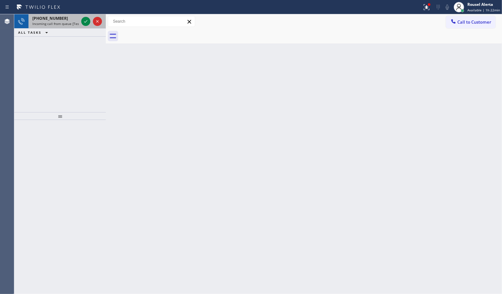
drag, startPoint x: 57, startPoint y: 20, endPoint x: 65, endPoint y: 21, distance: 8.6
click at [57, 20] on span "+19097082136" at bounding box center [50, 19] width 36 height 6
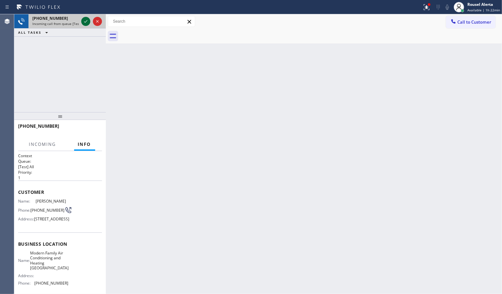
click at [83, 21] on icon at bounding box center [86, 21] width 8 height 8
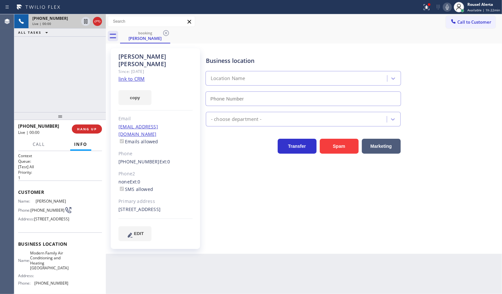
type input "(657) 312-3323"
click at [134, 75] on link "link to CRM" at bounding box center [131, 78] width 26 height 6
click at [131, 68] on div "Since: 20 may 2020" at bounding box center [155, 71] width 74 height 7
click at [131, 75] on link "link to CRM" at bounding box center [131, 78] width 26 height 6
click at [447, 4] on icon at bounding box center [447, 7] width 8 height 8
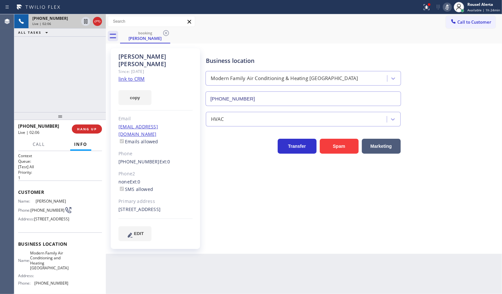
click at [447, 6] on icon at bounding box center [447, 7] width 8 height 8
click at [72, 57] on div "+19097082136 Live | 02:10 ALL TASKS ALL TASKS ACTIVE TASKS TASKS IN WRAP UP" at bounding box center [60, 63] width 92 height 98
click at [87, 24] on icon at bounding box center [86, 21] width 8 height 8
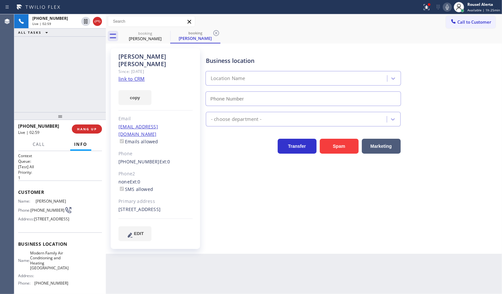
click at [449, 7] on icon at bounding box center [447, 7] width 8 height 8
type input "(657) 312-3323"
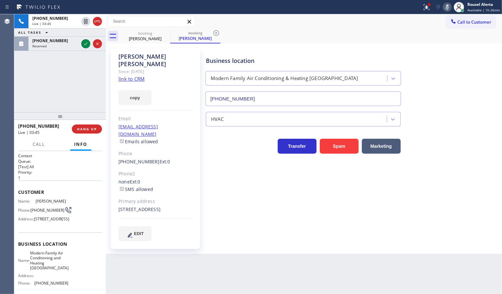
click at [445, 9] on icon at bounding box center [447, 7] width 8 height 8
click at [86, 44] on icon at bounding box center [85, 43] width 3 height 3
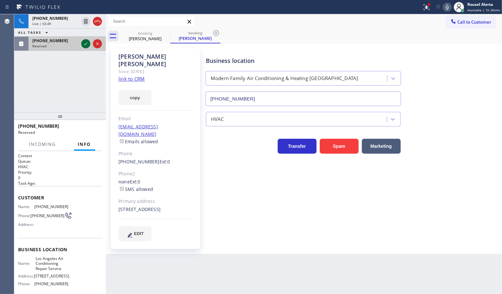
click at [85, 46] on icon at bounding box center [86, 44] width 8 height 8
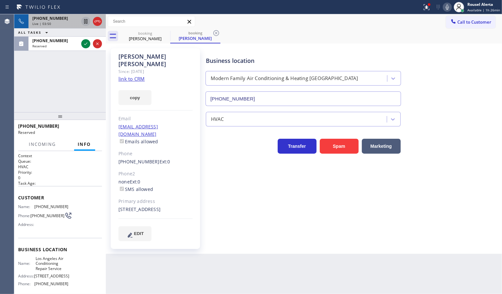
click at [84, 19] on icon at bounding box center [86, 21] width 8 height 8
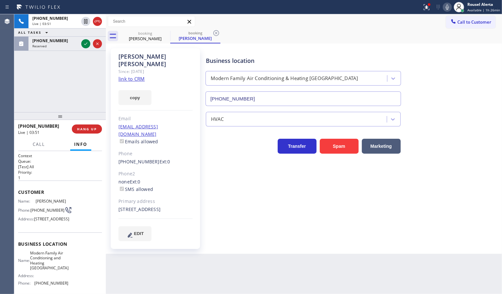
click at [451, 5] on icon at bounding box center [447, 7] width 8 height 8
click at [86, 25] on icon at bounding box center [86, 21] width 8 height 8
click at [84, 44] on icon at bounding box center [86, 44] width 8 height 8
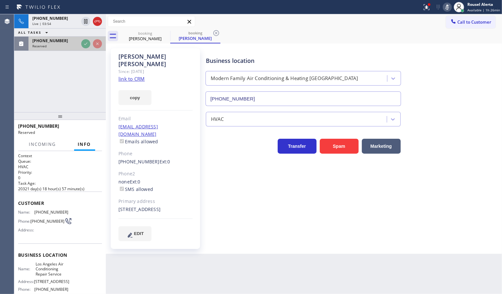
click at [84, 44] on icon at bounding box center [86, 44] width 8 height 8
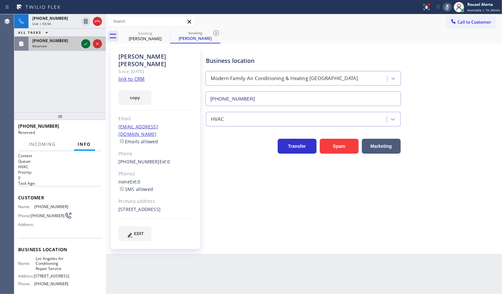
click at [84, 46] on icon at bounding box center [86, 44] width 8 height 8
click at [84, 45] on icon at bounding box center [86, 44] width 8 height 8
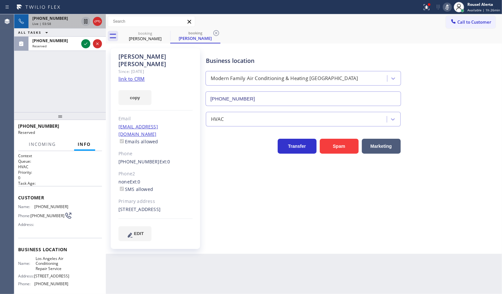
click at [85, 25] on icon at bounding box center [86, 21] width 8 height 8
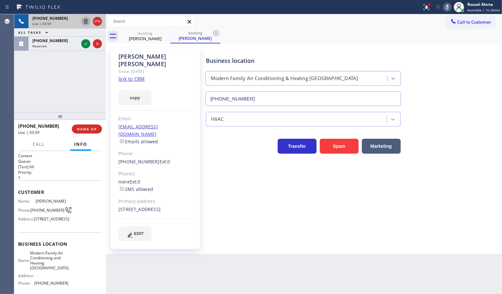
click at [85, 25] on icon at bounding box center [86, 21] width 8 height 8
click at [85, 24] on icon at bounding box center [86, 21] width 8 height 8
click at [85, 23] on icon at bounding box center [85, 21] width 3 height 5
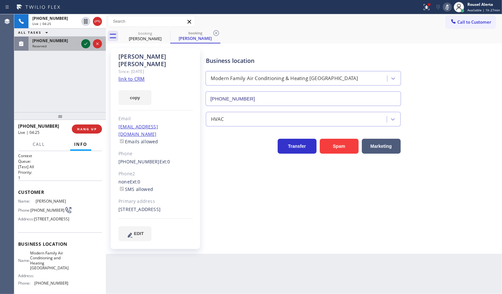
click at [86, 44] on icon at bounding box center [86, 44] width 8 height 8
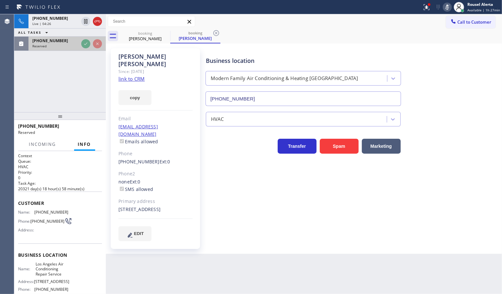
click at [86, 44] on icon at bounding box center [86, 44] width 8 height 8
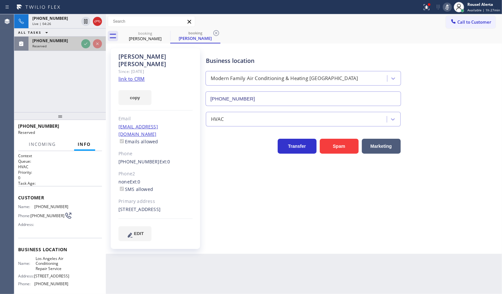
click at [85, 44] on icon at bounding box center [85, 43] width 3 height 3
click at [85, 44] on icon at bounding box center [86, 44] width 8 height 8
click at [85, 43] on icon at bounding box center [86, 44] width 8 height 8
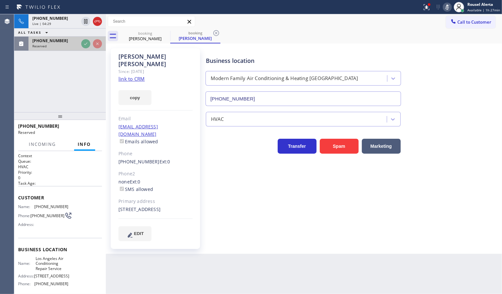
click at [85, 43] on icon at bounding box center [86, 44] width 8 height 8
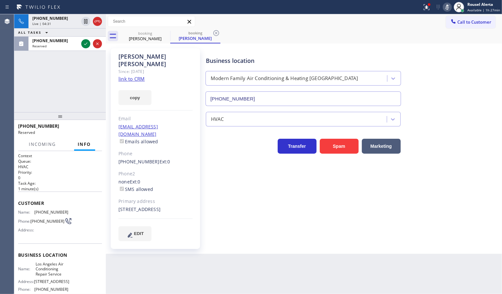
click at [89, 74] on div "+19097082136 Live | 04:31 ALL TASKS ALL TASKS ACTIVE TASKS TASKS IN WRAP UP (52…" at bounding box center [60, 63] width 92 height 98
click at [86, 47] on icon at bounding box center [86, 44] width 8 height 8
click at [85, 47] on icon at bounding box center [86, 44] width 8 height 8
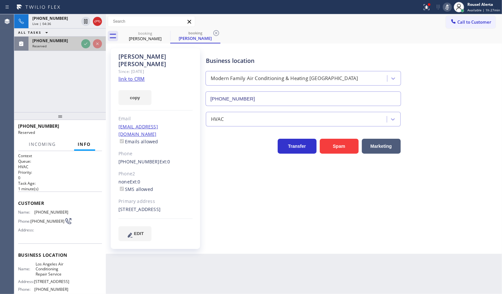
click at [85, 47] on icon at bounding box center [86, 44] width 8 height 8
click at [373, 23] on div "Call to Customer Outbound call Location Search location Your caller id phone nu…" at bounding box center [304, 21] width 396 height 11
click at [447, 6] on icon at bounding box center [447, 7] width 8 height 8
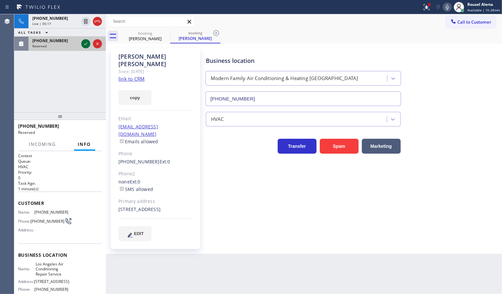
click at [84, 41] on icon at bounding box center [86, 44] width 8 height 8
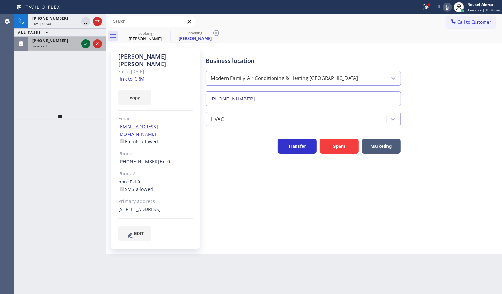
click at [86, 46] on icon at bounding box center [86, 44] width 8 height 8
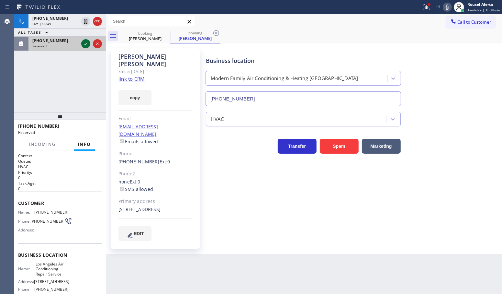
click at [86, 46] on icon at bounding box center [86, 44] width 8 height 8
click at [88, 46] on icon at bounding box center [86, 44] width 8 height 8
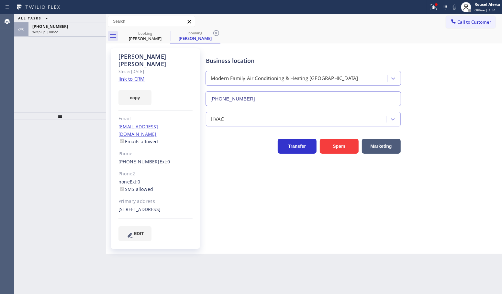
click at [81, 86] on div "ALL TASKS ALL TASKS ACTIVE TASKS TASKS IN WRAP UP +19097082136 Wrap up | 00:22" at bounding box center [60, 63] width 92 height 98
click at [449, 62] on div "Business location Modern Family Air Conditioning & Heating Midway City (657) 31…" at bounding box center [353, 76] width 296 height 59
click at [91, 30] on div "Wrap up | 00:37" at bounding box center [67, 31] width 70 height 5
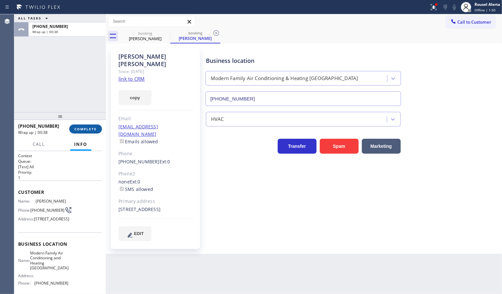
click at [86, 129] on span "COMPLETE" at bounding box center [85, 129] width 22 height 5
click at [94, 126] on button "COMPLETE" at bounding box center [85, 128] width 33 height 9
click at [93, 127] on span "COMPLETE" at bounding box center [85, 129] width 22 height 5
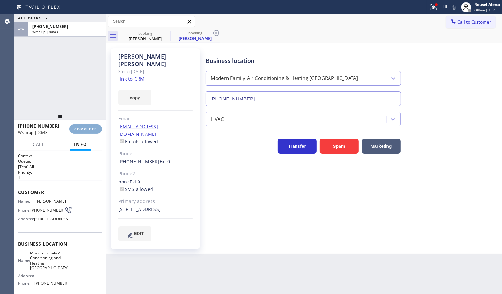
click at [93, 127] on span "COMPLETE" at bounding box center [85, 129] width 22 height 5
click at [75, 128] on span "COMPLETE" at bounding box center [85, 129] width 22 height 5
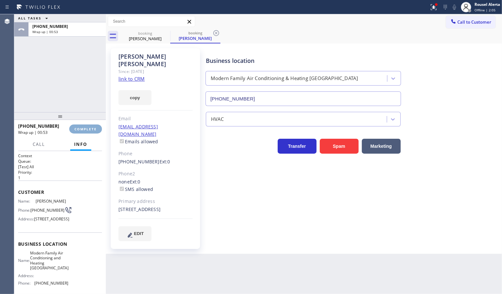
click at [75, 128] on span "COMPLETE" at bounding box center [85, 129] width 22 height 5
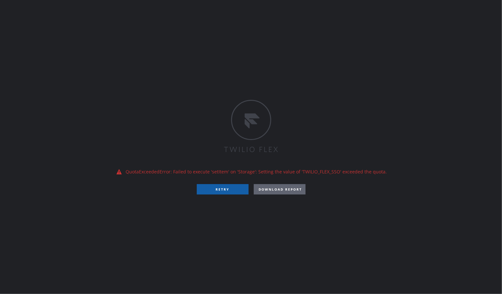
click at [223, 185] on button "RETRY" at bounding box center [223, 189] width 52 height 10
click at [226, 187] on button "RETRY" at bounding box center [223, 189] width 52 height 10
click at [279, 65] on div "QuotaExceededError: Failed to execute 'setItem' on 'Storage': Setting the value…" at bounding box center [251, 147] width 502 height 294
click at [284, 192] on button "DOWNLOAD REPORT" at bounding box center [280, 189] width 52 height 10
click at [232, 191] on button "RETRY" at bounding box center [223, 189] width 52 height 10
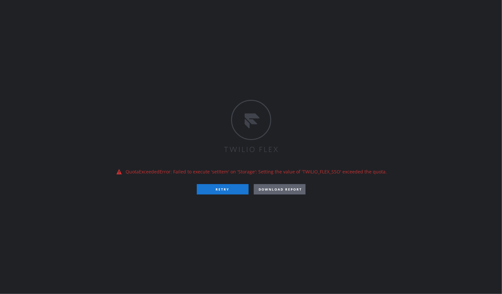
click at [227, 54] on div "QuotaExceededError: Failed to execute 'setItem' on 'Storage': Setting the value…" at bounding box center [251, 147] width 502 height 294
click at [224, 190] on button "RETRY" at bounding box center [223, 189] width 52 height 10
click at [191, 36] on div "QuotaExceededError: Failed to execute 'setItem' on 'Storage': Setting the value…" at bounding box center [251, 147] width 502 height 294
click at [193, 62] on div "QuotaExceededError: Failed to execute 'setItem' on 'Storage': Setting the value…" at bounding box center [251, 147] width 502 height 294
click at [216, 188] on button "RETRY" at bounding box center [223, 189] width 52 height 10
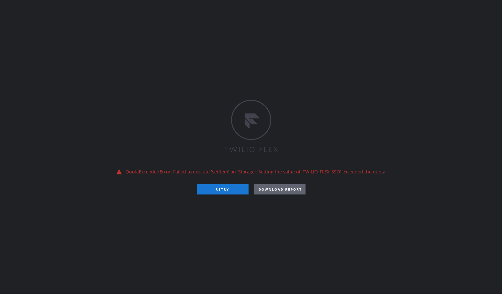
click at [160, 50] on div "QuotaExceededError: Failed to execute 'setItem' on 'Storage': Setting the value…" at bounding box center [251, 147] width 502 height 294
click at [238, 239] on div "QuotaExceededError: Failed to execute 'setItem' on 'Storage': Setting the value…" at bounding box center [251, 147] width 502 height 294
click at [152, 48] on div "QuotaExceededError: Failed to execute 'setItem' on 'Storage': Setting the value…" at bounding box center [251, 147] width 502 height 294
drag, startPoint x: 199, startPoint y: 61, endPoint x: 200, endPoint y: 65, distance: 4.2
click at [199, 62] on div "QuotaExceededError: Failed to execute 'setItem' on 'Storage': Setting the value…" at bounding box center [251, 147] width 502 height 294
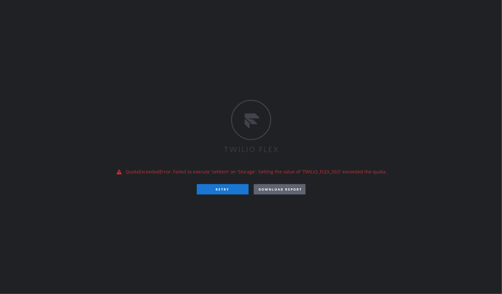
click at [179, 72] on div "QuotaExceededError: Failed to execute 'setItem' on 'Storage': Setting the value…" at bounding box center [251, 147] width 502 height 294
click at [217, 186] on button "RETRY" at bounding box center [223, 189] width 52 height 10
click at [230, 189] on button "RETRY" at bounding box center [223, 189] width 52 height 10
click at [229, 189] on button "RETRY" at bounding box center [223, 189] width 52 height 10
click at [279, 69] on div "QuotaExceededError: Failed to execute 'setItem' on 'Storage': Setting the value…" at bounding box center [251, 147] width 502 height 294
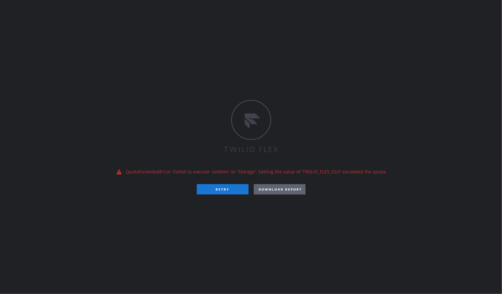
click at [222, 195] on div "QuotaExceededError: Failed to execute 'setItem' on 'Storage': Setting the value…" at bounding box center [251, 147] width 502 height 294
click at [222, 190] on button "RETRY" at bounding box center [223, 189] width 52 height 10
click at [292, 52] on div "QuotaExceededError: Failed to execute 'setItem' on 'Storage': Setting the value…" at bounding box center [251, 147] width 502 height 294
click at [281, 187] on button "DOWNLOAD REPORT" at bounding box center [280, 189] width 52 height 10
click at [308, 37] on div "QuotaExceededError: Failed to execute 'setItem' on 'Storage': Setting the value…" at bounding box center [251, 147] width 502 height 294
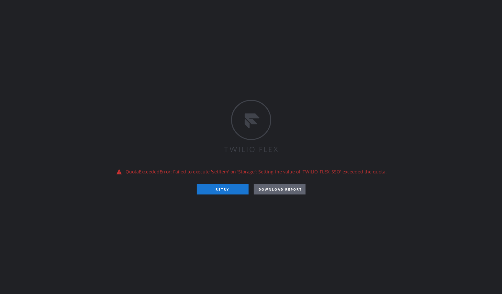
click at [107, 35] on div "QuotaExceededError: Failed to execute 'setItem' on 'Storage': Setting the value…" at bounding box center [251, 147] width 502 height 294
click at [210, 190] on button "RETRY" at bounding box center [223, 189] width 52 height 10
click at [114, 31] on div "QuotaExceededError: Failed to execute 'setItem' on 'Storage': Setting the value…" at bounding box center [251, 147] width 502 height 294
click at [220, 53] on div "QuotaExceededError: Failed to execute 'setItem' on 'Storage': Setting the value…" at bounding box center [251, 147] width 502 height 294
click at [107, 38] on div "QuotaExceededError: Failed to execute 'setItem' on 'Storage': Setting the value…" at bounding box center [251, 147] width 502 height 294
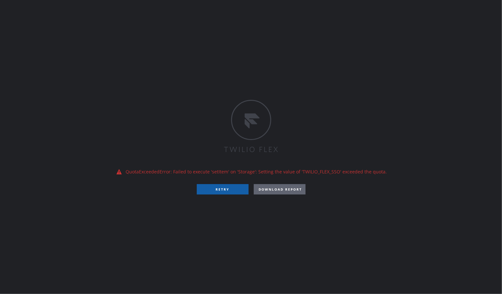
click at [213, 189] on button "RETRY" at bounding box center [223, 189] width 52 height 10
click at [209, 185] on button "RETRY" at bounding box center [223, 189] width 52 height 10
click at [206, 186] on button "RETRY" at bounding box center [223, 189] width 52 height 10
click at [230, 192] on button "RETRY" at bounding box center [223, 189] width 52 height 10
click at [217, 186] on button "RETRY" at bounding box center [223, 189] width 52 height 10
